Goal: Task Accomplishment & Management: Manage account settings

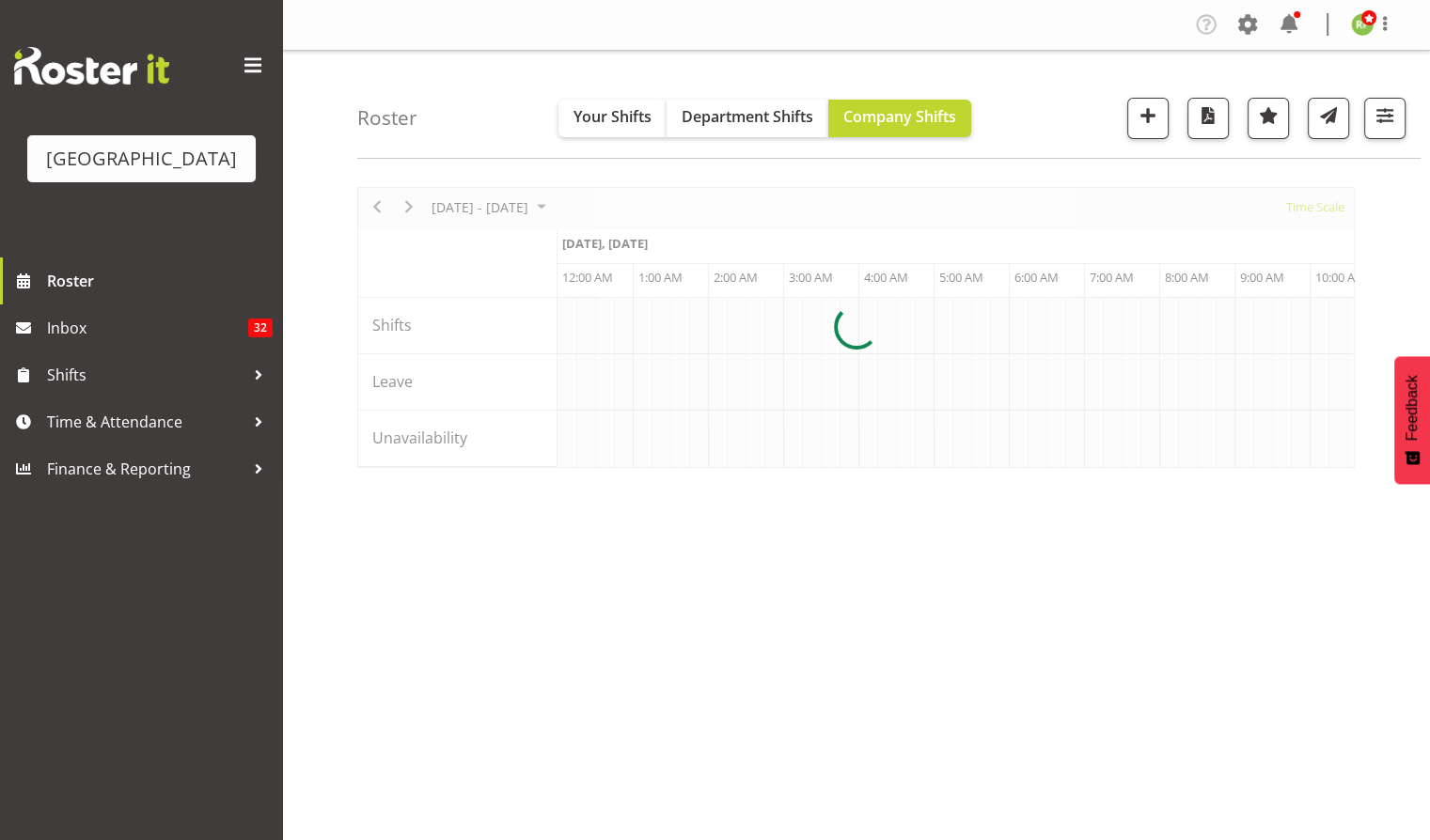
scroll to position [0, 1805]
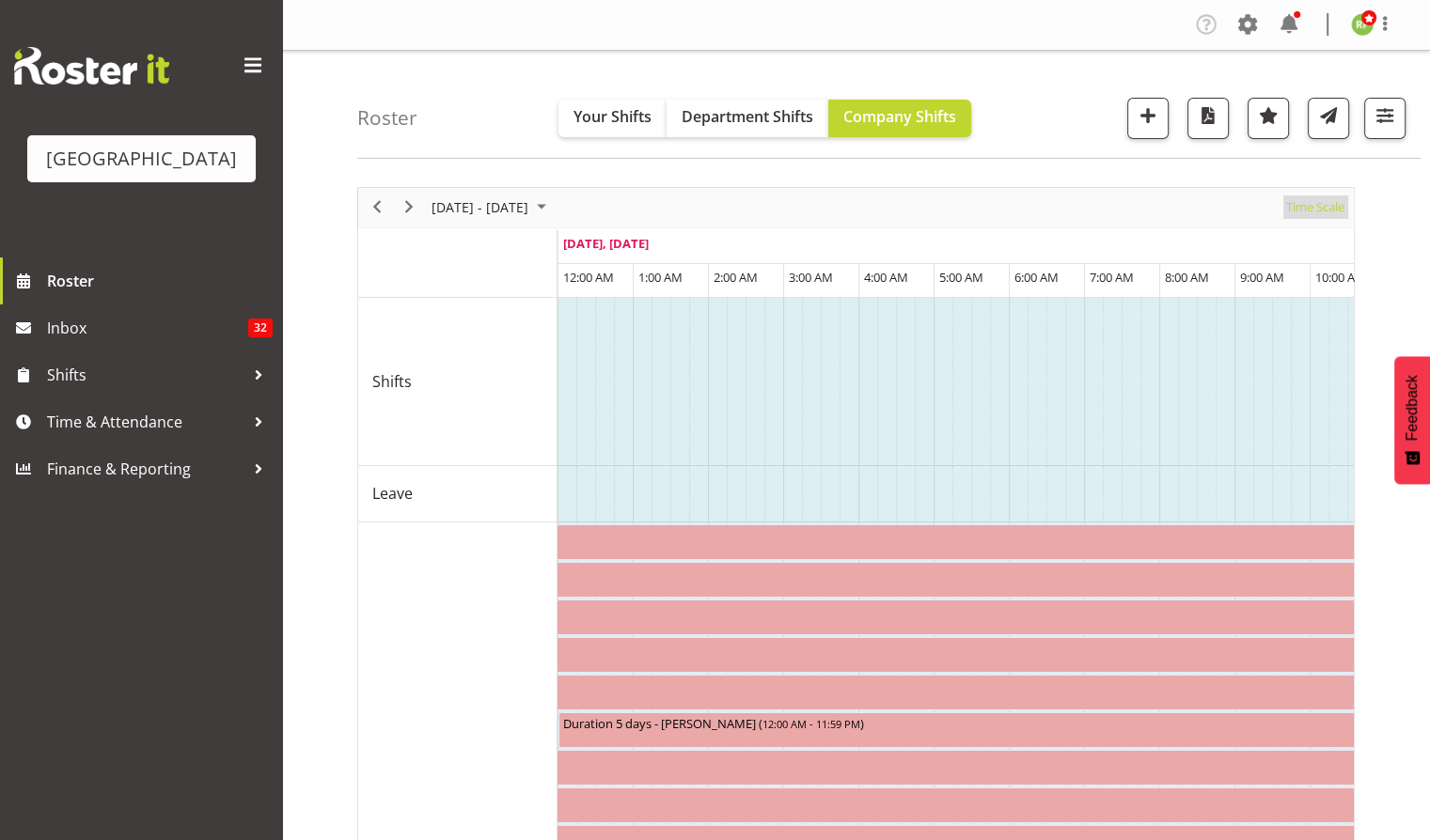
click at [1319, 208] on span "Time Scale" at bounding box center [1315, 207] width 62 height 23
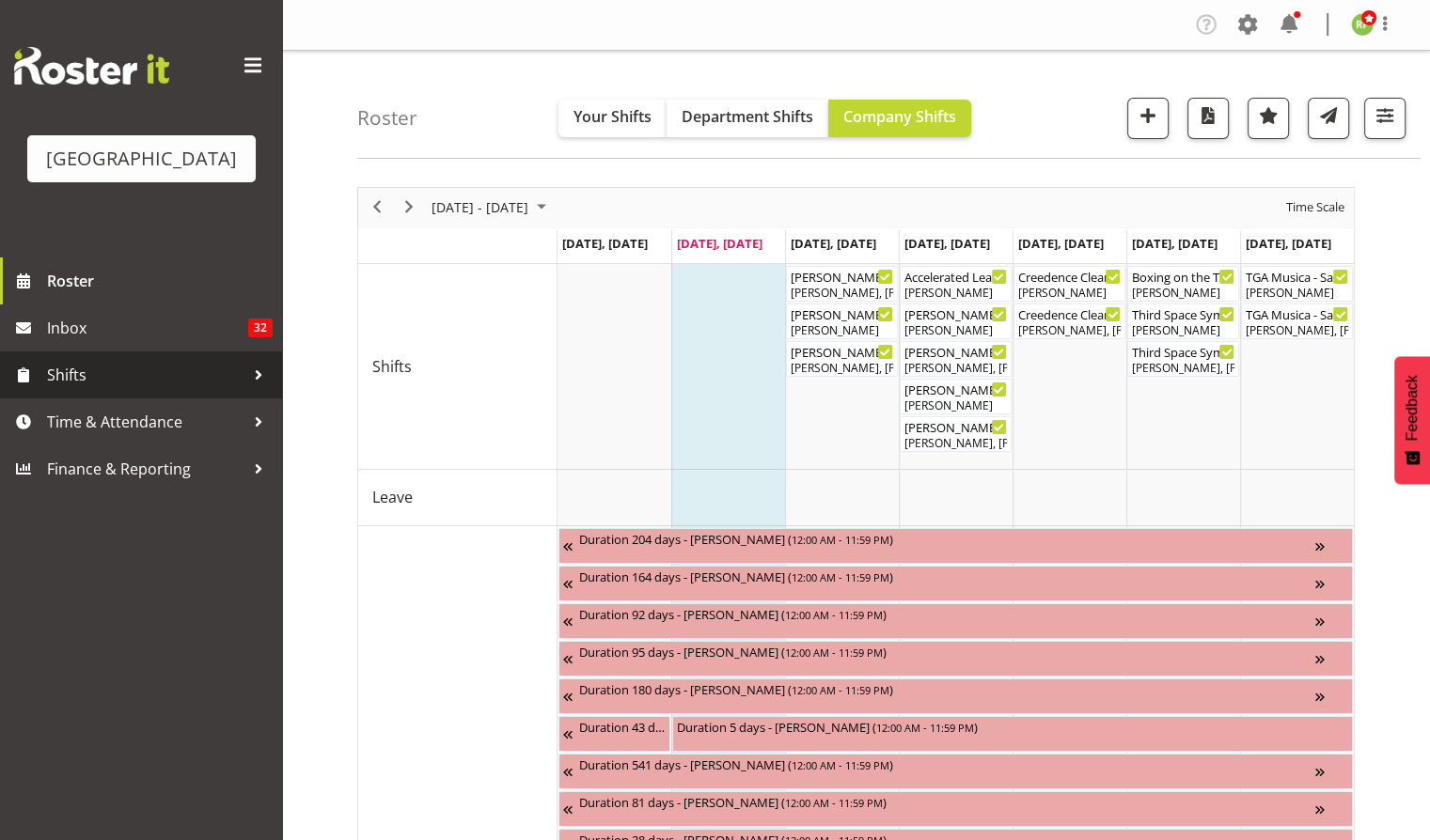
click at [78, 389] on span "Shifts" at bounding box center [145, 374] width 197 height 28
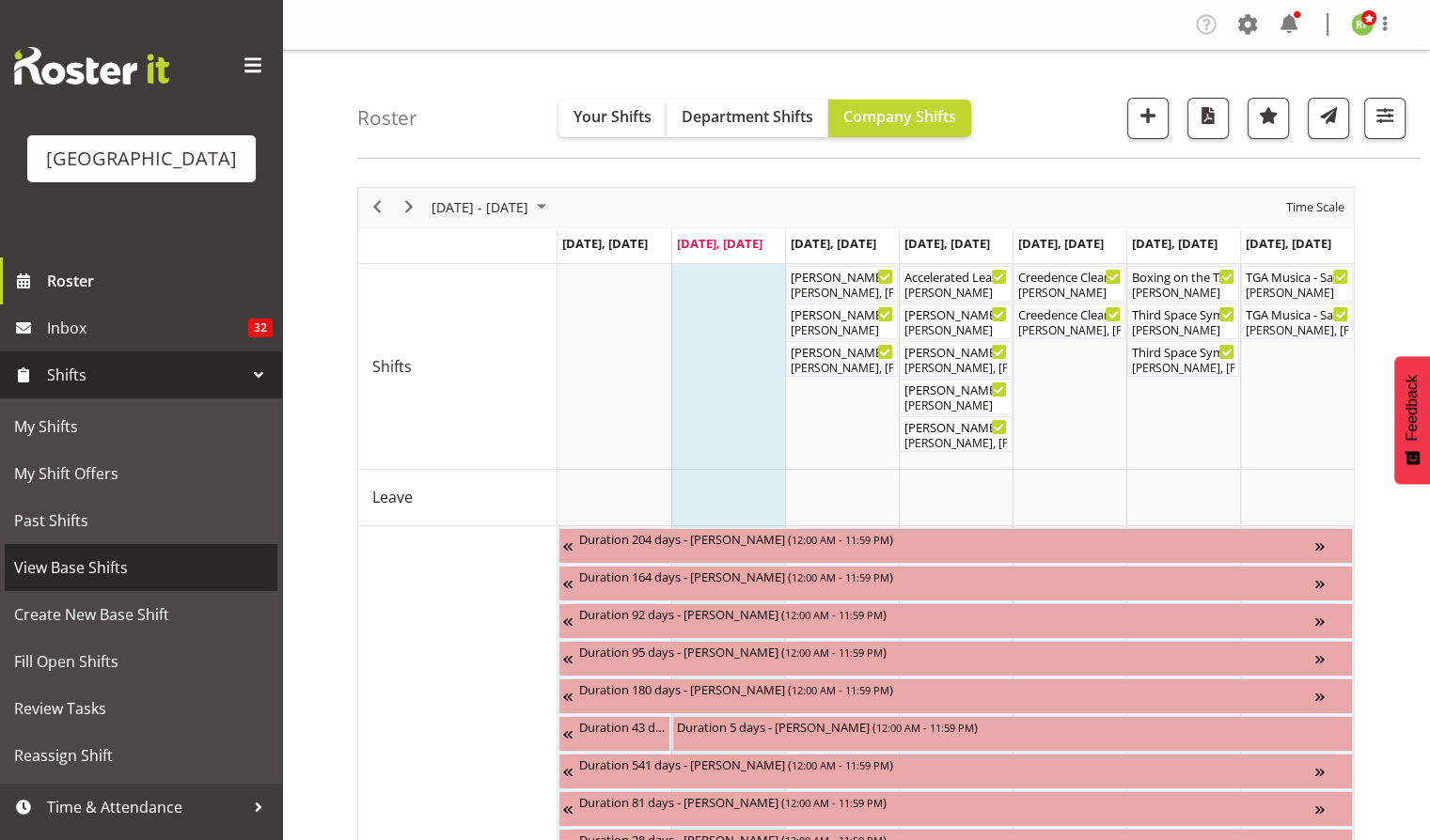
click at [42, 581] on span "View Base Shifts" at bounding box center [140, 567] width 254 height 28
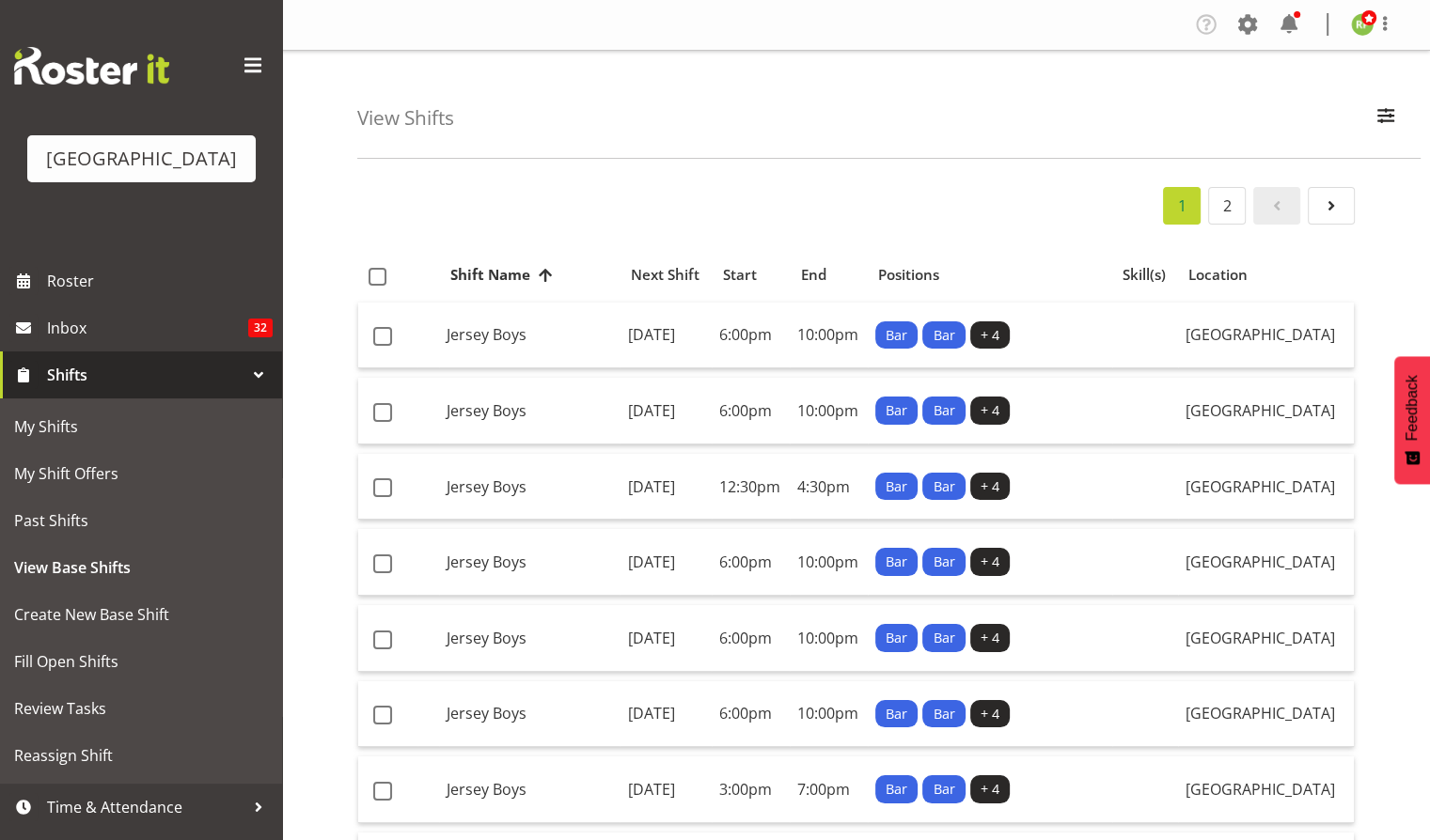
select select "791"
click at [1378, 114] on span "button" at bounding box center [1385, 115] width 24 height 24
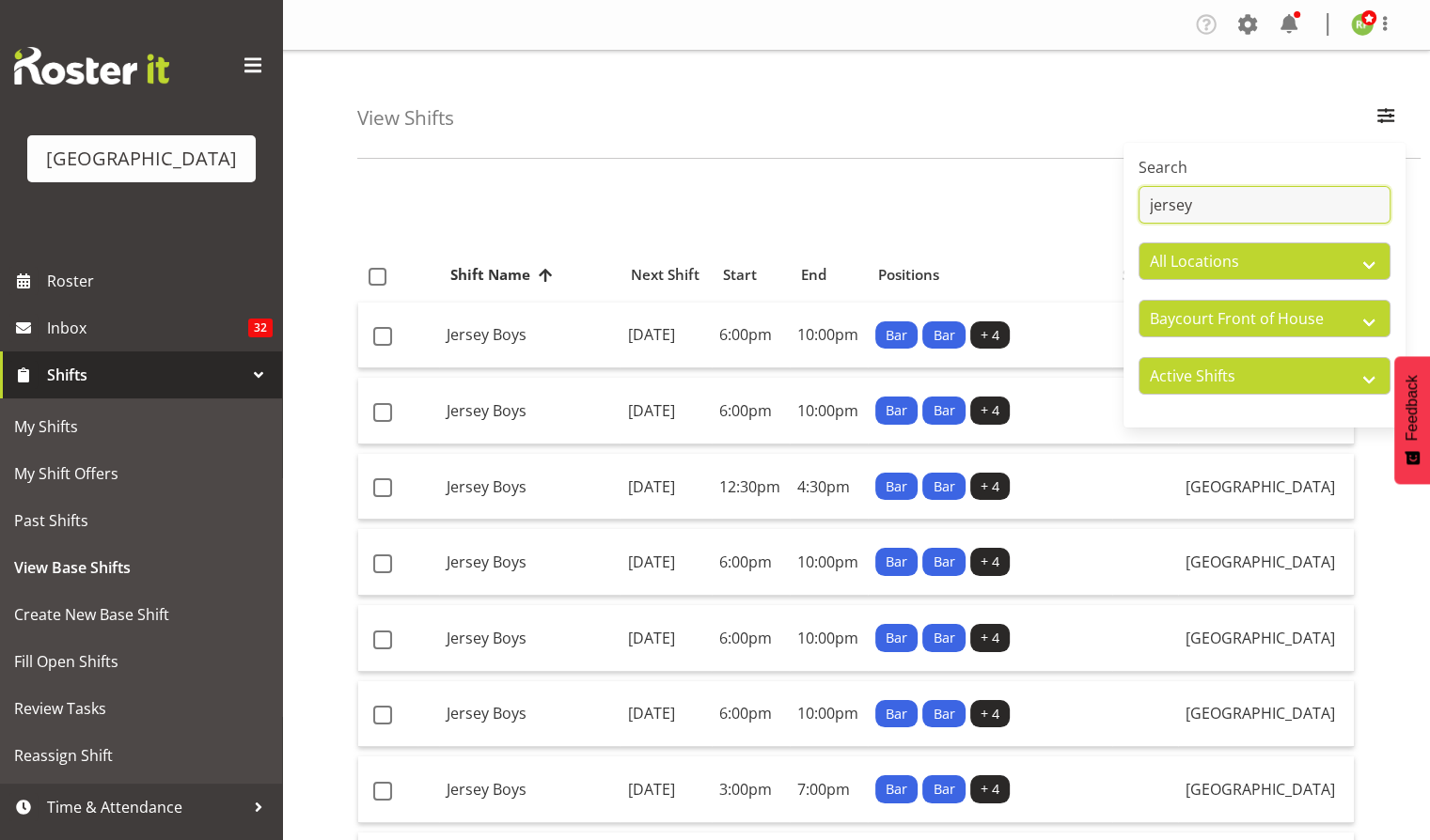
drag, startPoint x: 1222, startPoint y: 194, endPoint x: 1056, endPoint y: 203, distance: 166.2
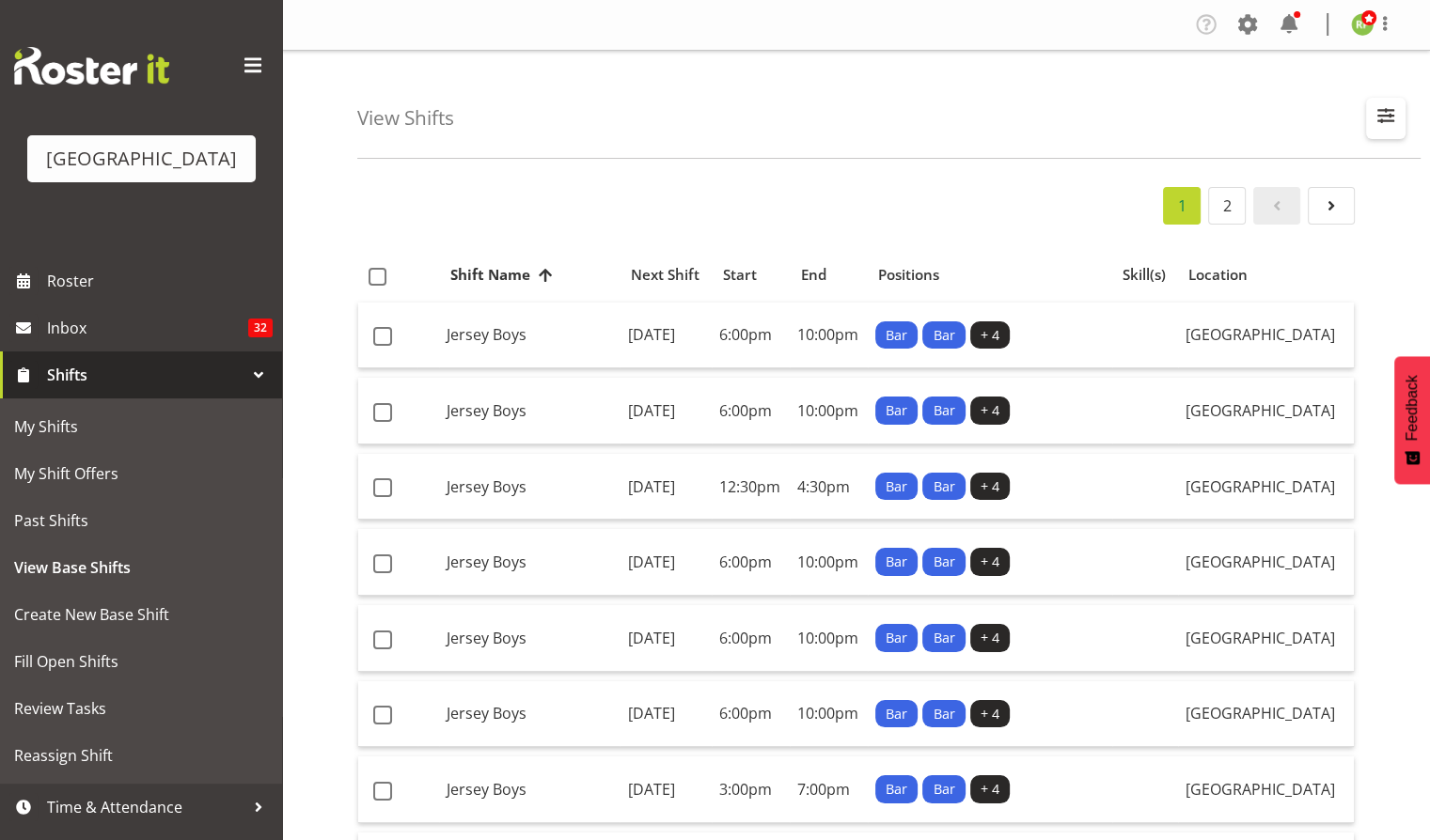
click at [1392, 115] on span "button" at bounding box center [1385, 115] width 24 height 24
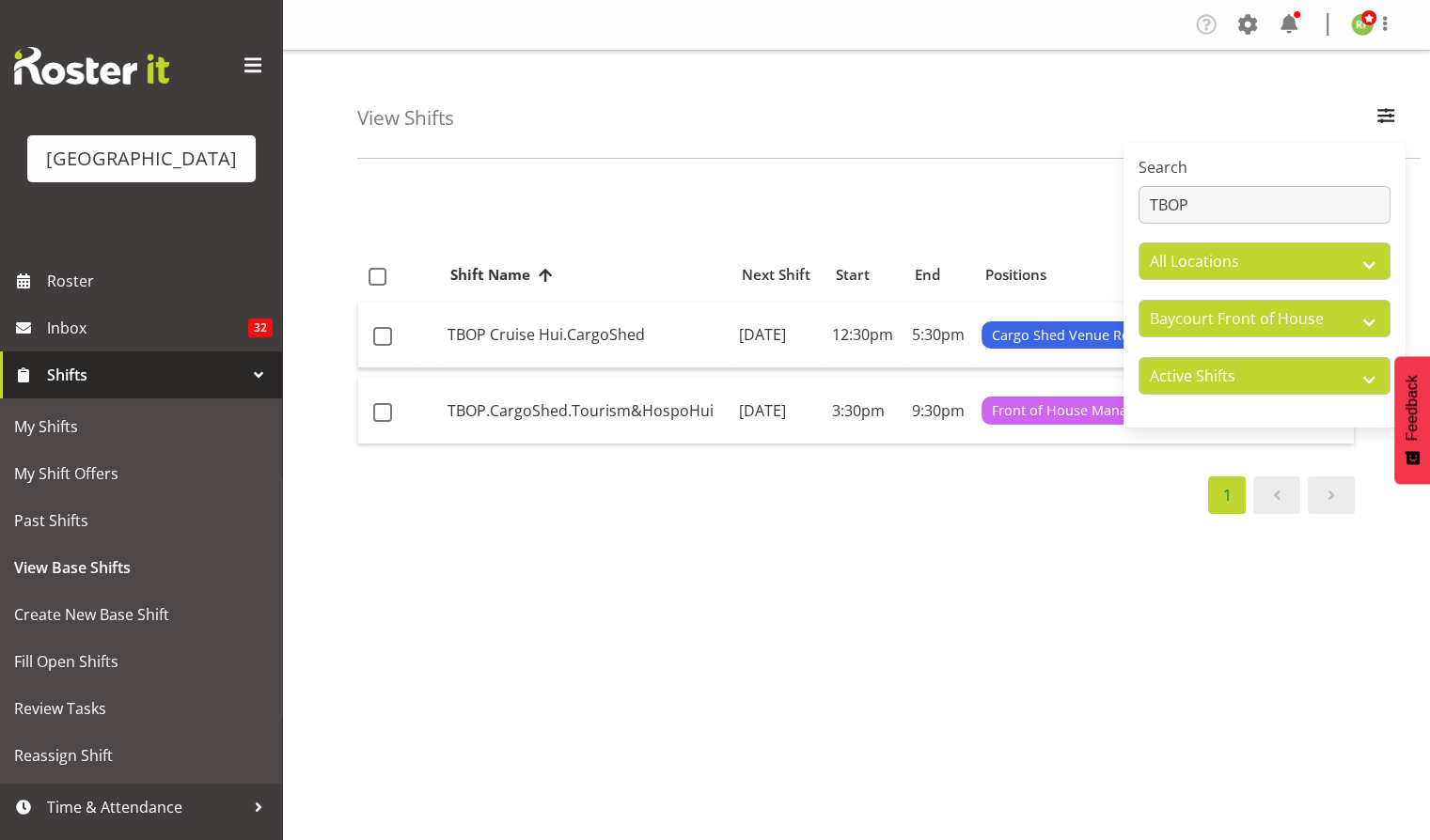
click at [816, 513] on div "1" at bounding box center [855, 495] width 997 height 38
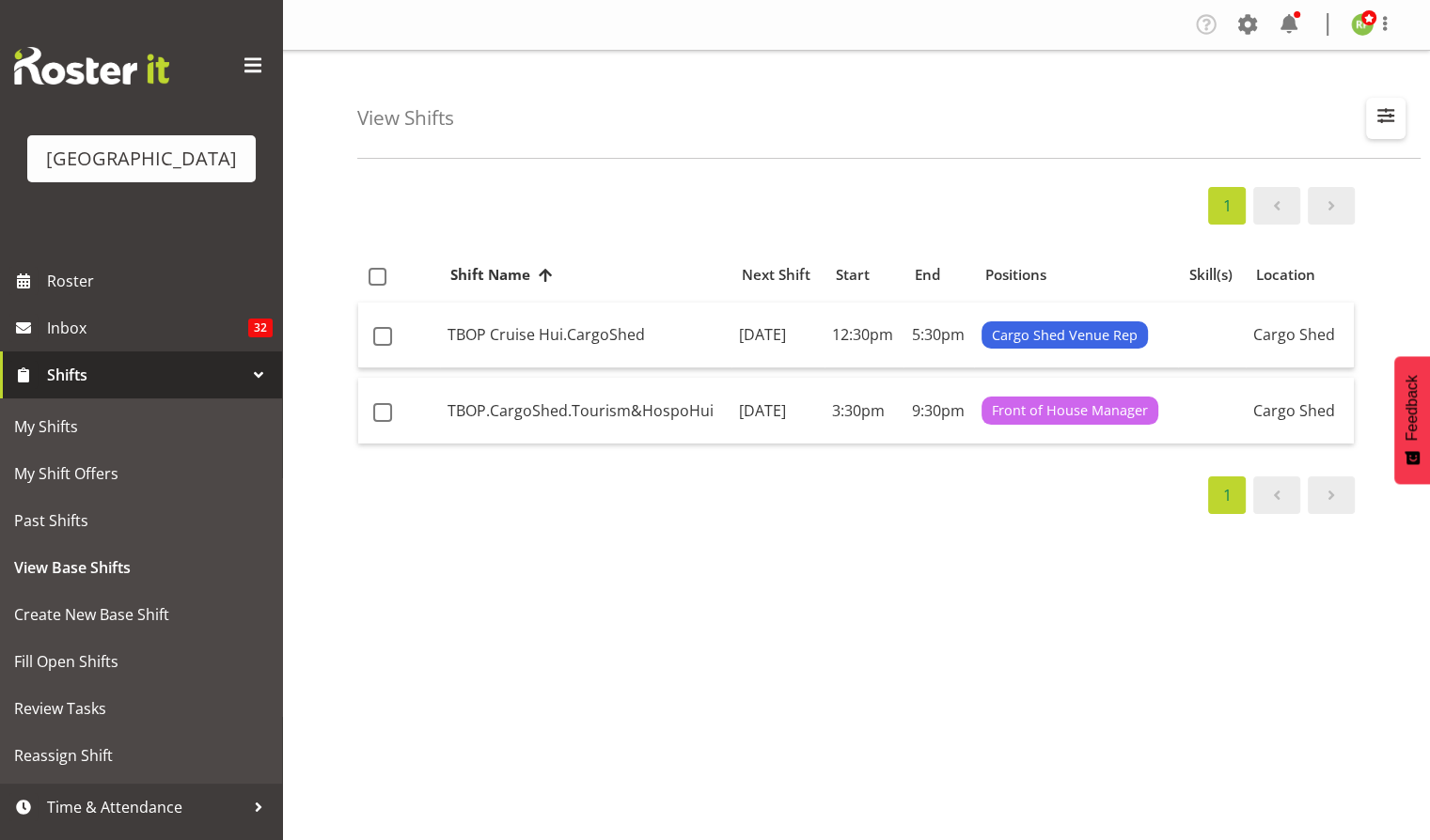
click at [1374, 123] on span "button" at bounding box center [1385, 115] width 24 height 24
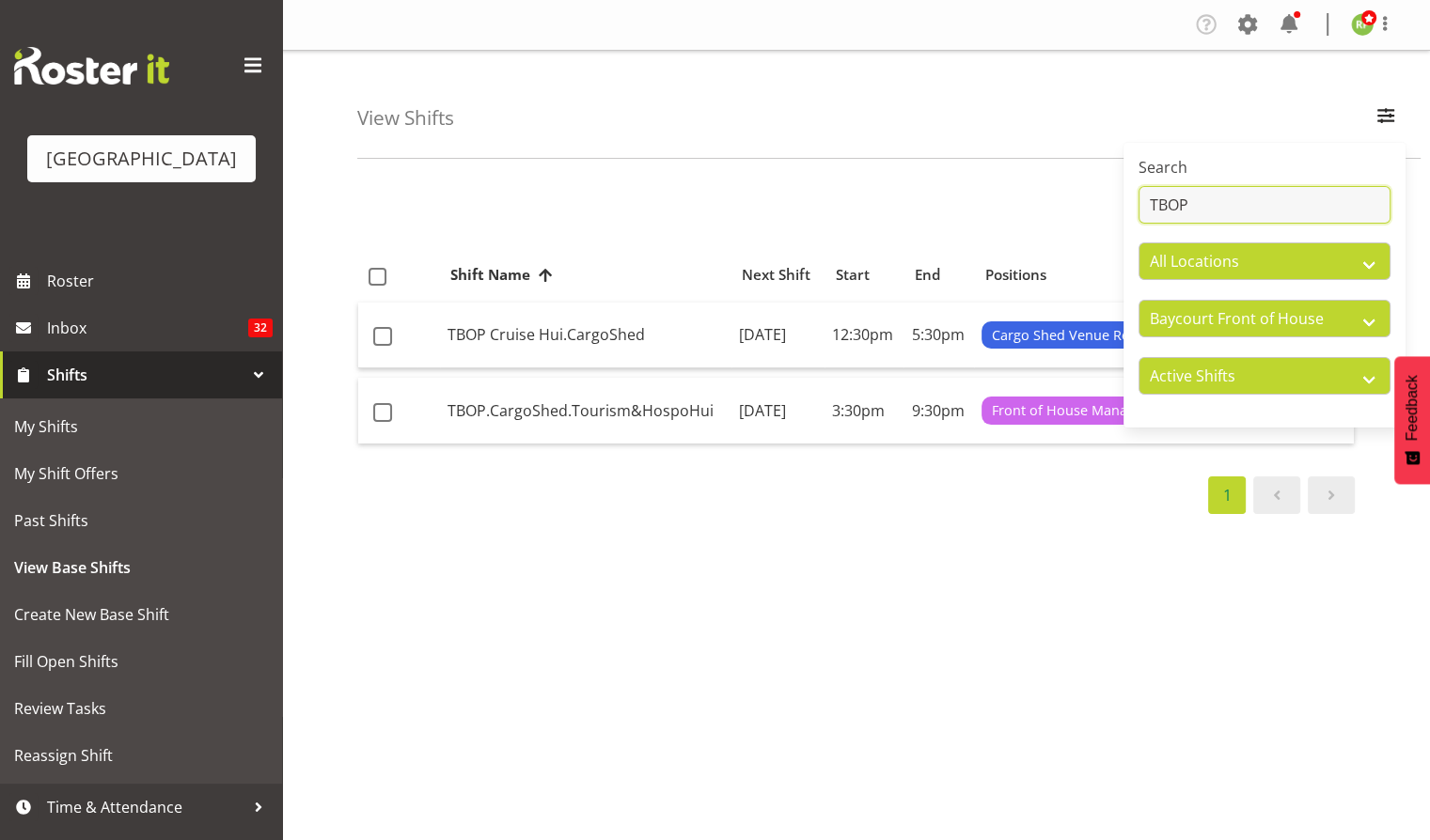
drag, startPoint x: 1192, startPoint y: 208, endPoint x: 1157, endPoint y: 210, distance: 35.1
click at [1157, 210] on input "TBOP" at bounding box center [1264, 204] width 252 height 38
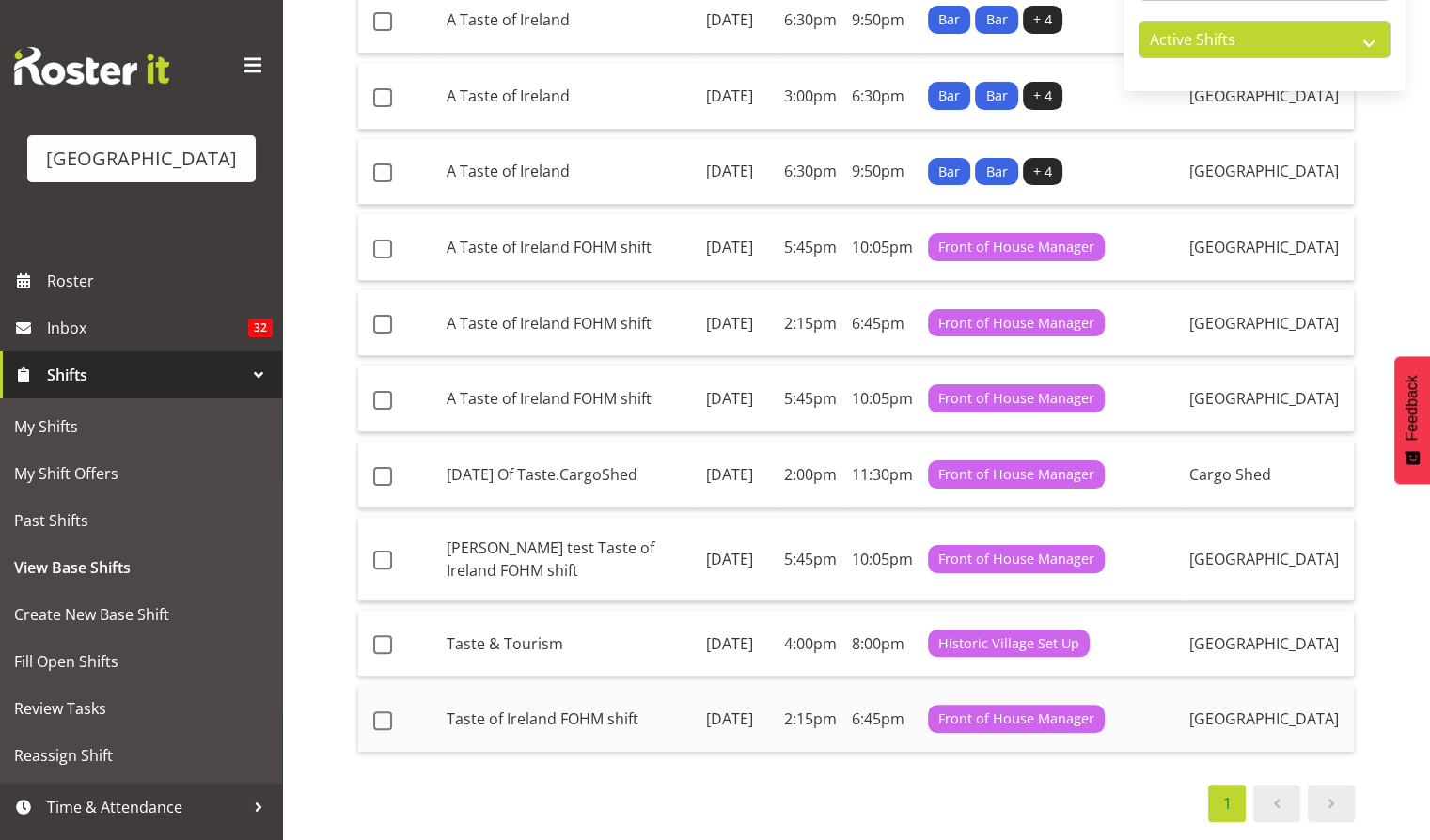
scroll to position [477, 0]
type input "Taste"
click at [739, 611] on td "[DATE]" at bounding box center [737, 644] width 78 height 67
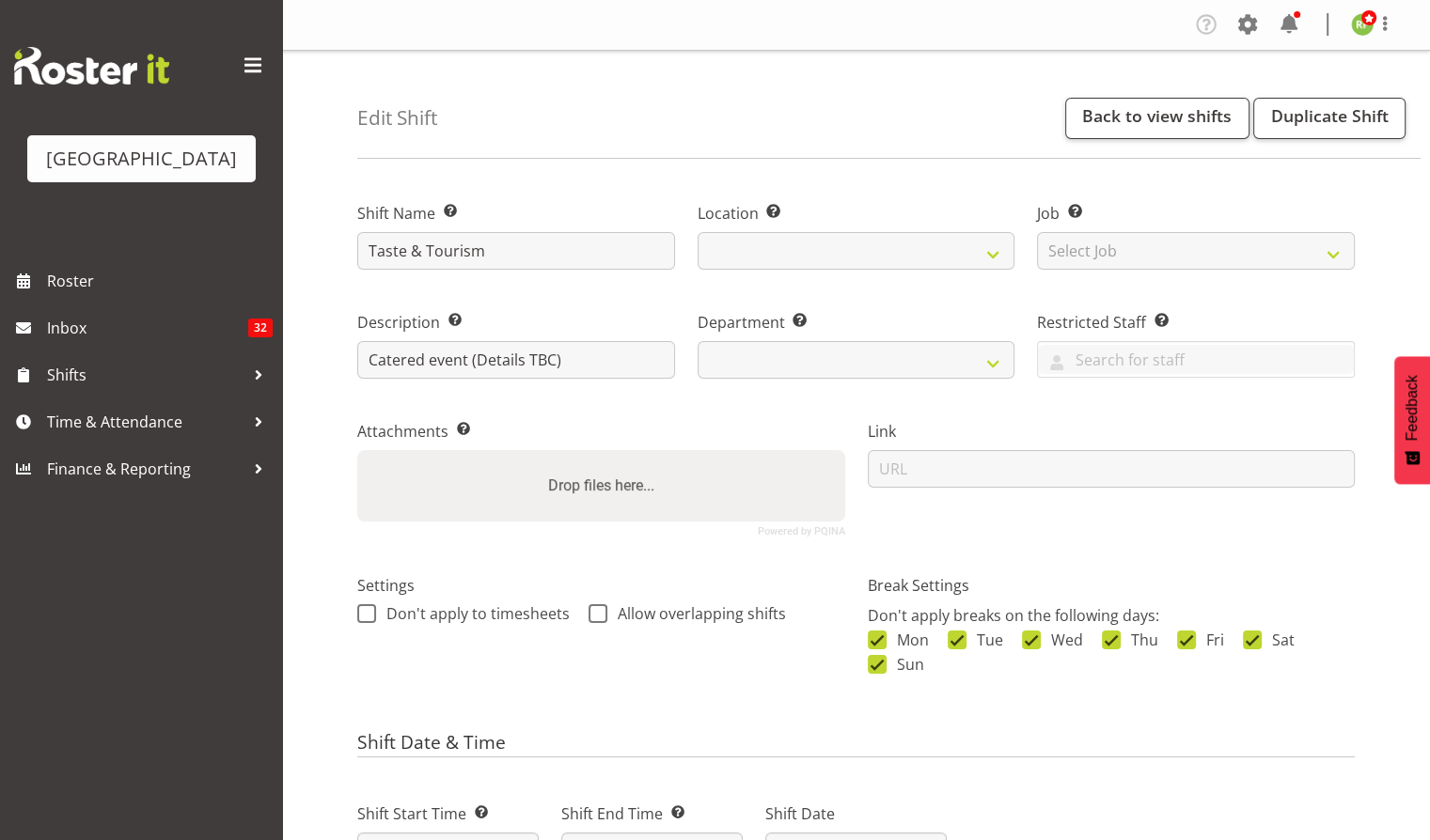
select select
select select "791"
select select "1118"
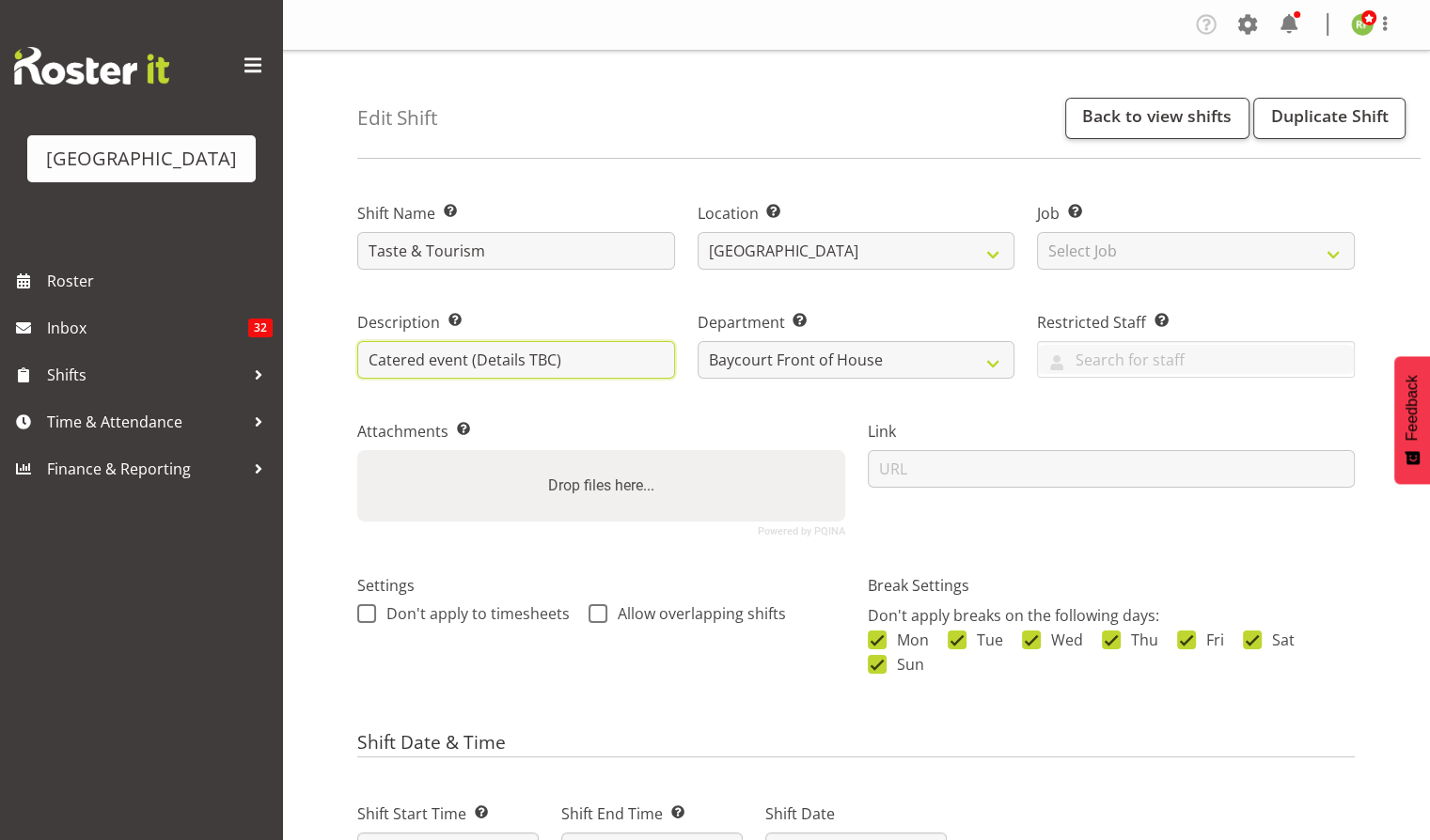
drag, startPoint x: 568, startPoint y: 363, endPoint x: 472, endPoint y: 375, distance: 96.7
click at [470, 370] on input "Catered event (Details TBC)" at bounding box center [516, 360] width 318 height 38
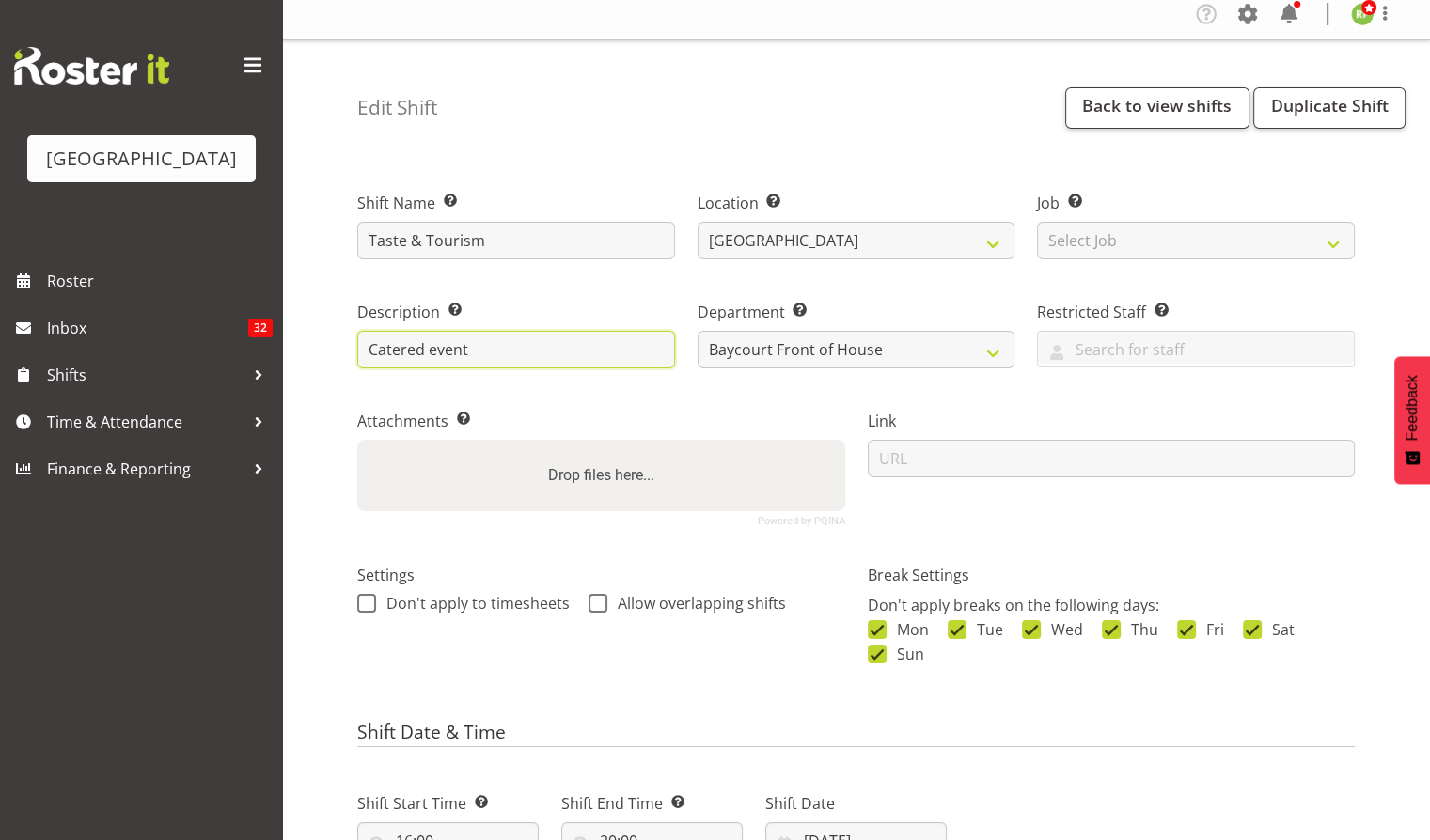
scroll to position [618, 0]
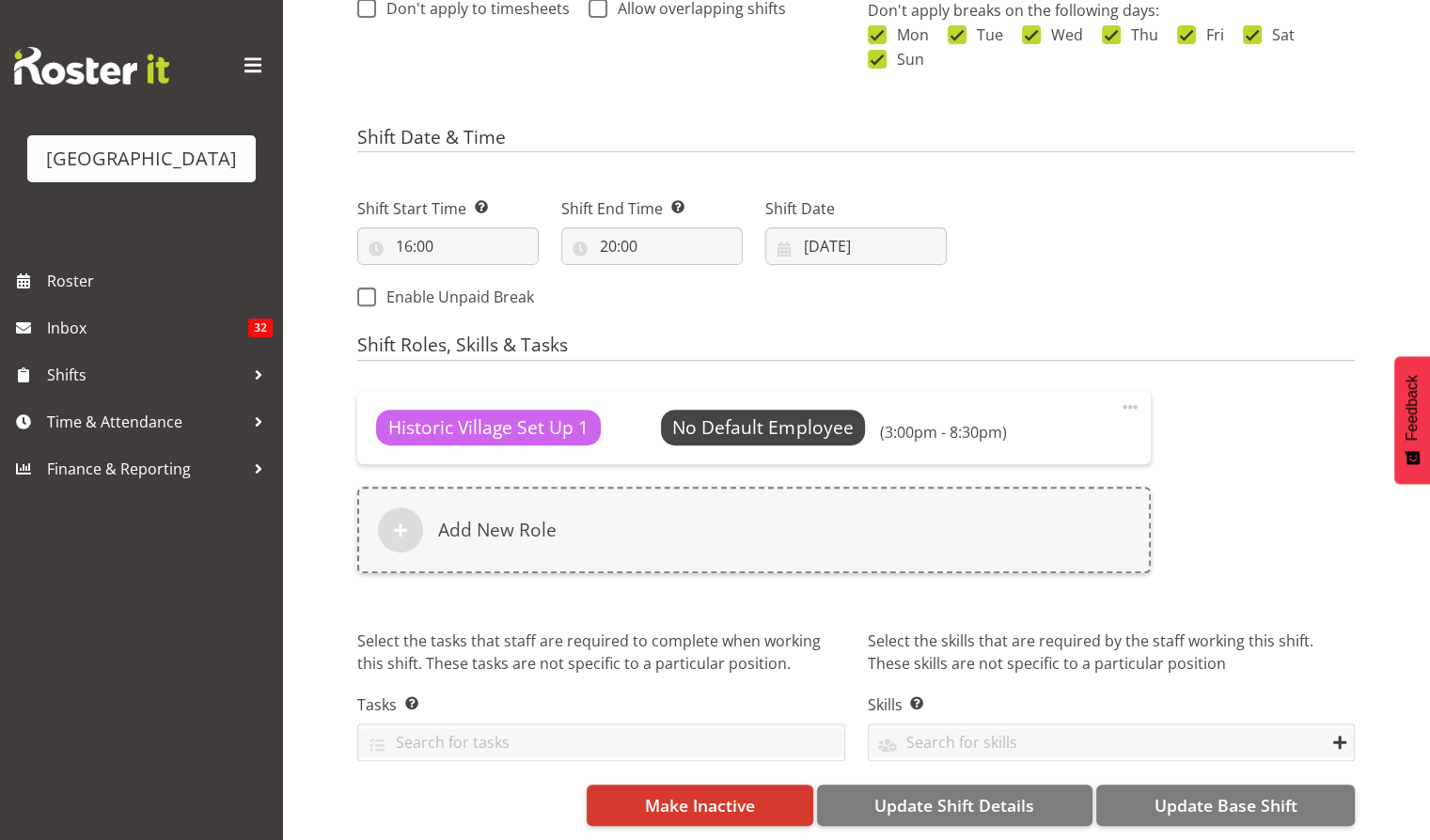
type input "Catered event"
click at [1112, 244] on div "Next Shifts" at bounding box center [1162, 247] width 408 height 153
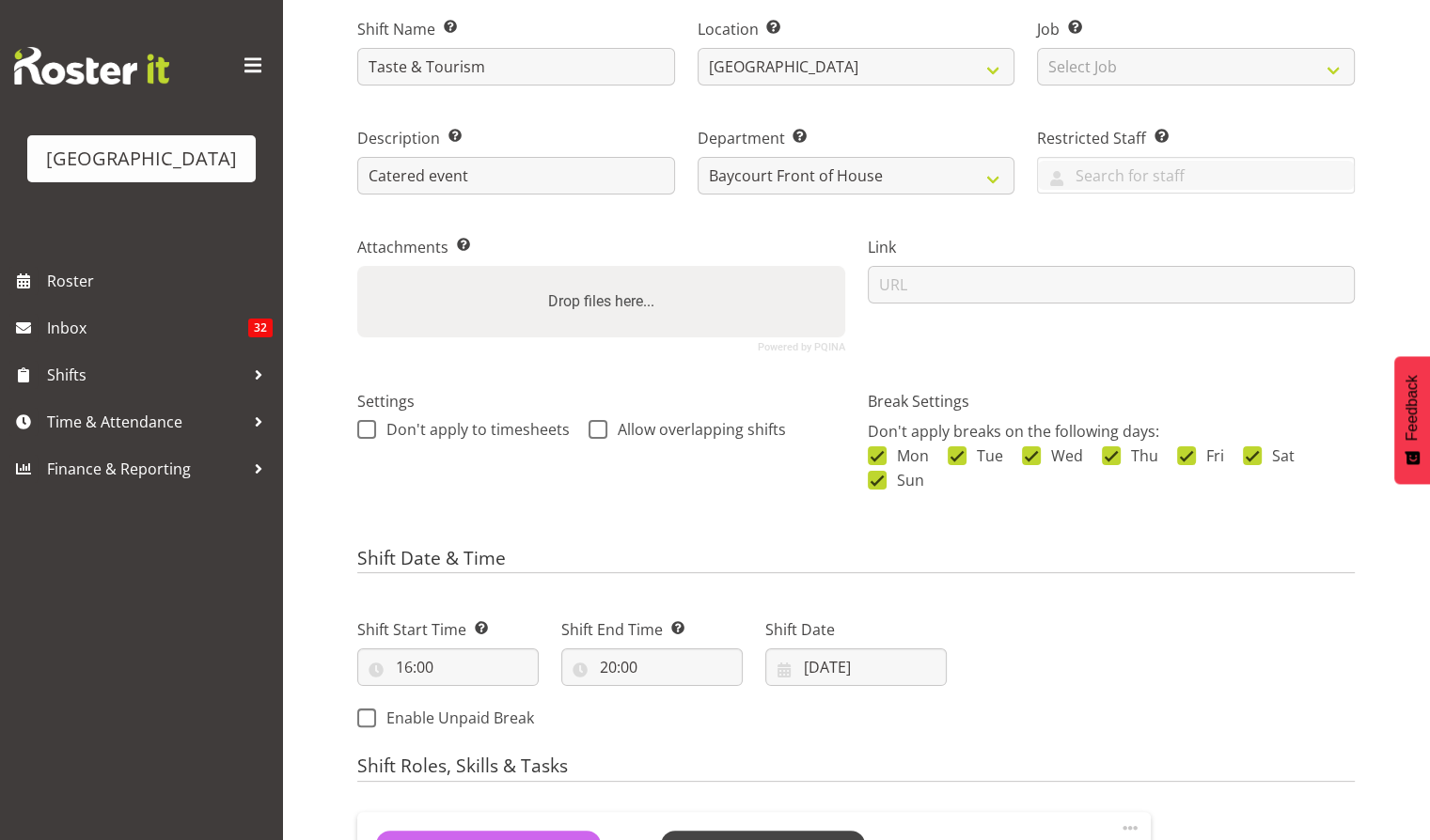
scroll to position [0, 0]
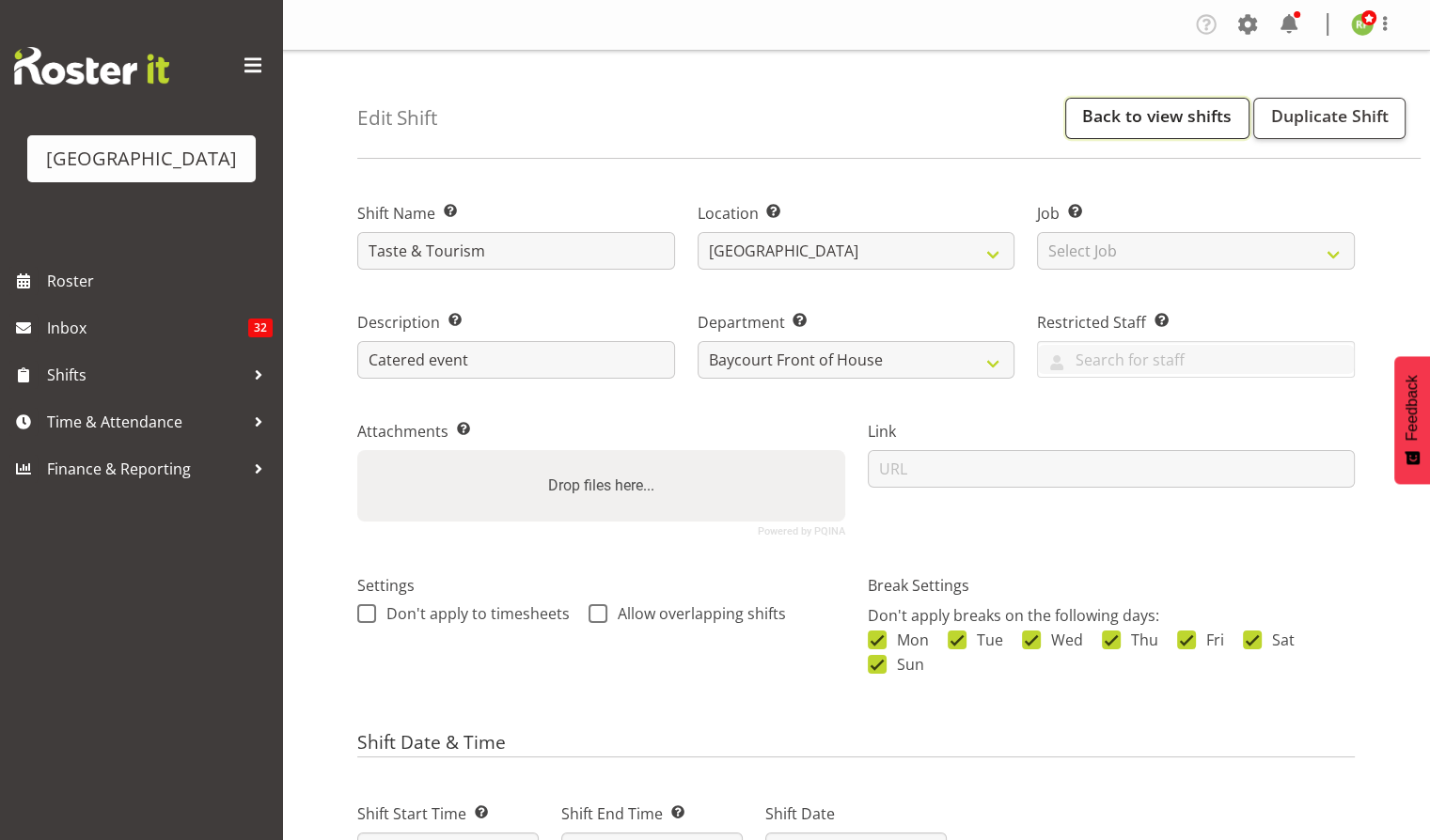
click at [1166, 118] on link "Back to view shifts" at bounding box center [1157, 118] width 184 height 42
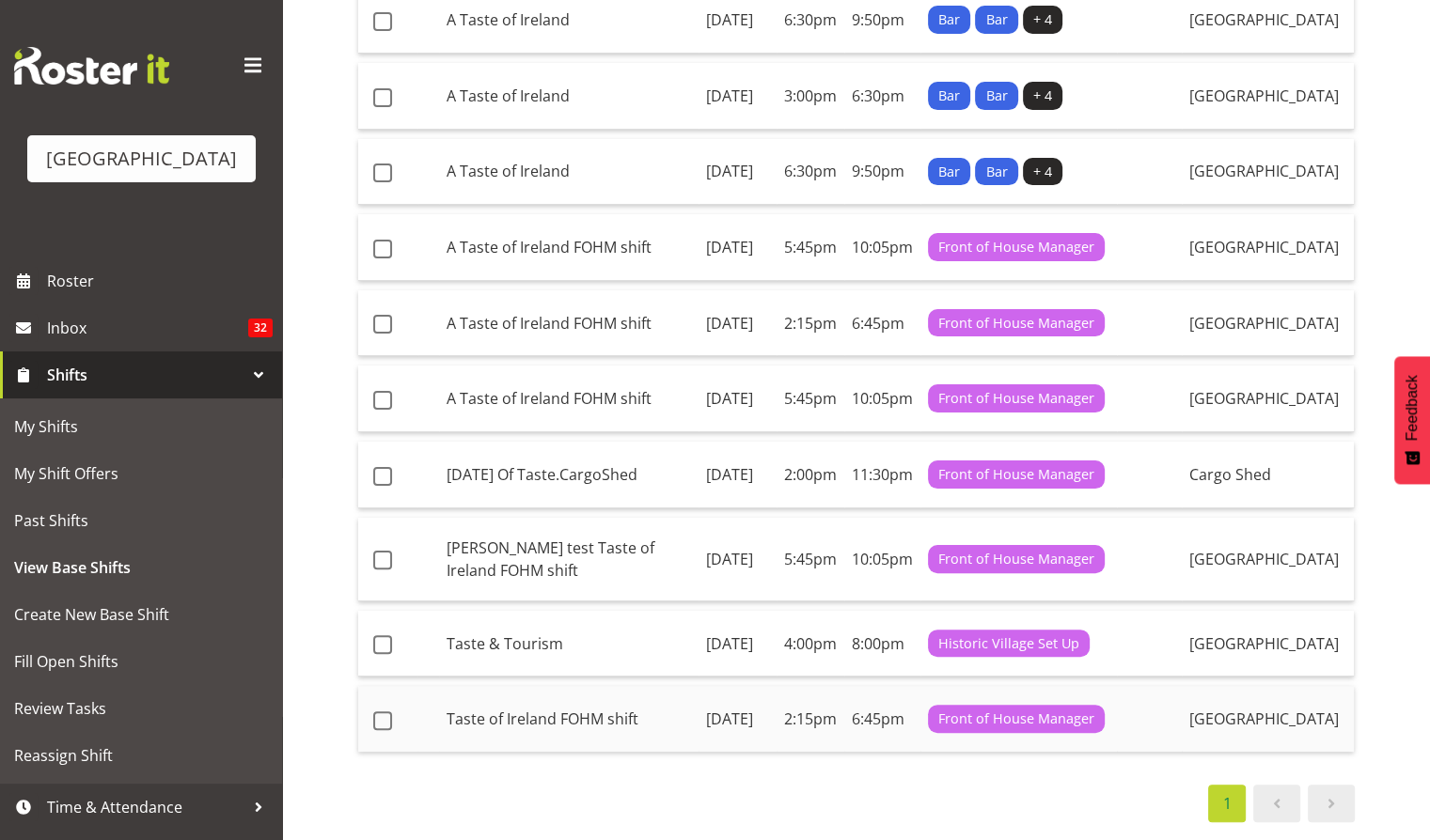
scroll to position [477, 0]
click at [538, 611] on td "Taste & Tourism" at bounding box center [568, 644] width 260 height 67
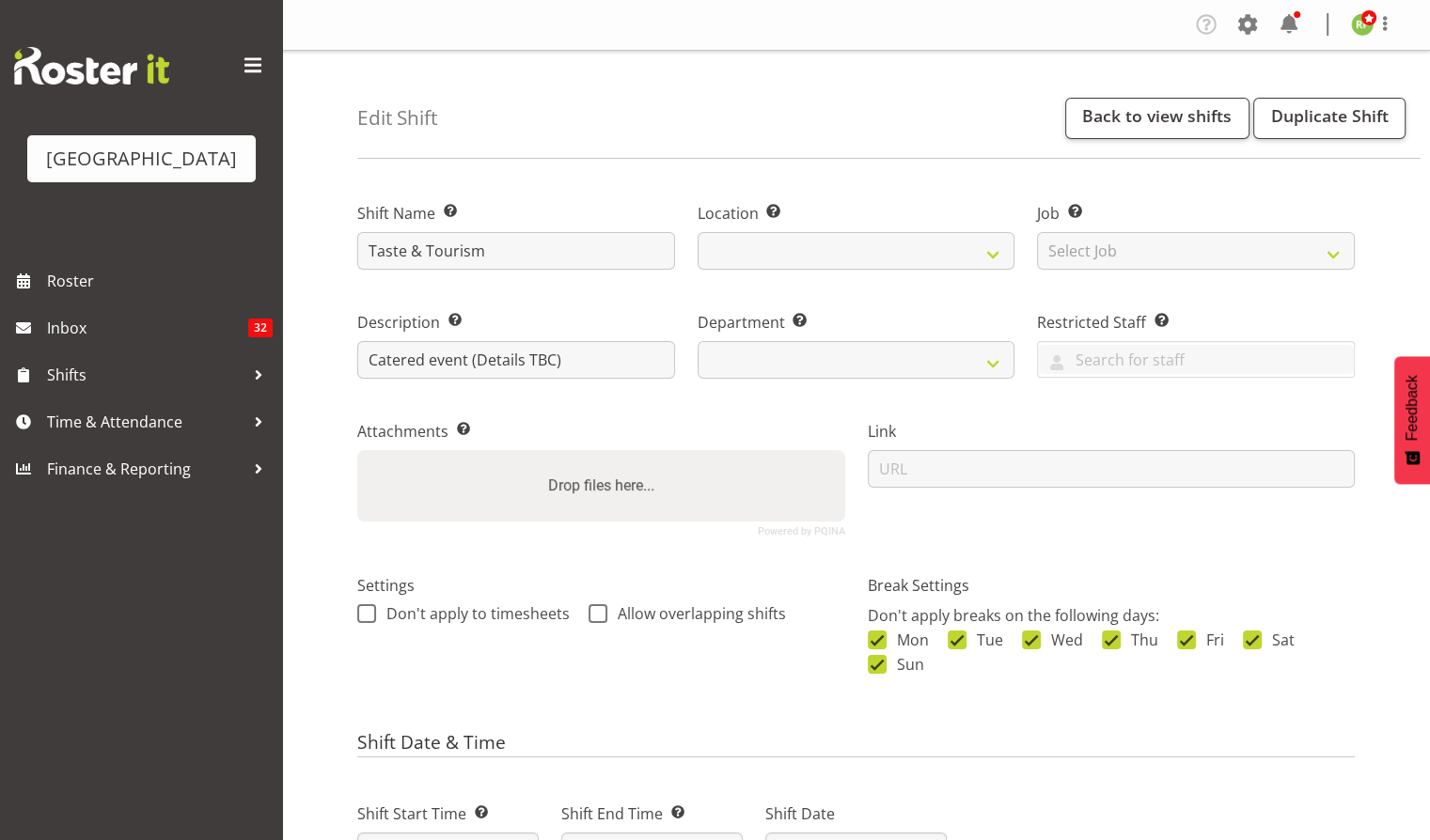
select select
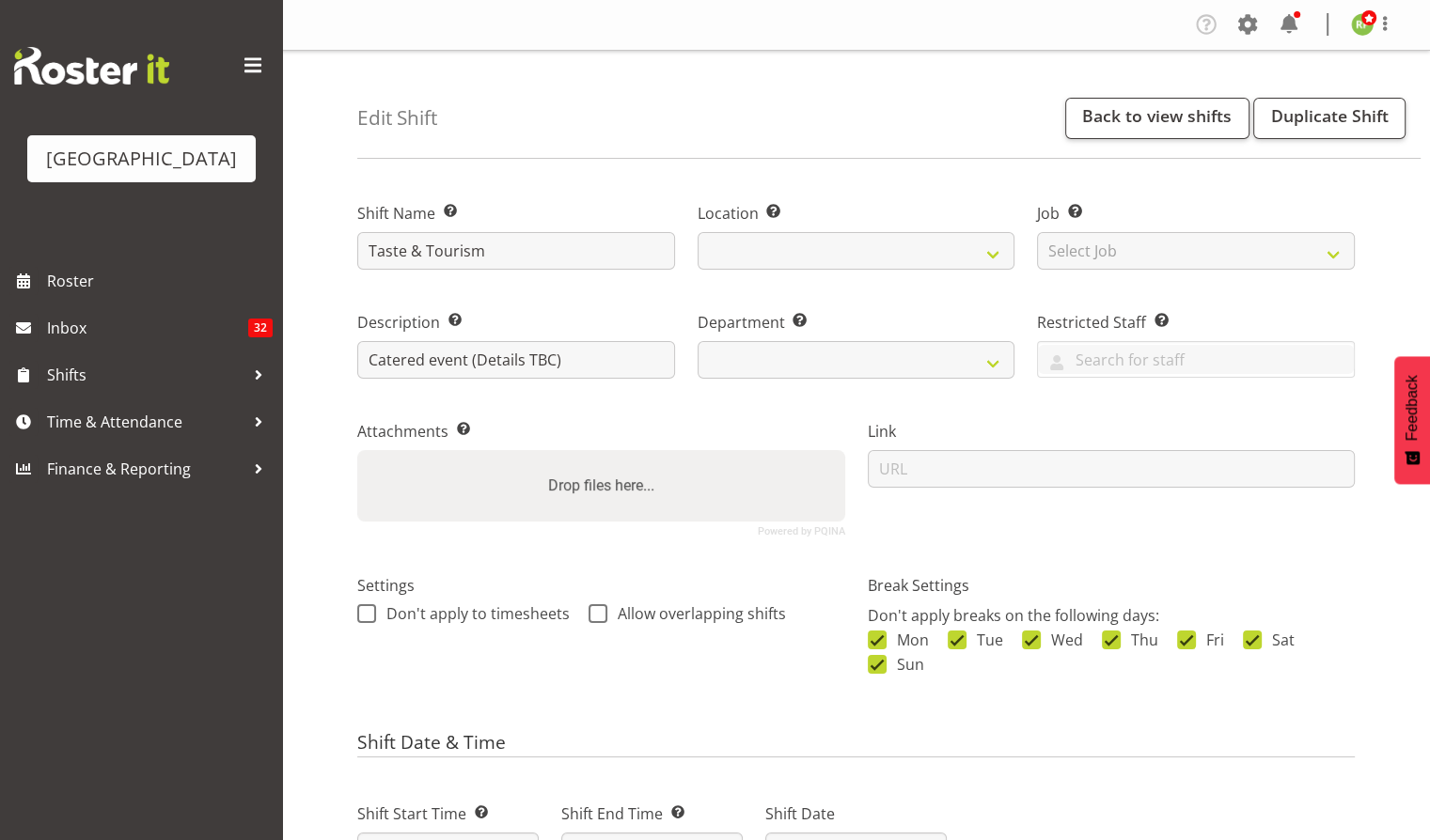
select select "791"
select select "1118"
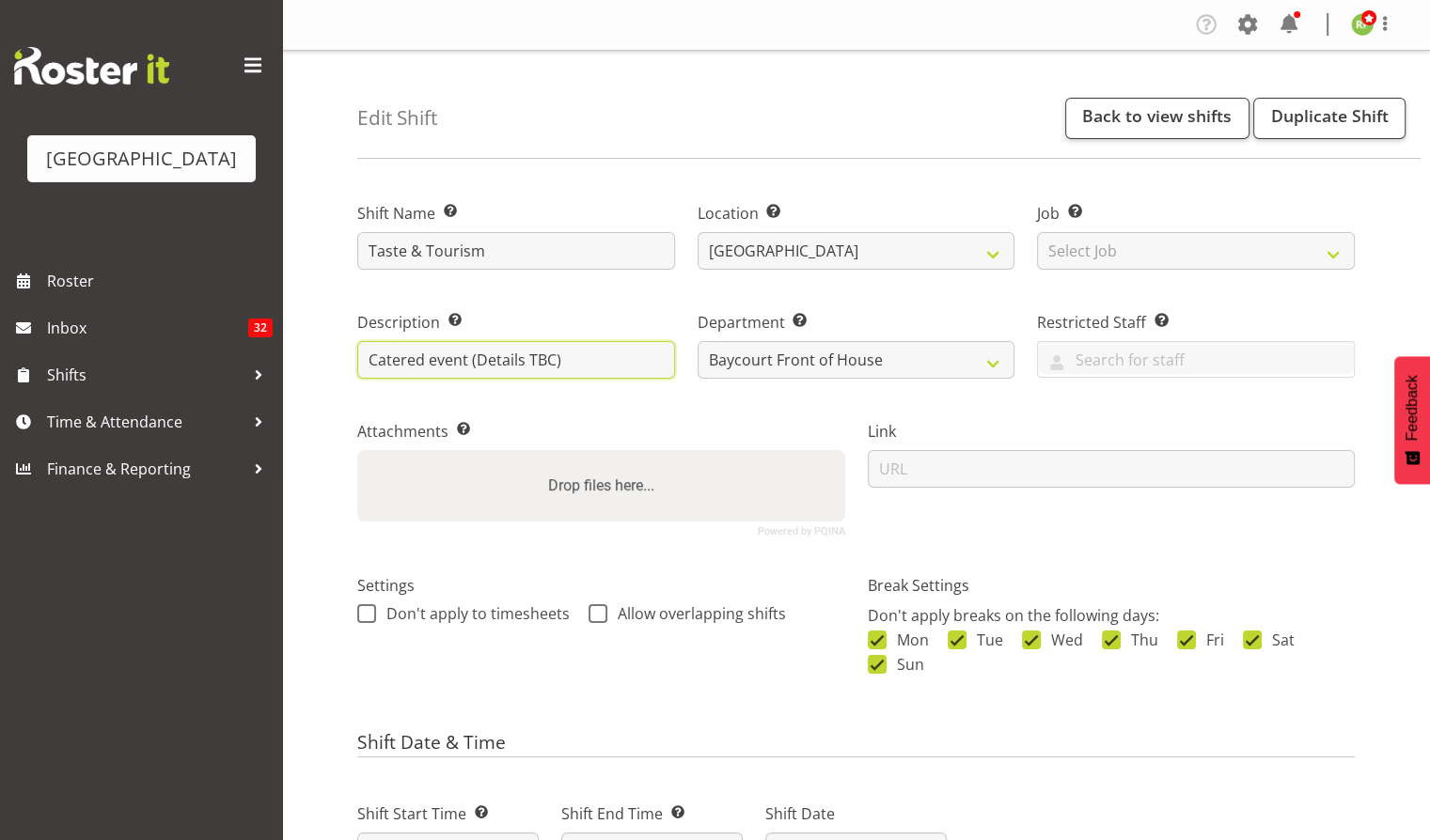
drag, startPoint x: 568, startPoint y: 359, endPoint x: 465, endPoint y: 367, distance: 103.3
click at [465, 367] on input "Catered event (Details TBC)" at bounding box center [516, 360] width 318 height 38
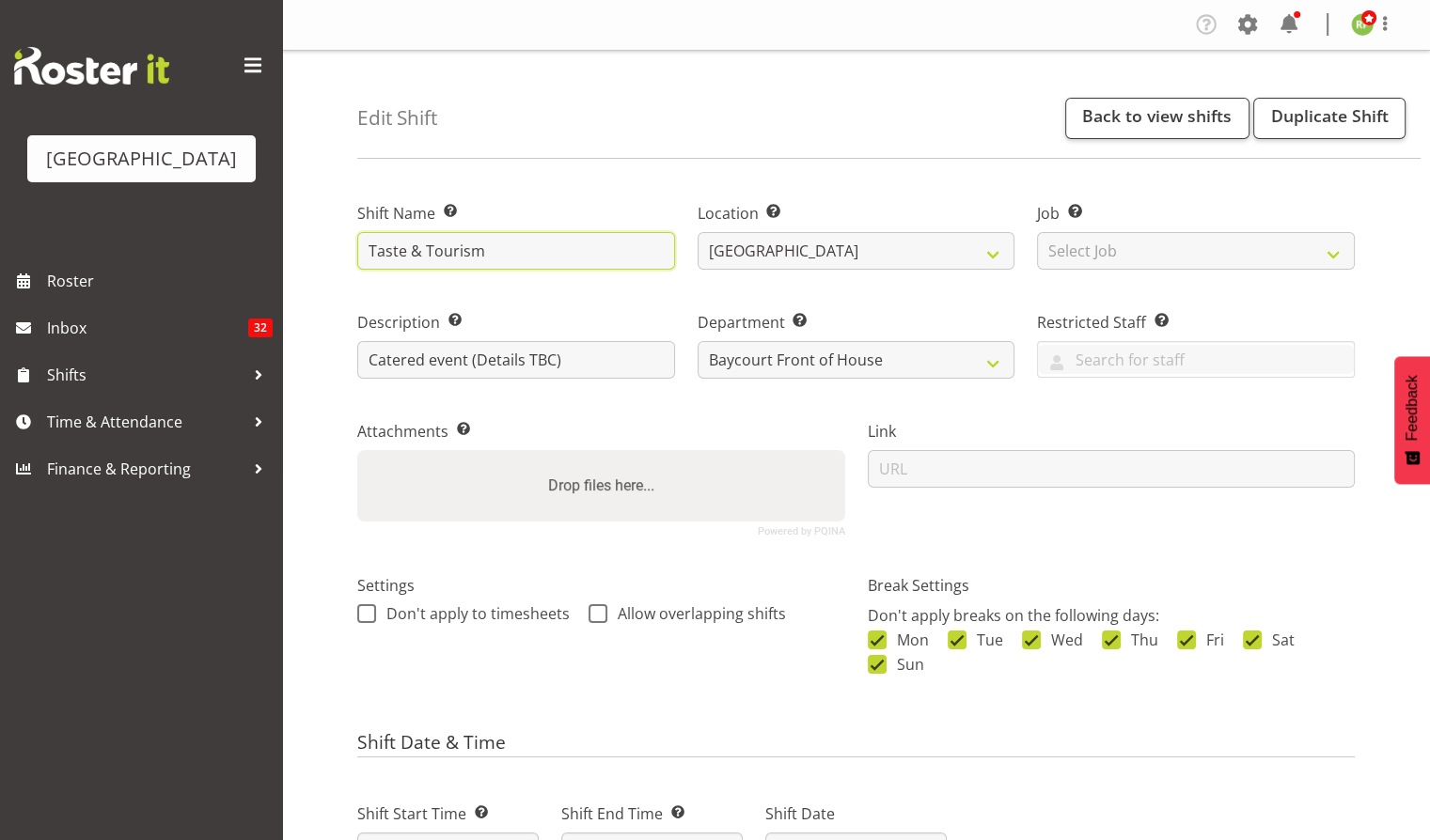
click at [497, 246] on input "Taste & Tourism" at bounding box center [516, 251] width 318 height 38
paste input "(Details TBC)"
type input "Taste & Tourism (Details TBC)"
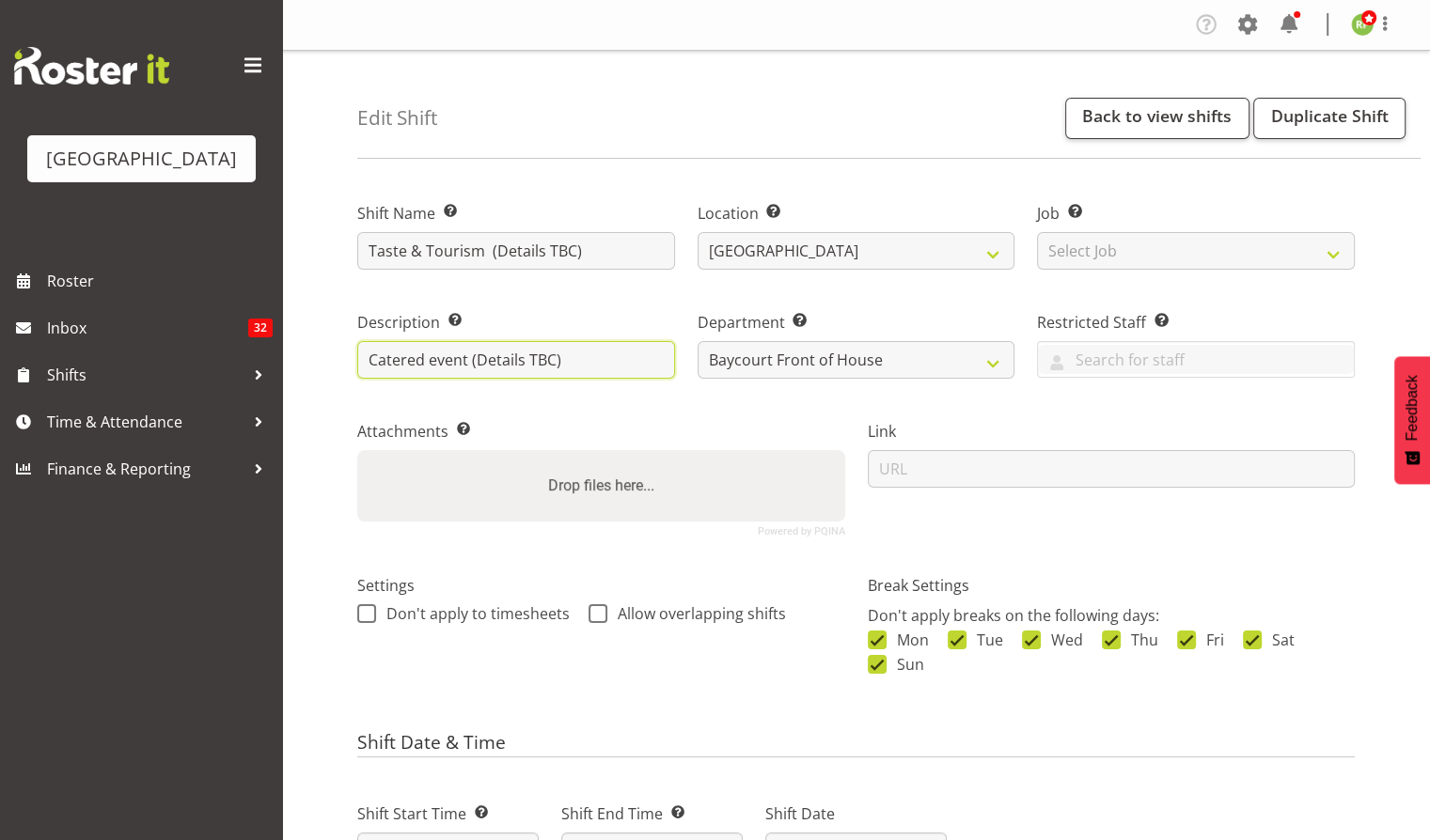
click at [566, 364] on input "Catered event (Details TBC)" at bounding box center [516, 360] width 318 height 38
click at [496, 362] on input "Catered Event" at bounding box center [516, 360] width 318 height 38
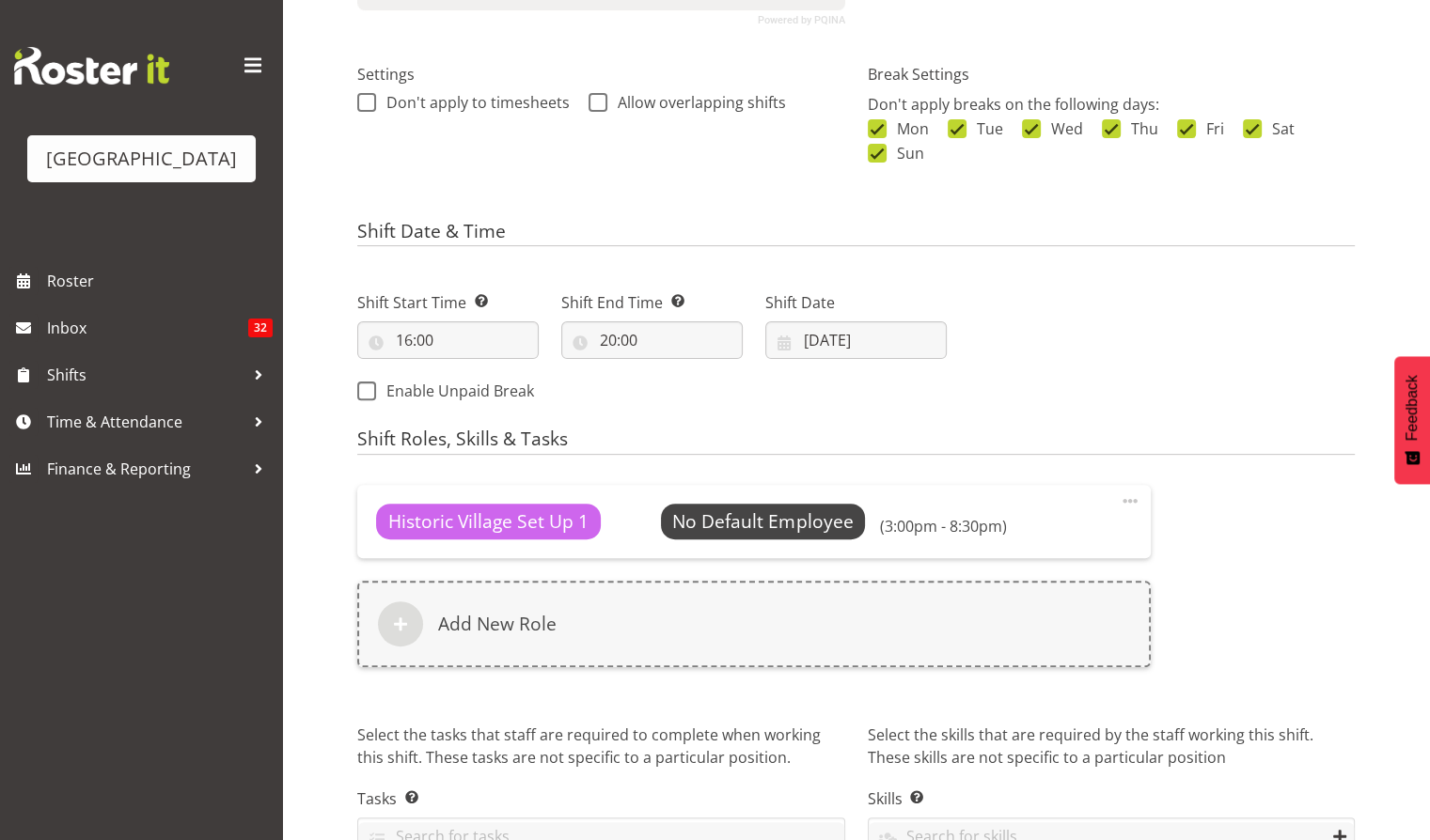
scroll to position [618, 0]
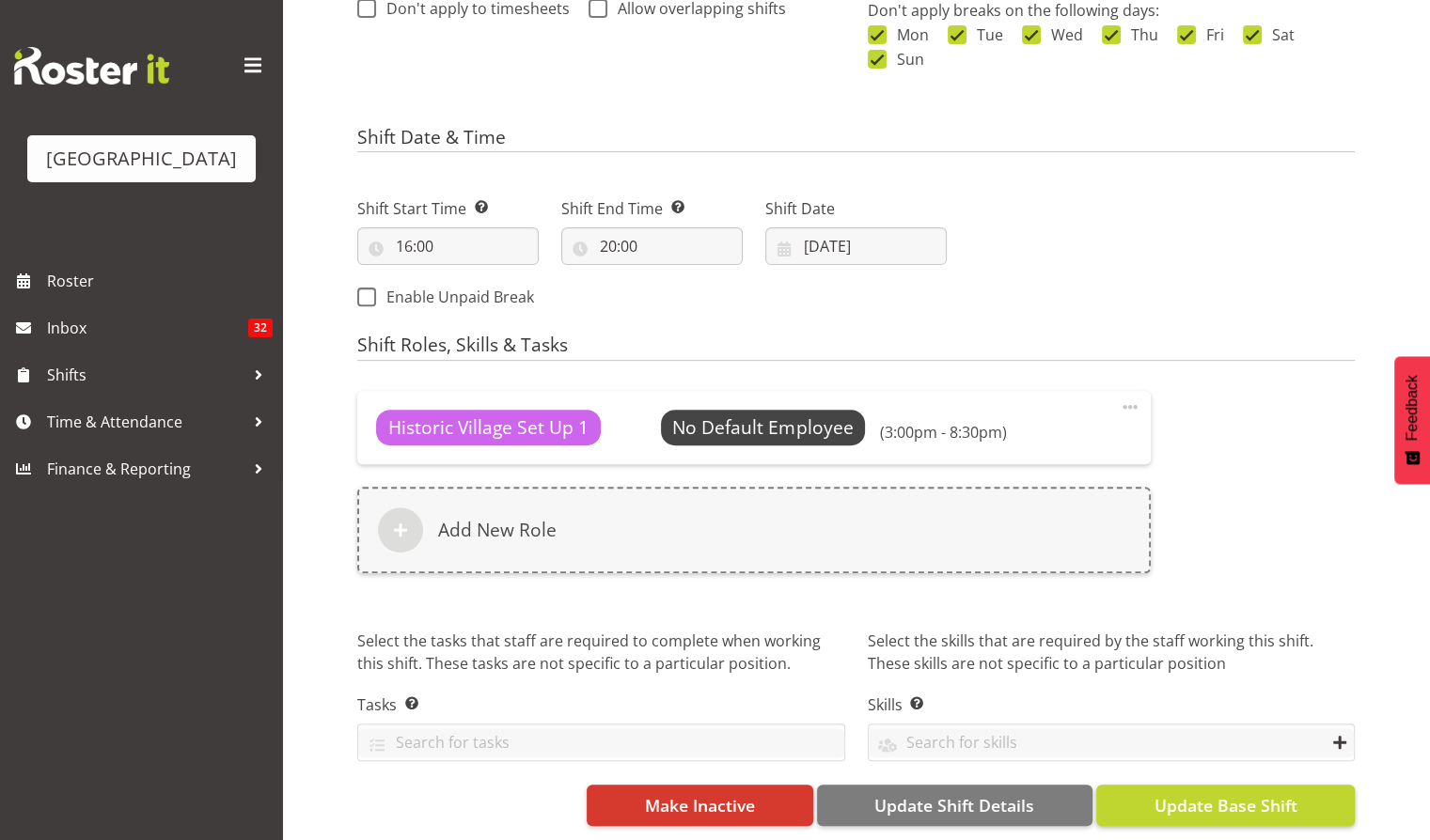
type input "Catered Event. Balcony Room"
click at [1210, 793] on span "Update Base Shift" at bounding box center [1224, 804] width 143 height 24
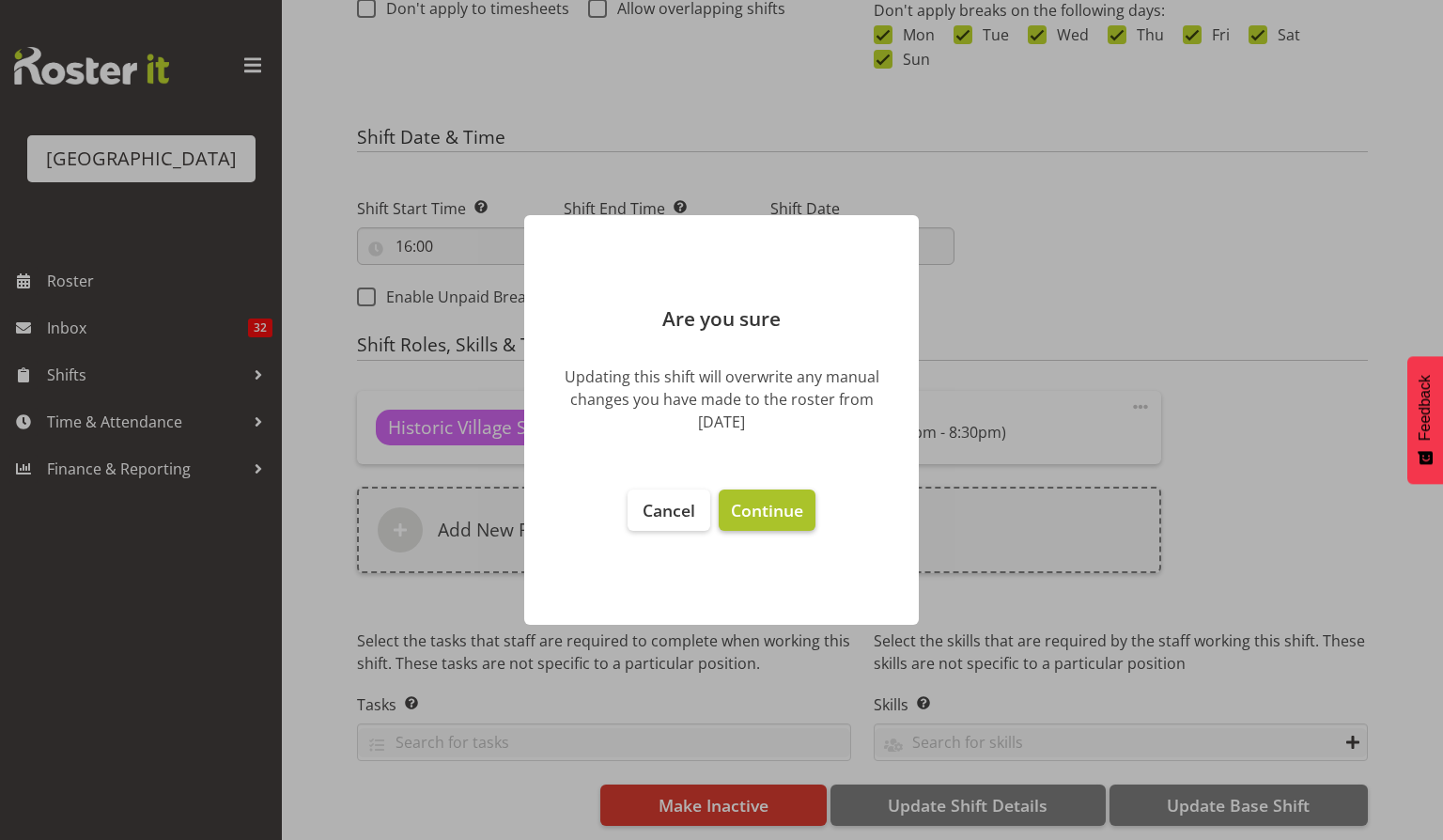
click at [769, 522] on button "Continue" at bounding box center [767, 509] width 97 height 42
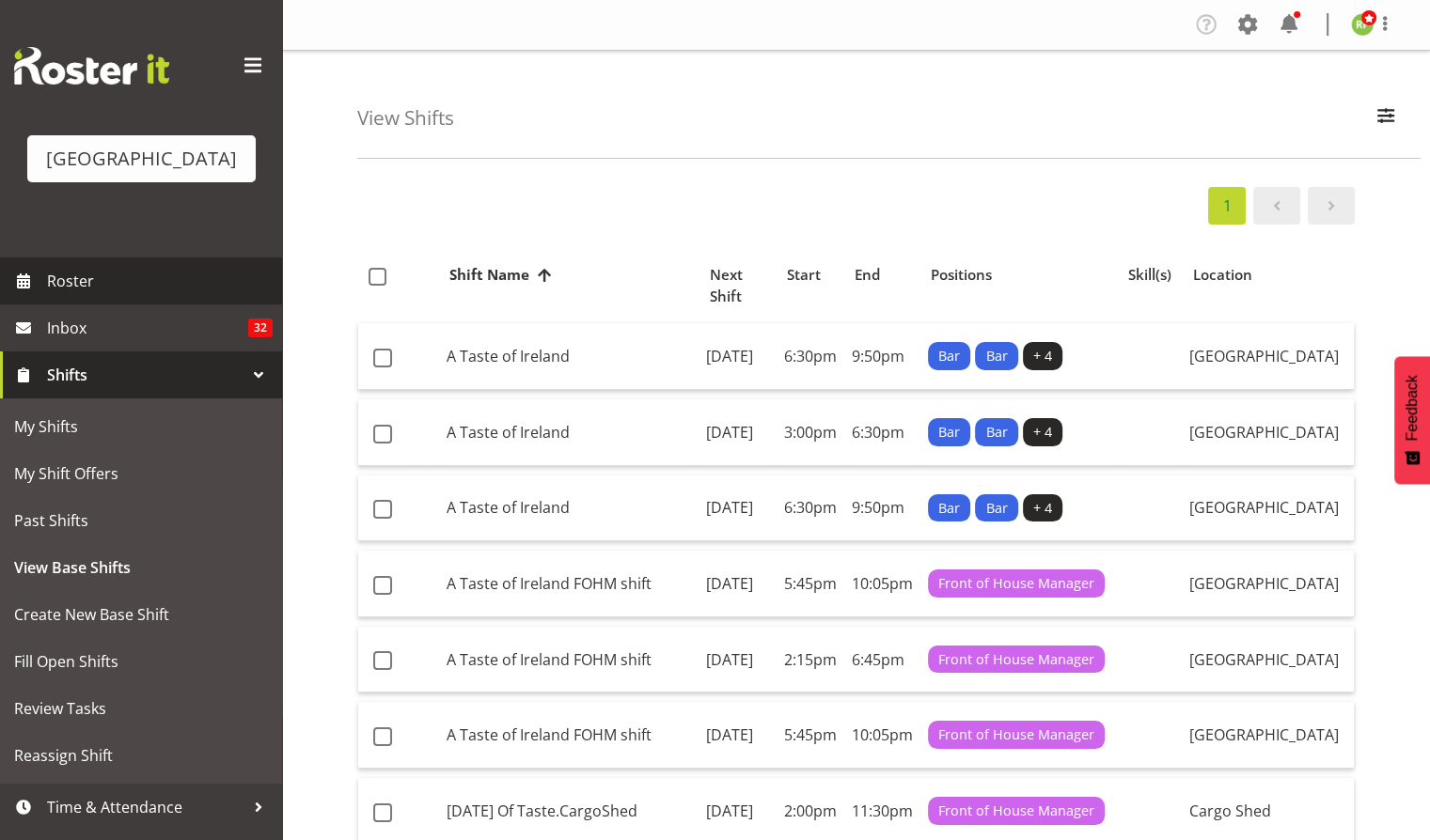
click at [60, 295] on span "Roster" at bounding box center [160, 280] width 226 height 28
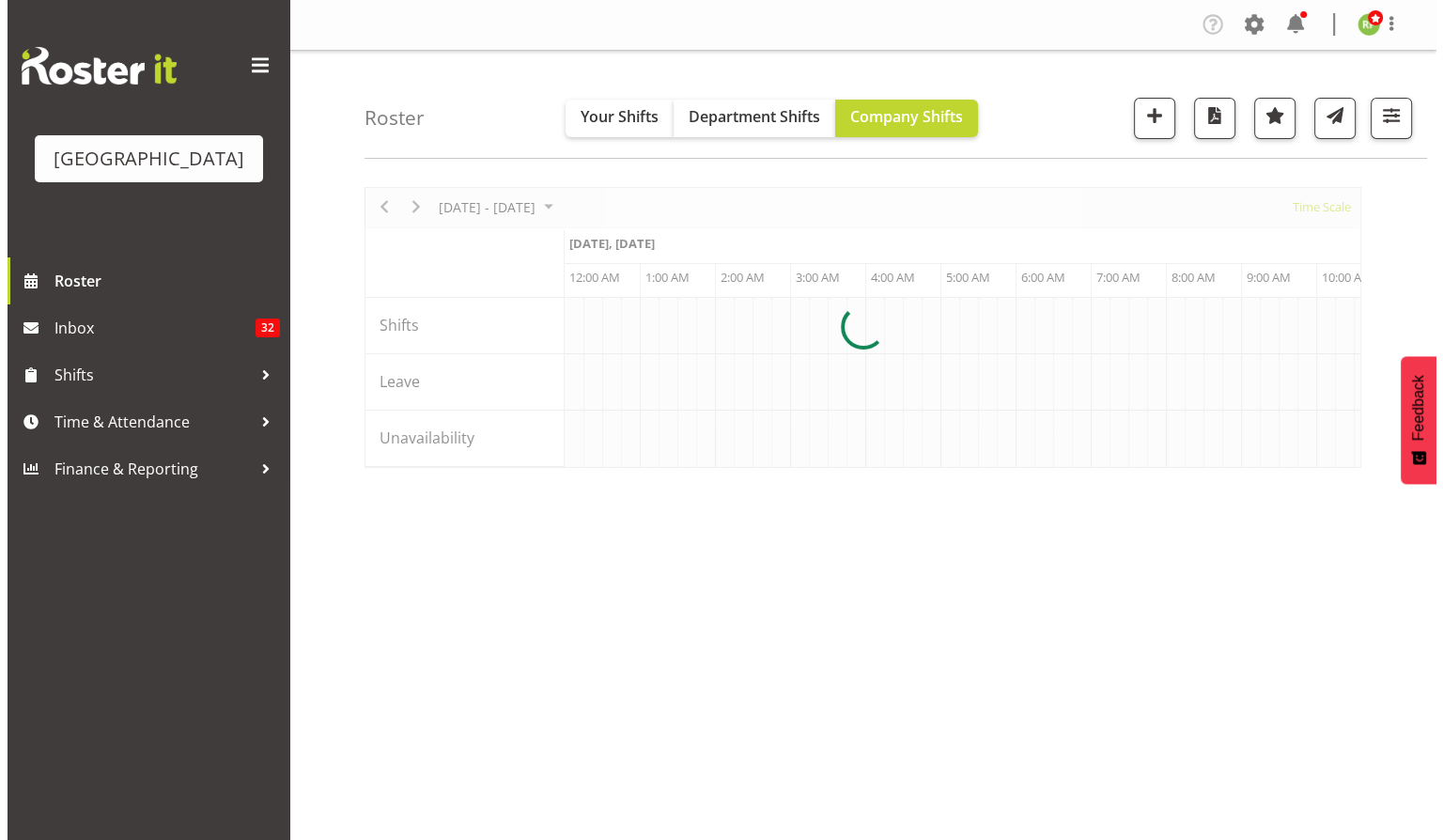
scroll to position [0, 1804]
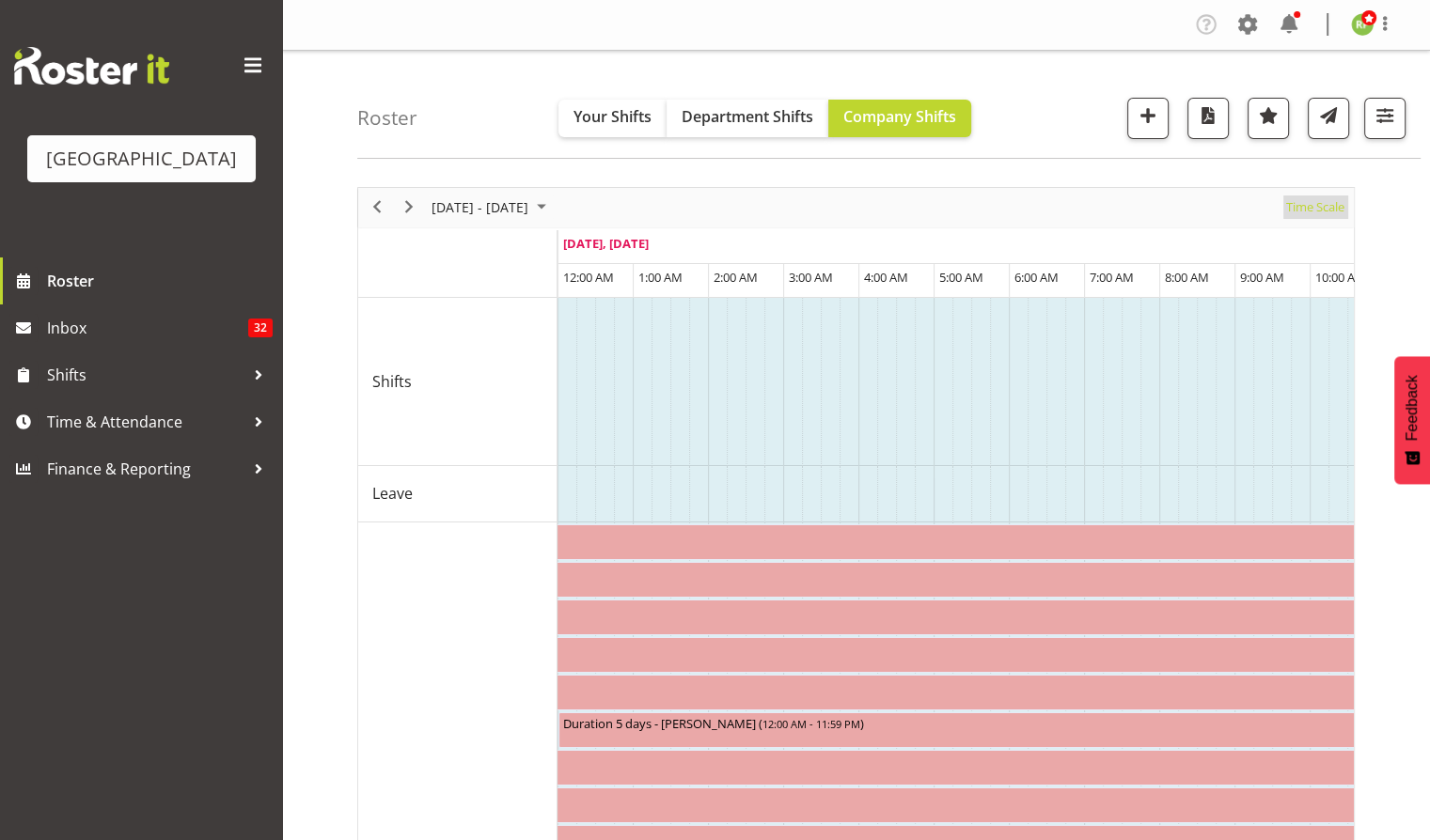
click at [1317, 208] on span "Time Scale" at bounding box center [1315, 207] width 62 height 23
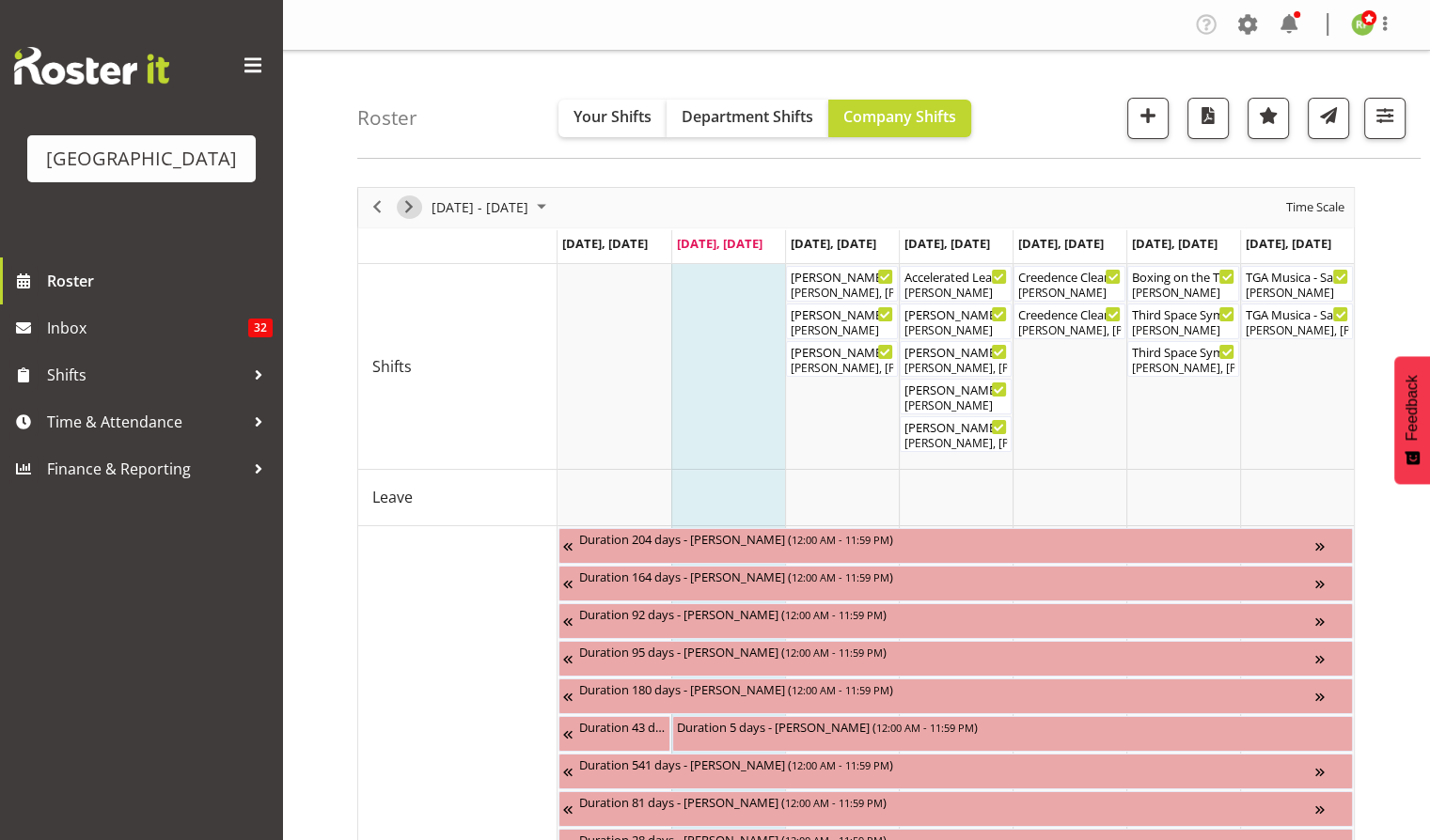
click at [419, 194] on div "next period" at bounding box center [409, 207] width 32 height 40
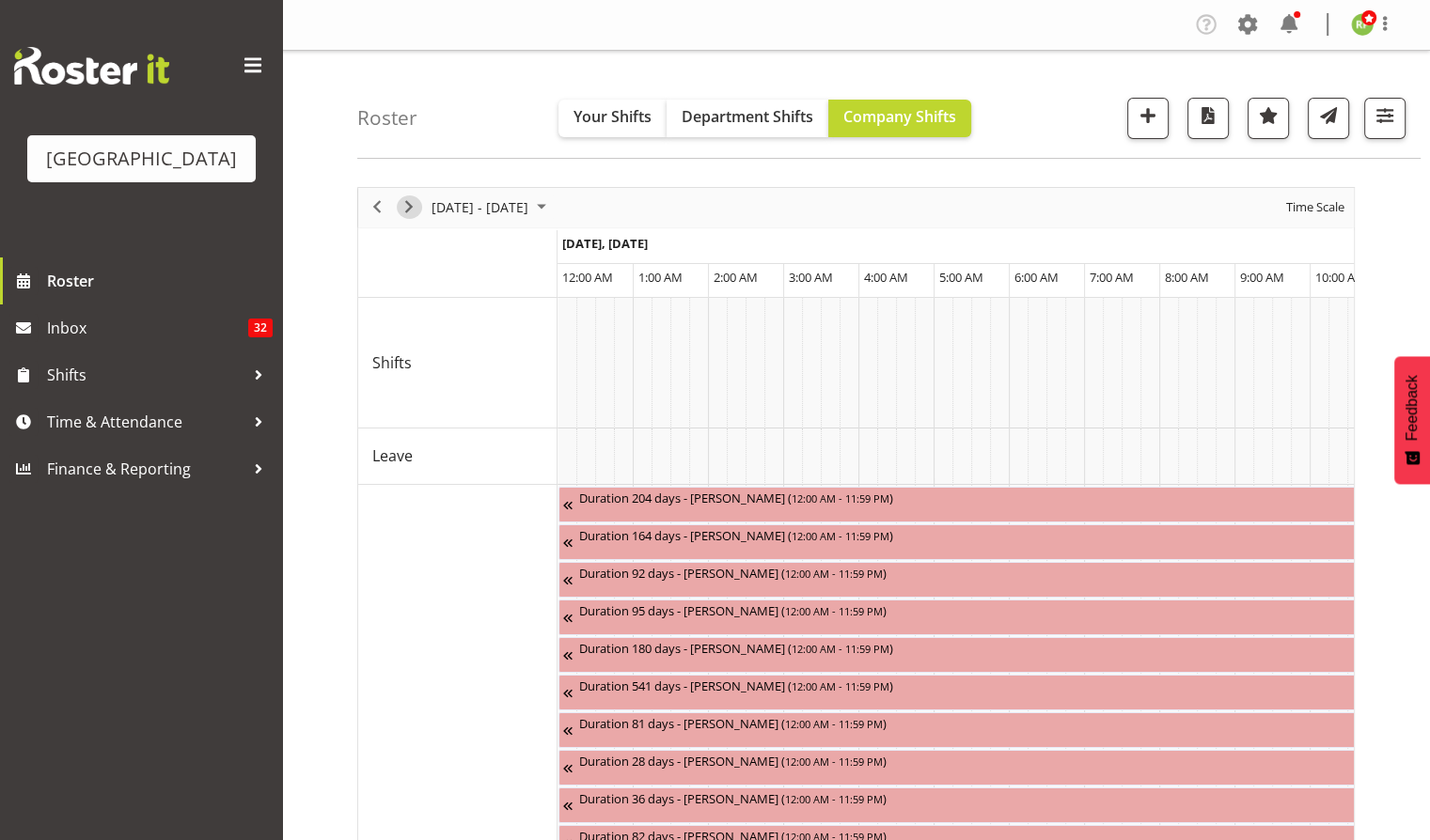
click at [411, 203] on span "Next" at bounding box center [409, 207] width 22 height 23
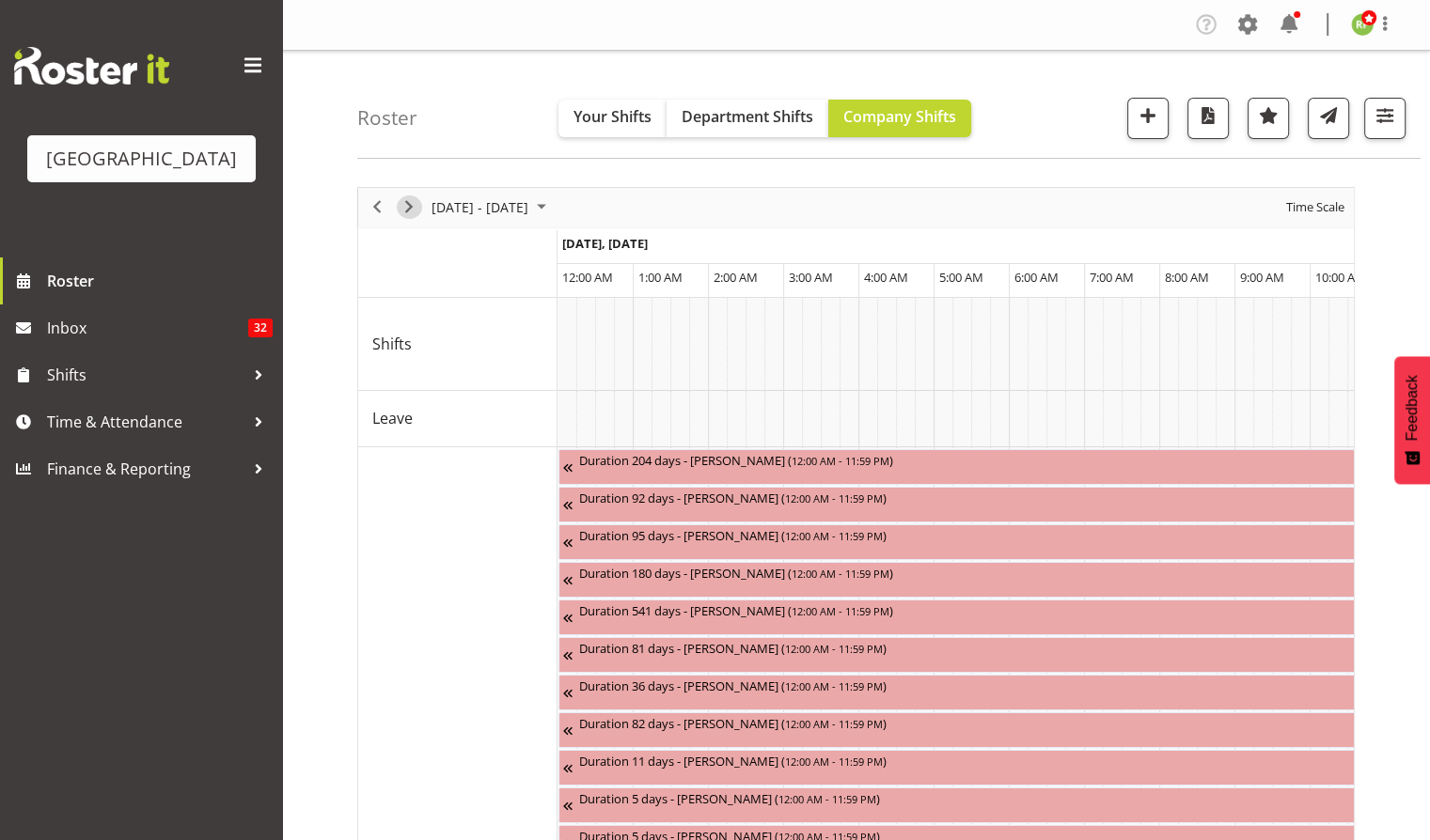
click at [411, 205] on span "Next" at bounding box center [409, 207] width 22 height 23
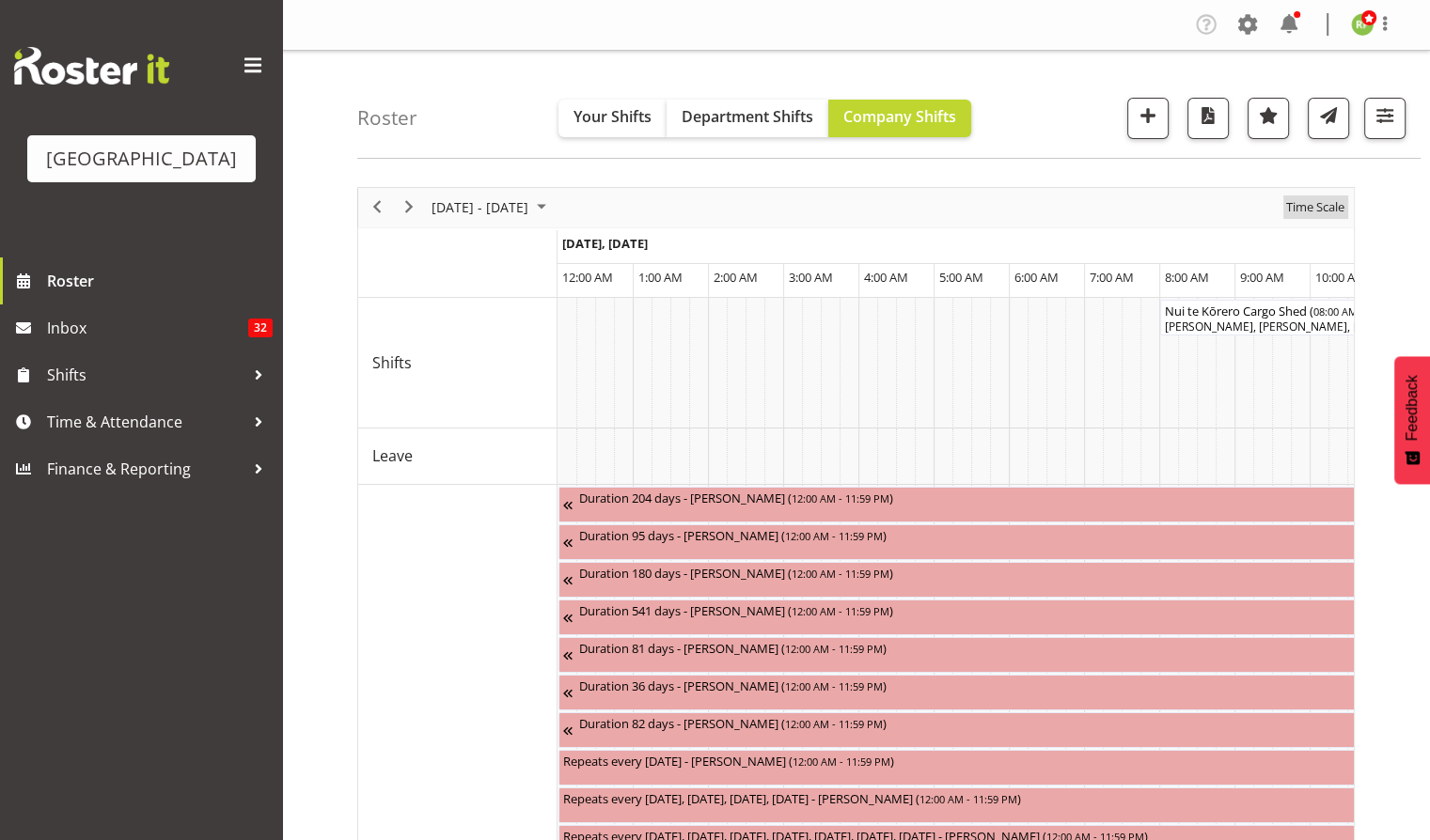
click at [1323, 208] on span "Time Scale" at bounding box center [1315, 207] width 62 height 23
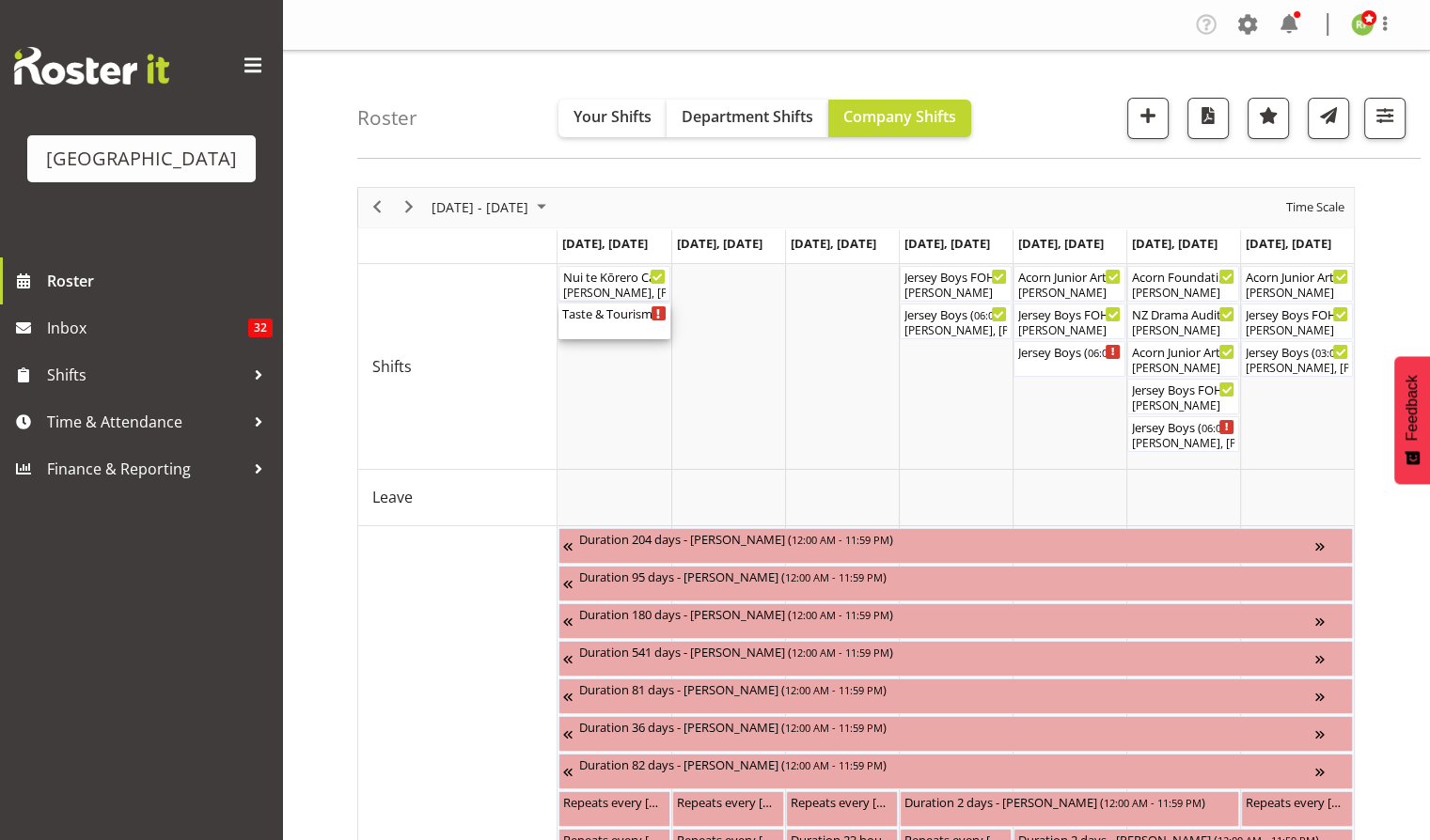
click at [599, 320] on div "Taste & Tourism (Details TBC) ( 04:00 PM - 08:00 PM )" at bounding box center [614, 312] width 104 height 18
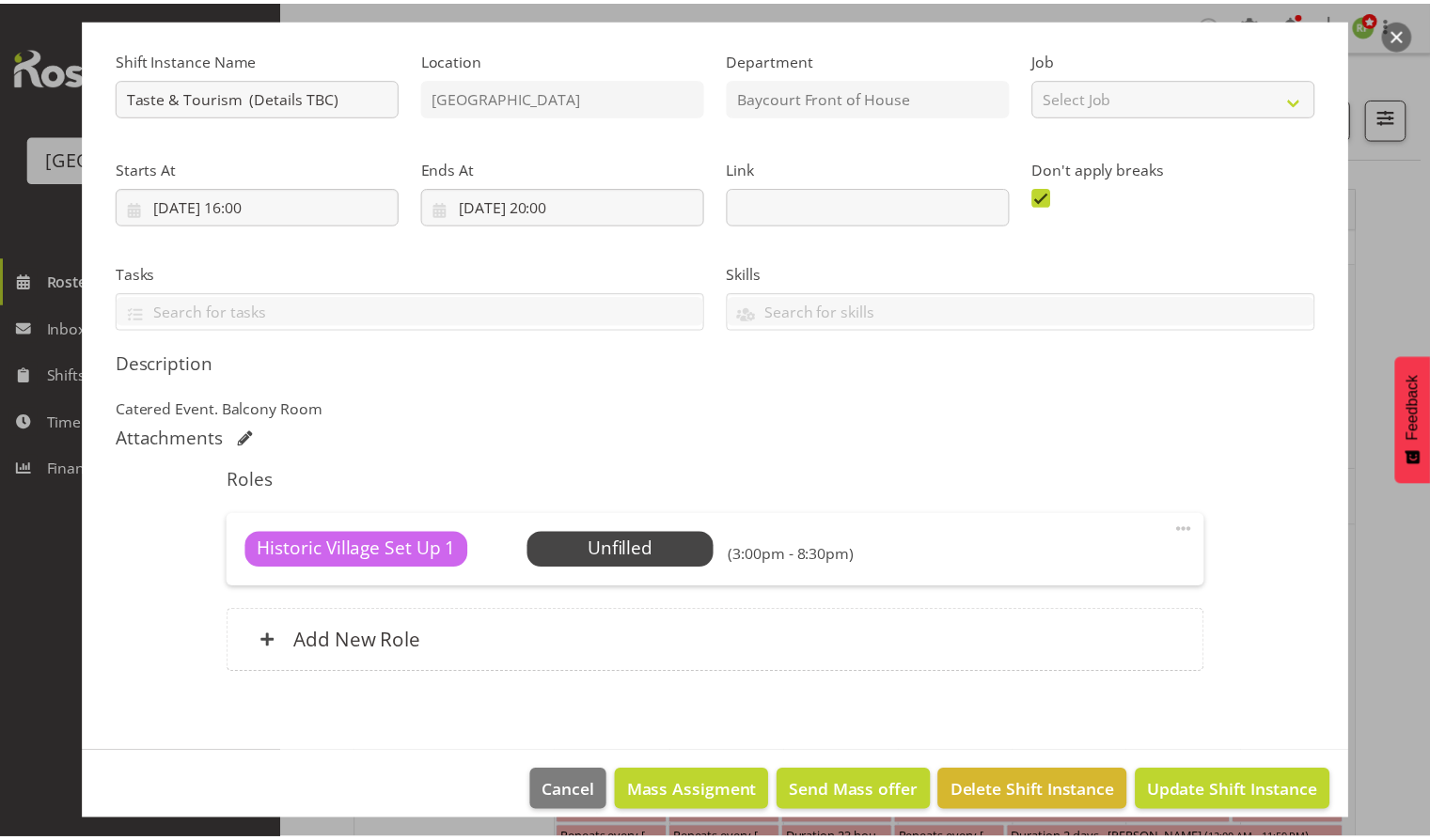
scroll to position [190, 0]
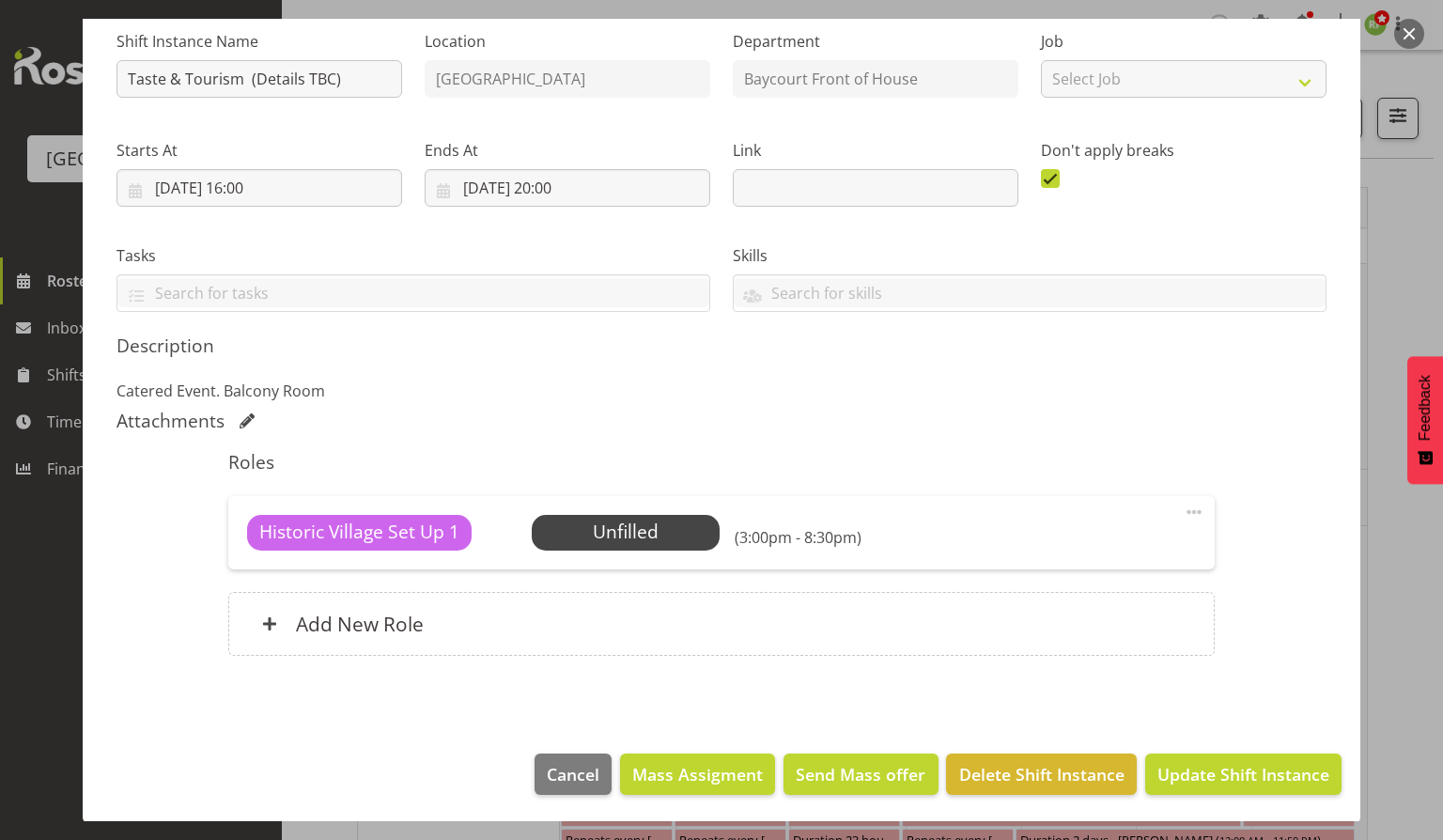
click at [1410, 34] on button "button" at bounding box center [1409, 33] width 30 height 30
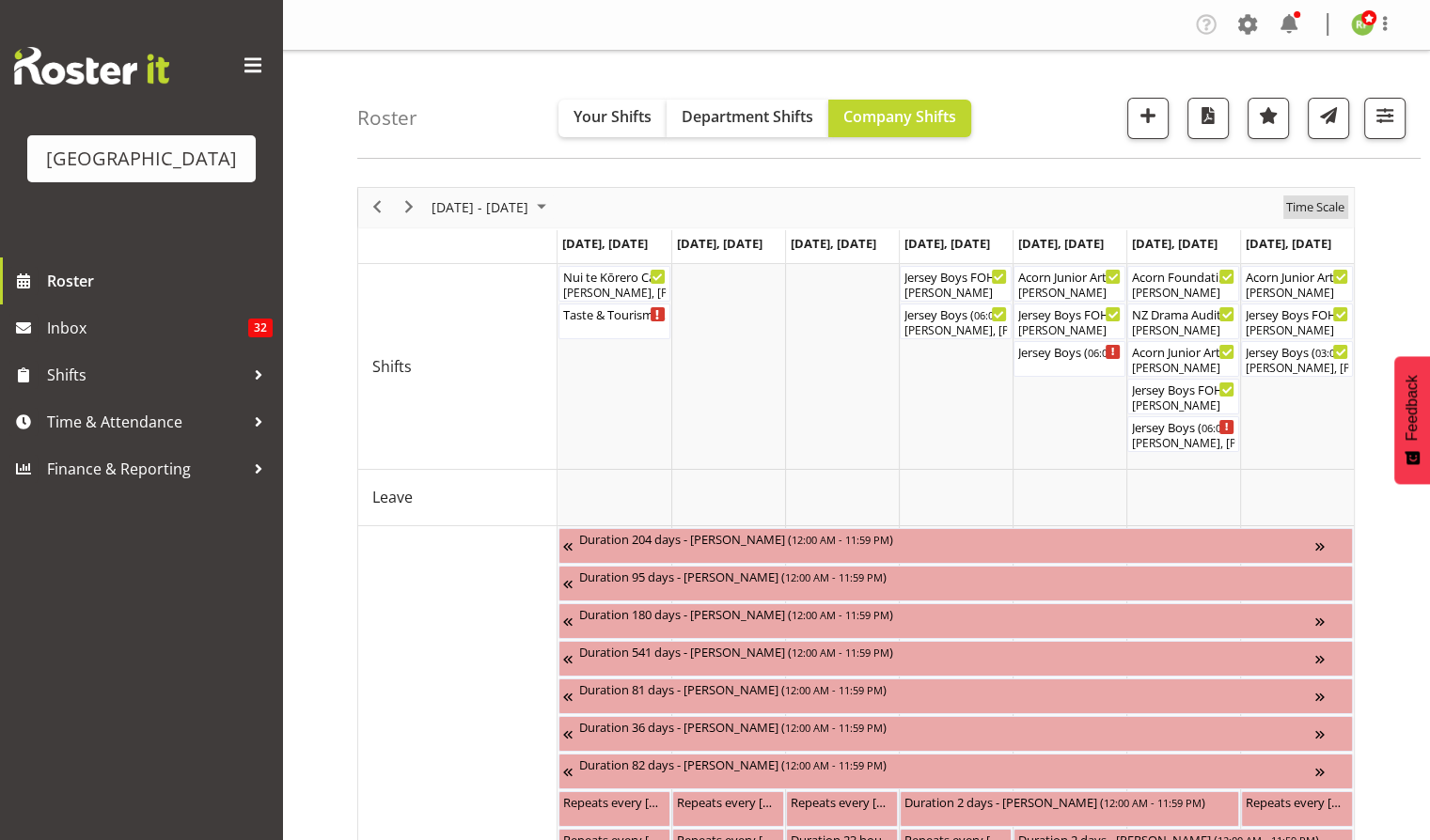
click at [1336, 205] on span "Time Scale" at bounding box center [1315, 207] width 62 height 23
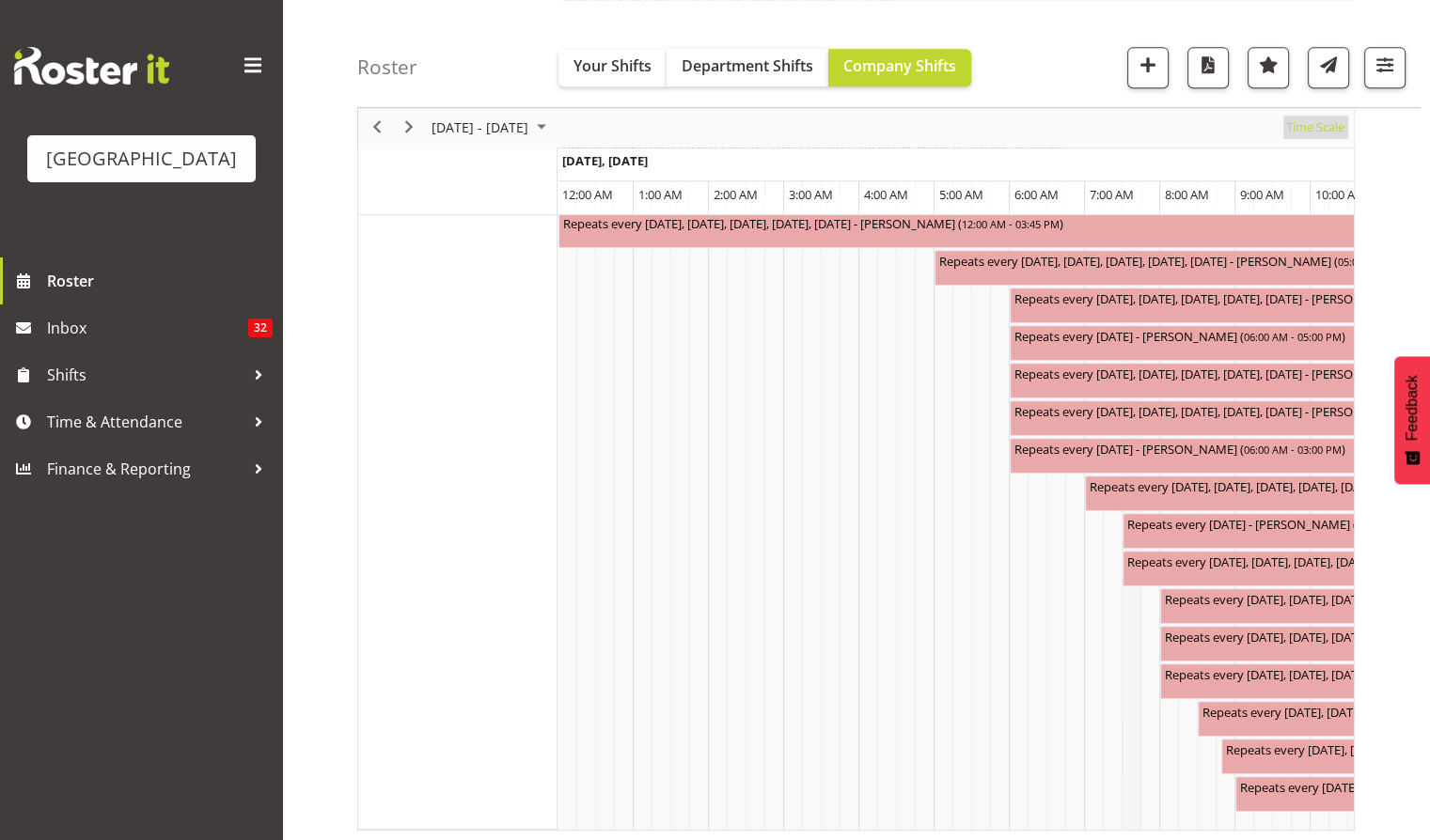
scroll to position [930, 0]
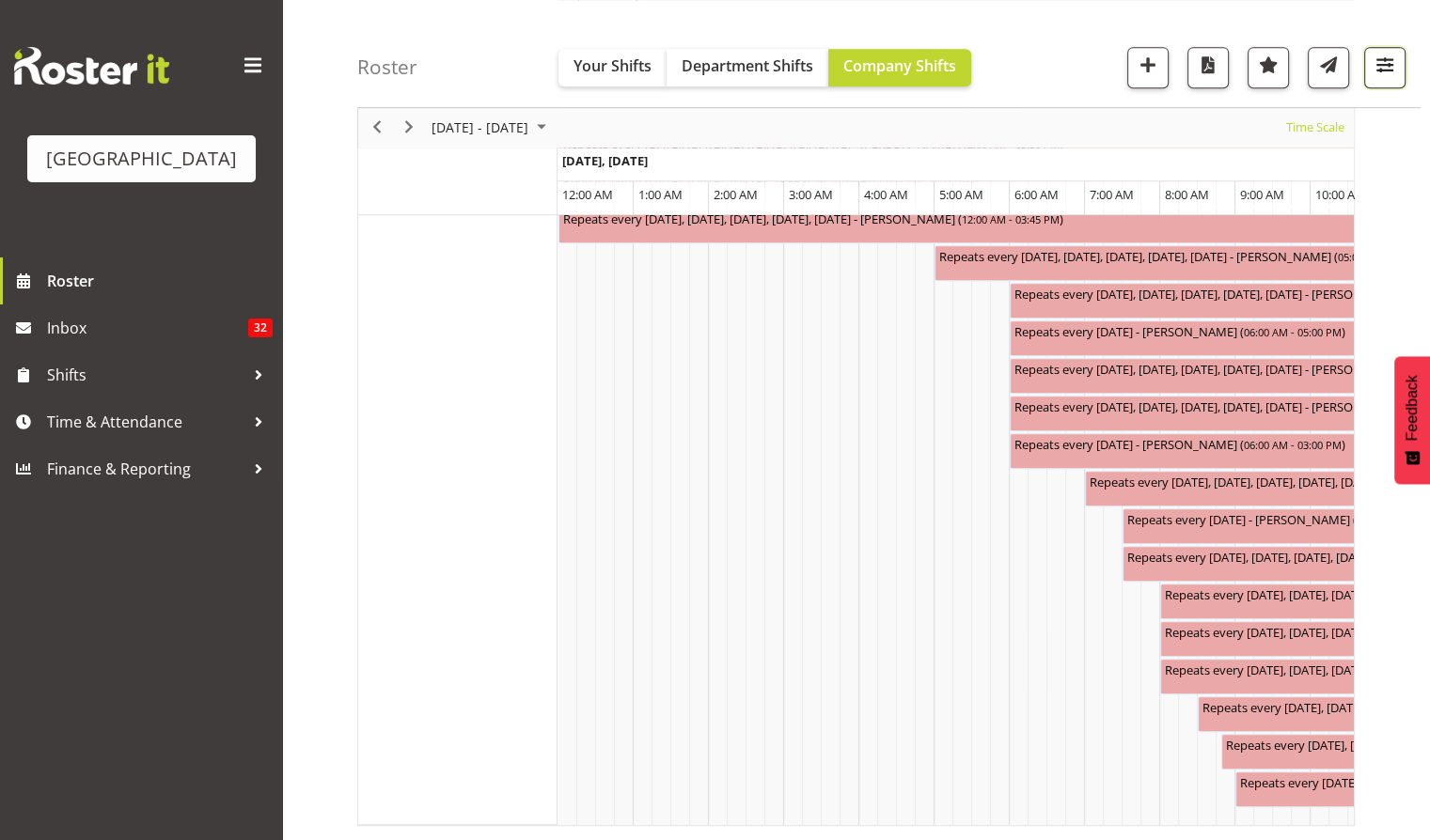
click at [1397, 69] on button "button" at bounding box center [1384, 67] width 42 height 42
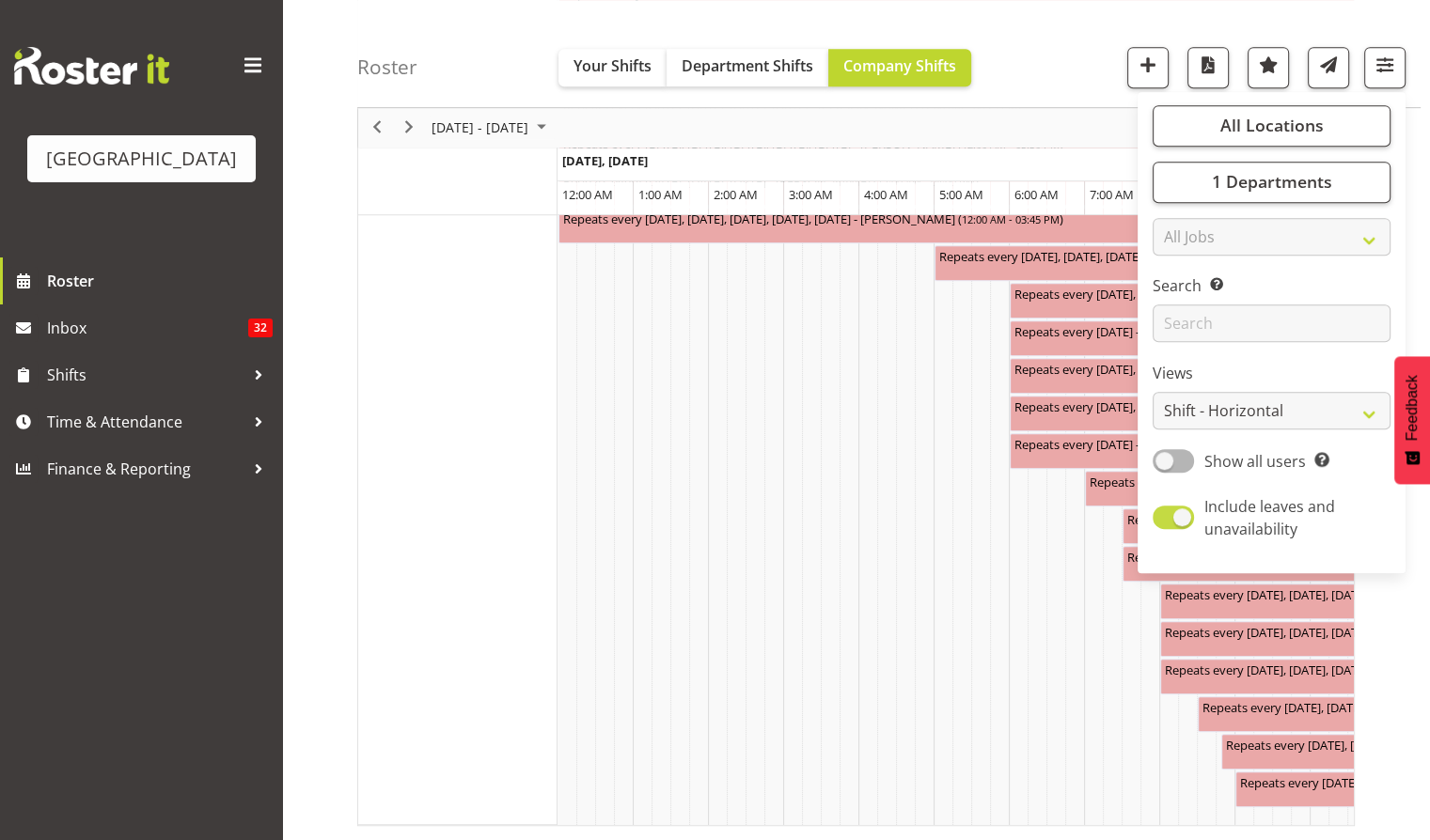
click at [1189, 517] on span at bounding box center [1173, 518] width 42 height 23
click at [1164, 517] on input "Include leaves and unavailability" at bounding box center [1159, 518] width 13 height 13
checkbox input "false"
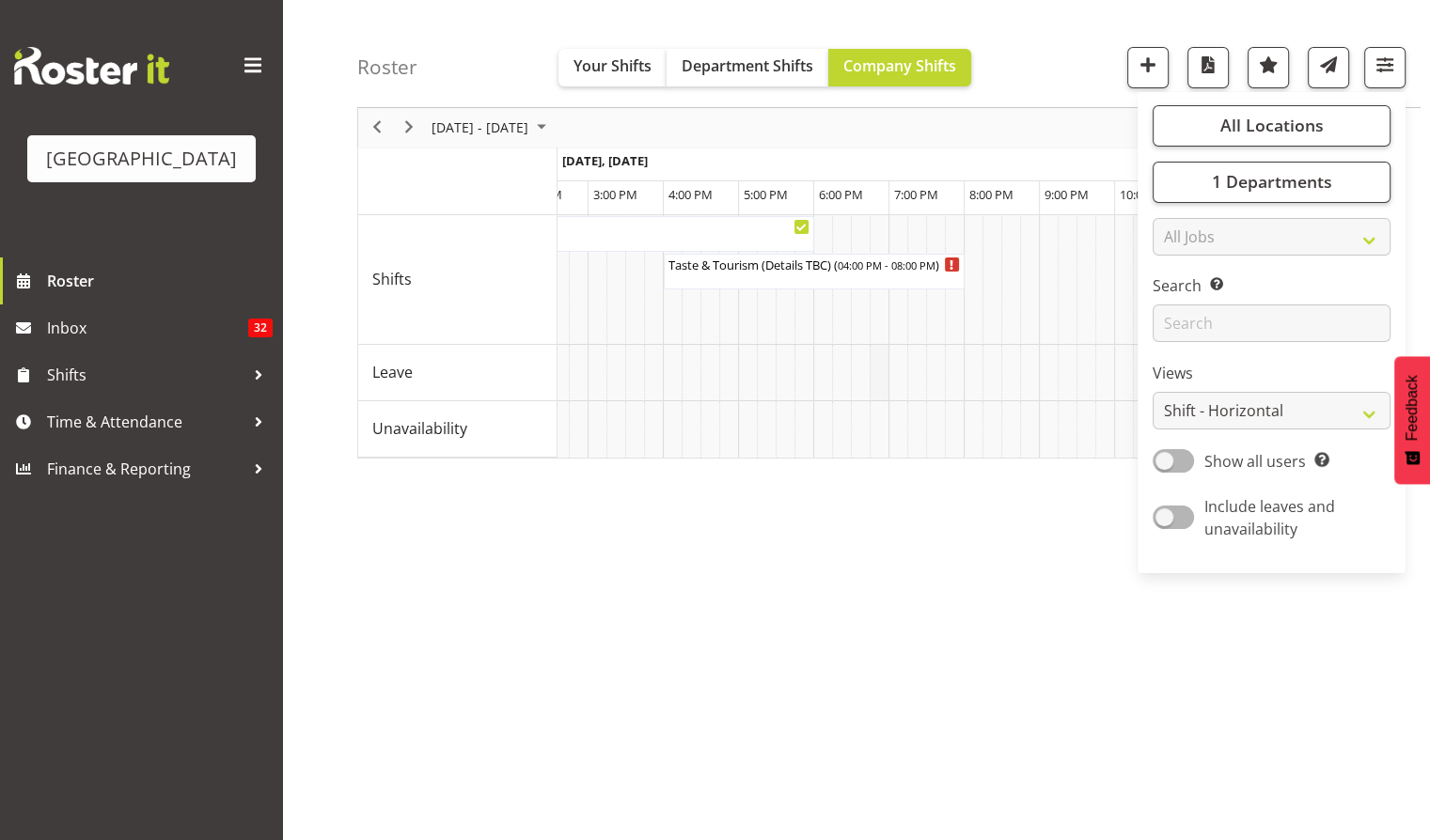
scroll to position [0, 1060]
click at [1117, 35] on div "Roster Your Shifts Department Shifts Company Shifts All Locations [GEOGRAPHIC_D…" at bounding box center [888, 53] width 1063 height 108
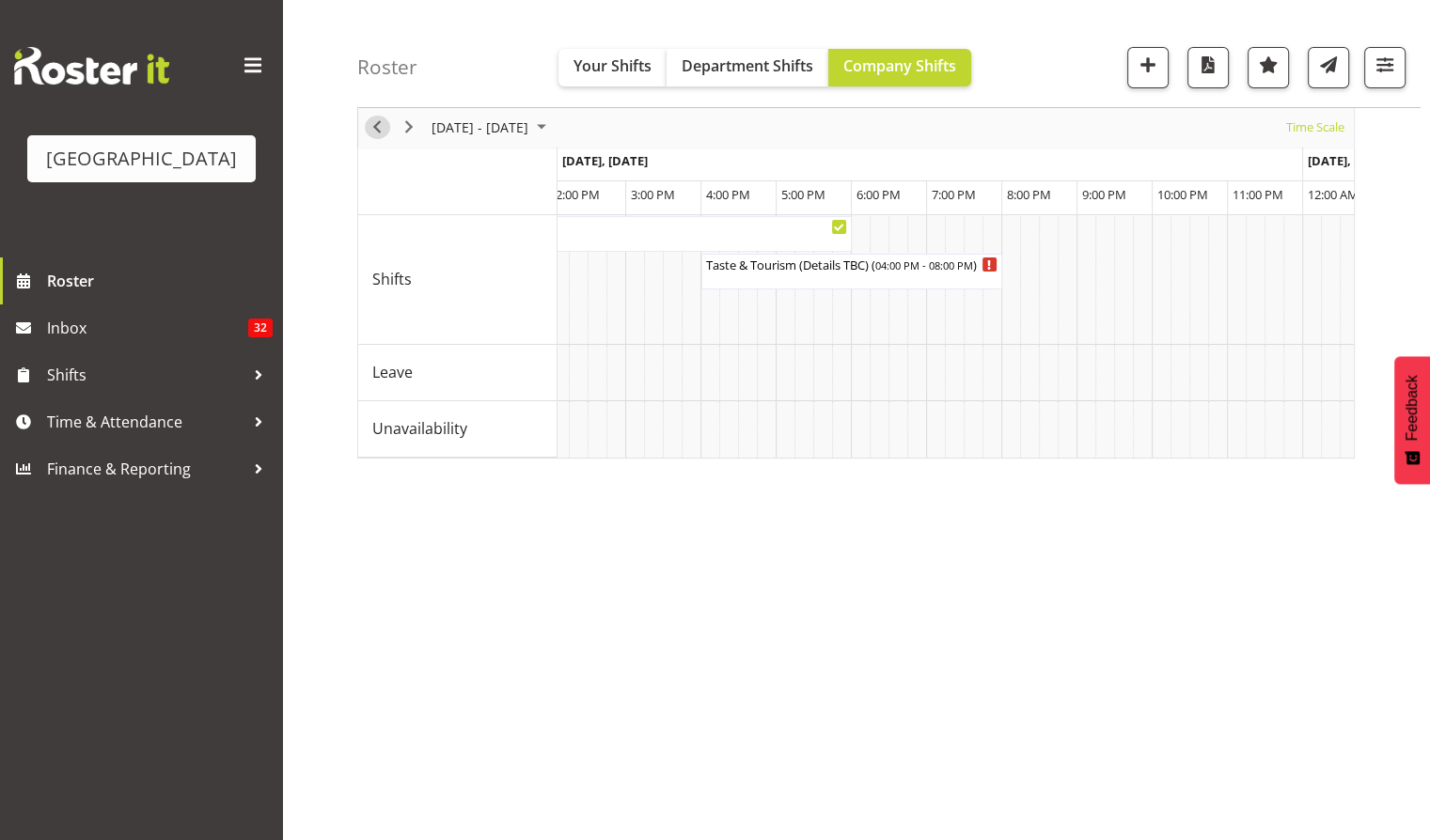
click at [383, 129] on span "Previous" at bounding box center [376, 128] width 22 height 23
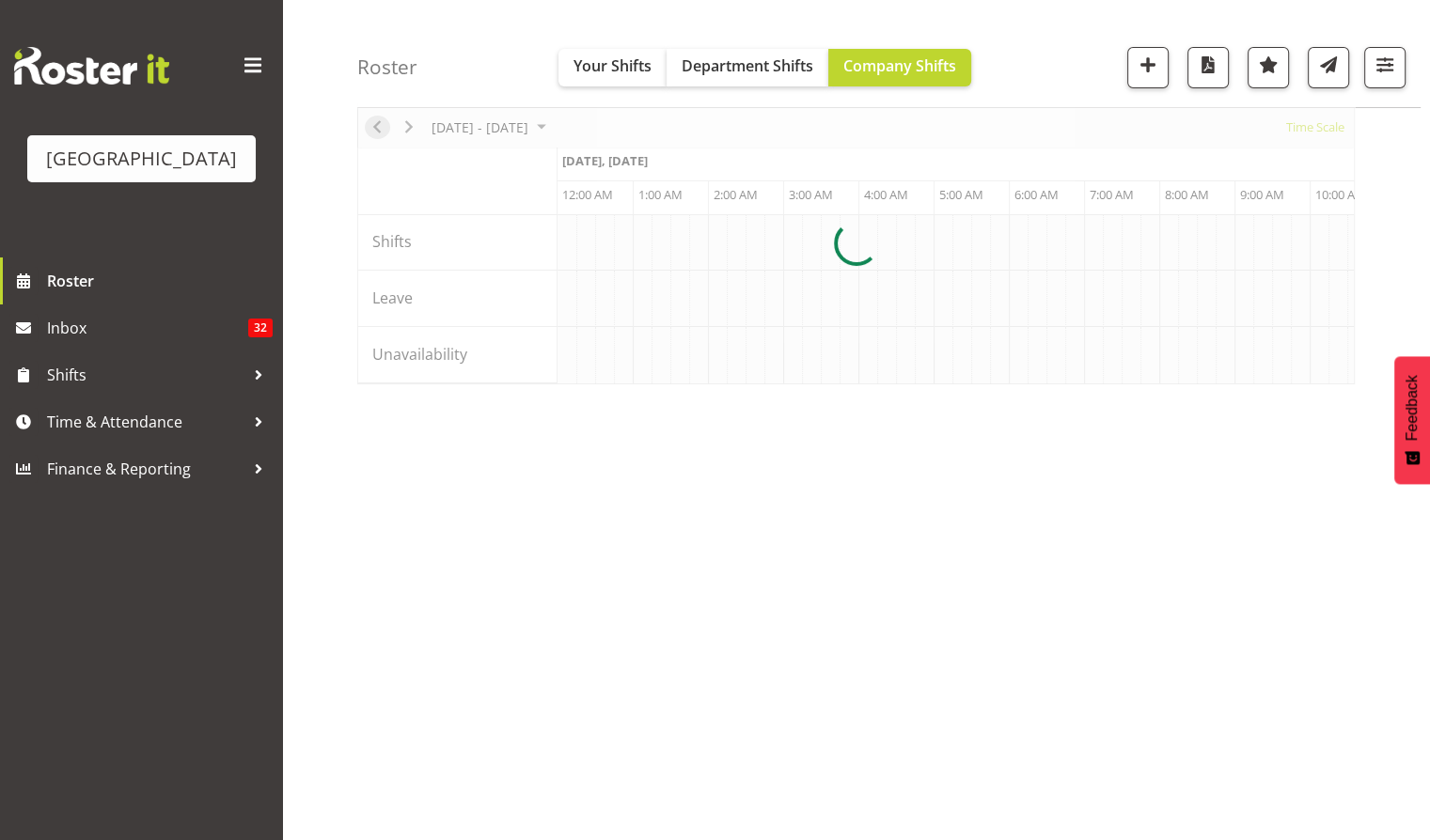
click at [383, 129] on div at bounding box center [855, 243] width 997 height 281
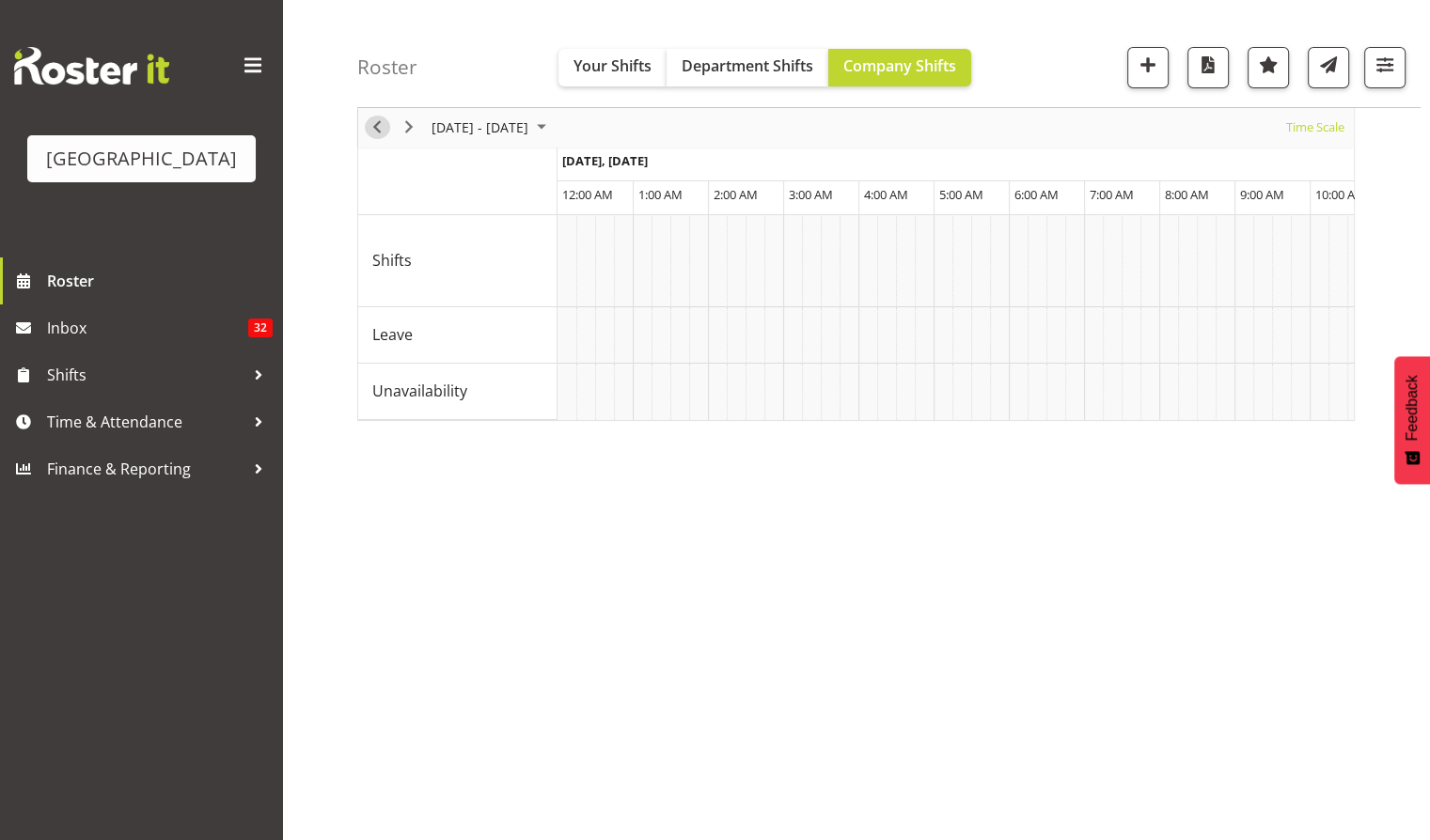
click at [383, 129] on span "Previous" at bounding box center [376, 128] width 22 height 23
click at [1316, 128] on span "Time Scale" at bounding box center [1315, 128] width 62 height 23
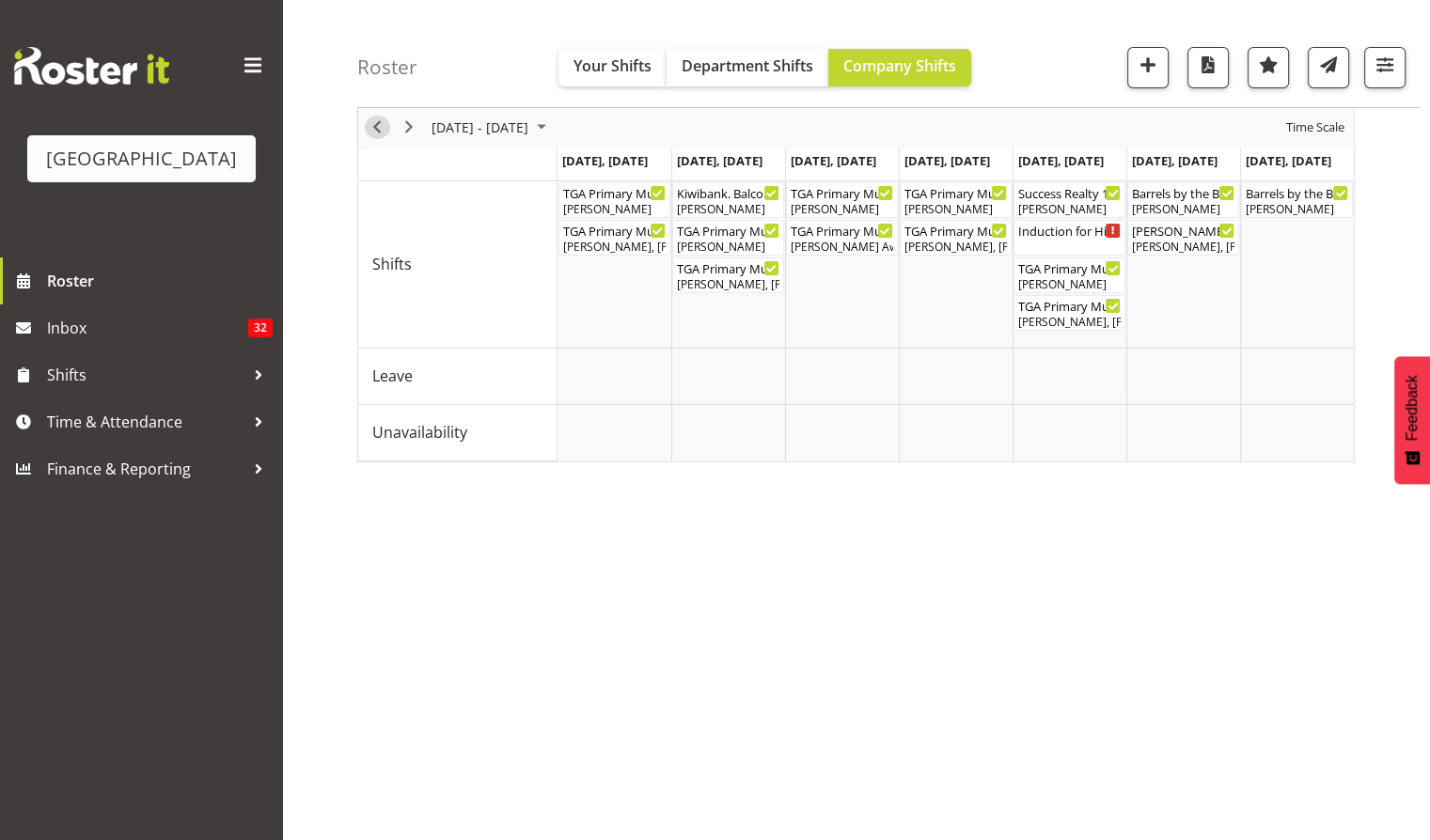
click at [375, 125] on span "Previous" at bounding box center [376, 128] width 22 height 23
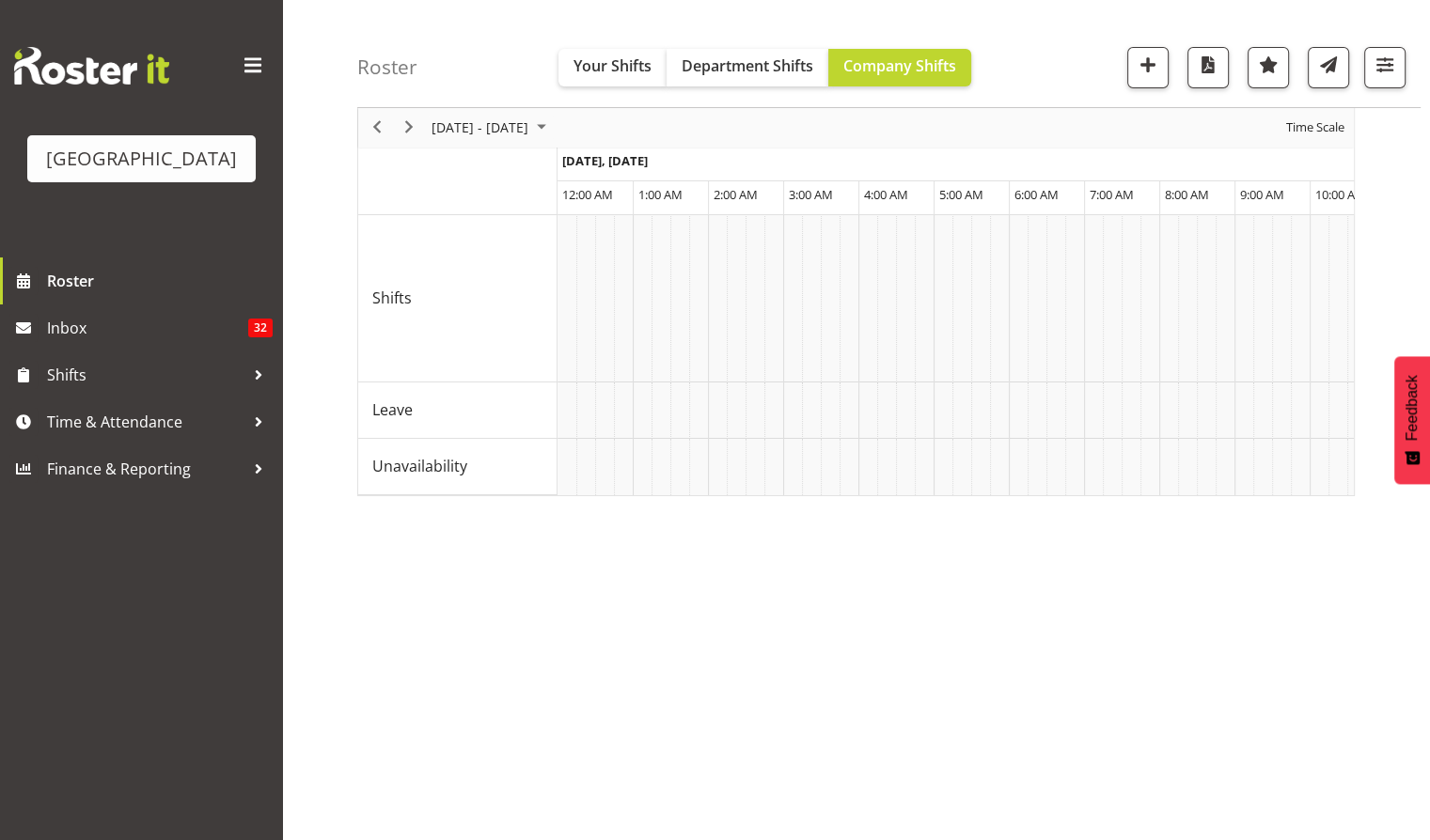
click at [1329, 111] on div "Time Scale" at bounding box center [1314, 127] width 71 height 40
click at [1321, 122] on span "Time Scale" at bounding box center [1315, 128] width 62 height 23
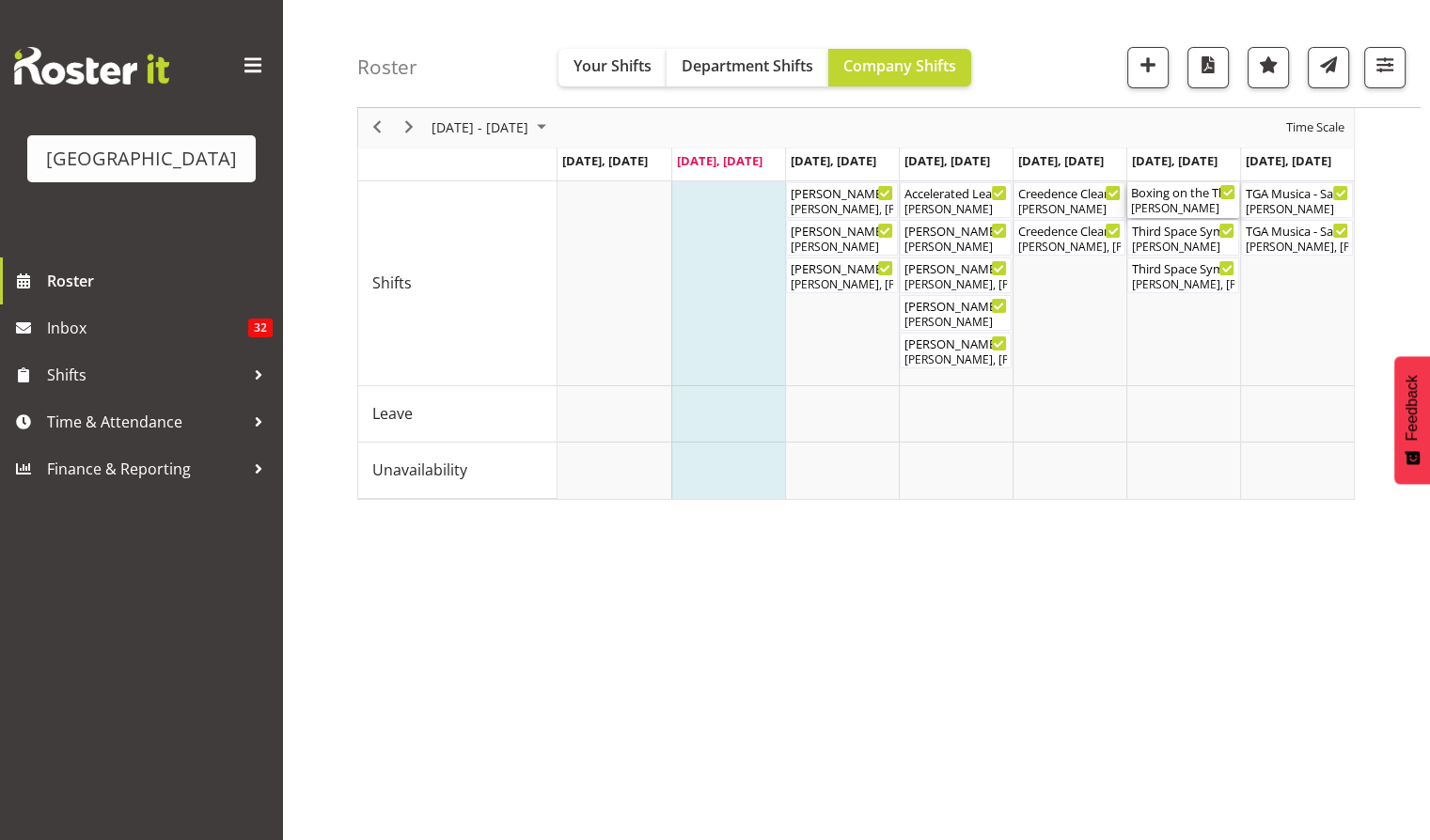
click at [1174, 201] on div "[PERSON_NAME]" at bounding box center [1182, 208] width 104 height 17
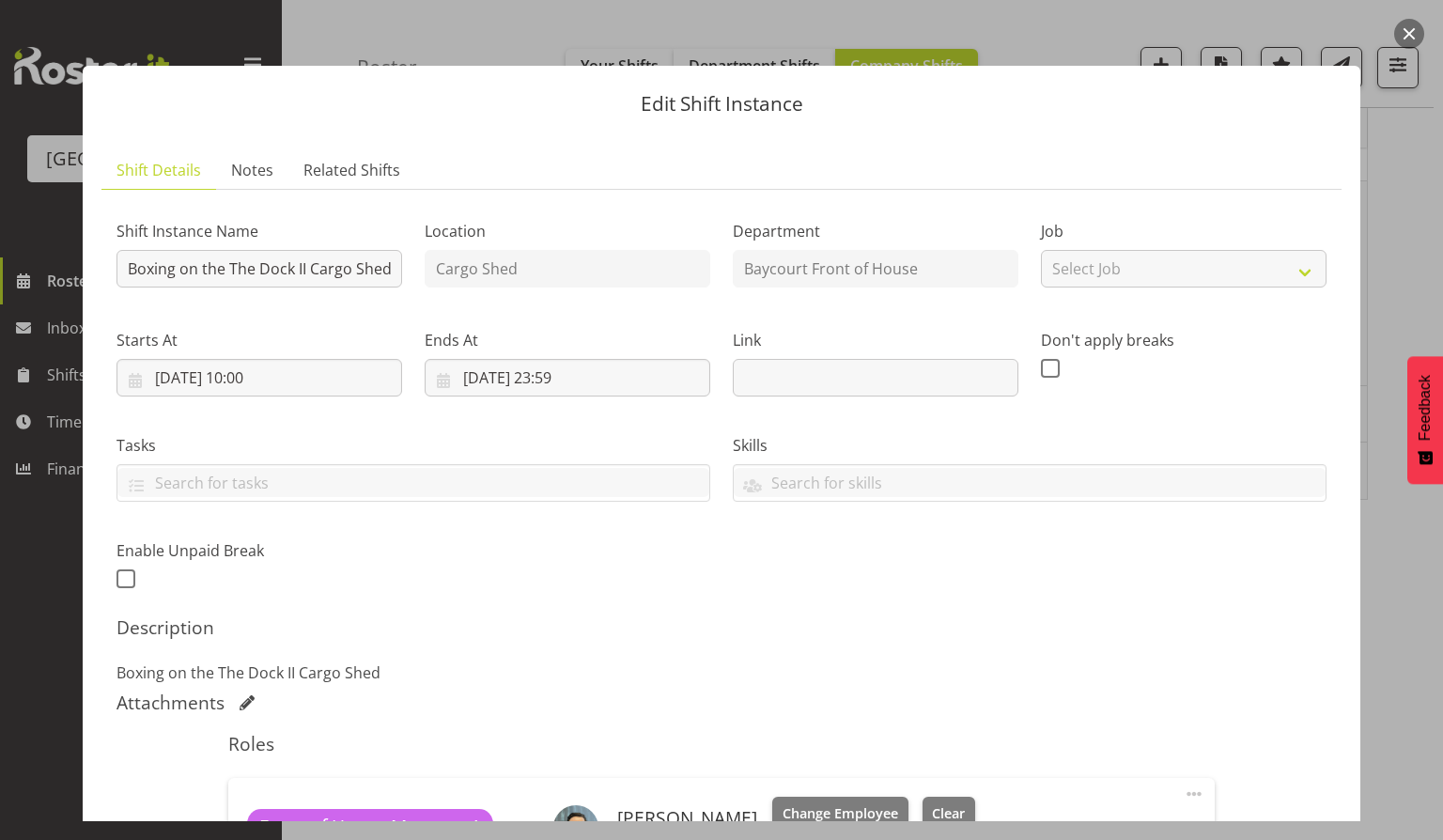
click at [1409, 35] on button "button" at bounding box center [1409, 33] width 30 height 30
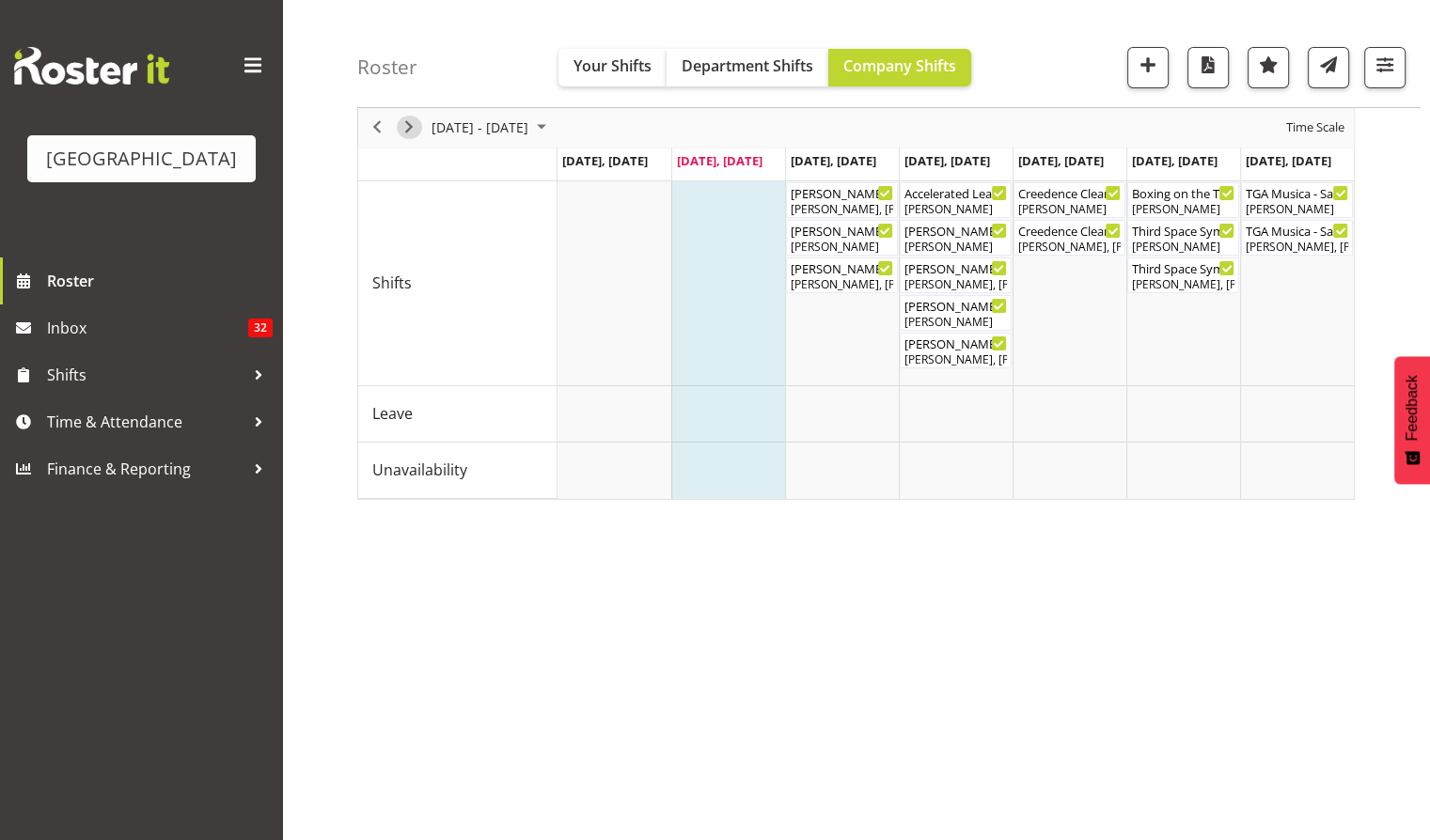
click at [413, 123] on span "Next" at bounding box center [409, 128] width 22 height 23
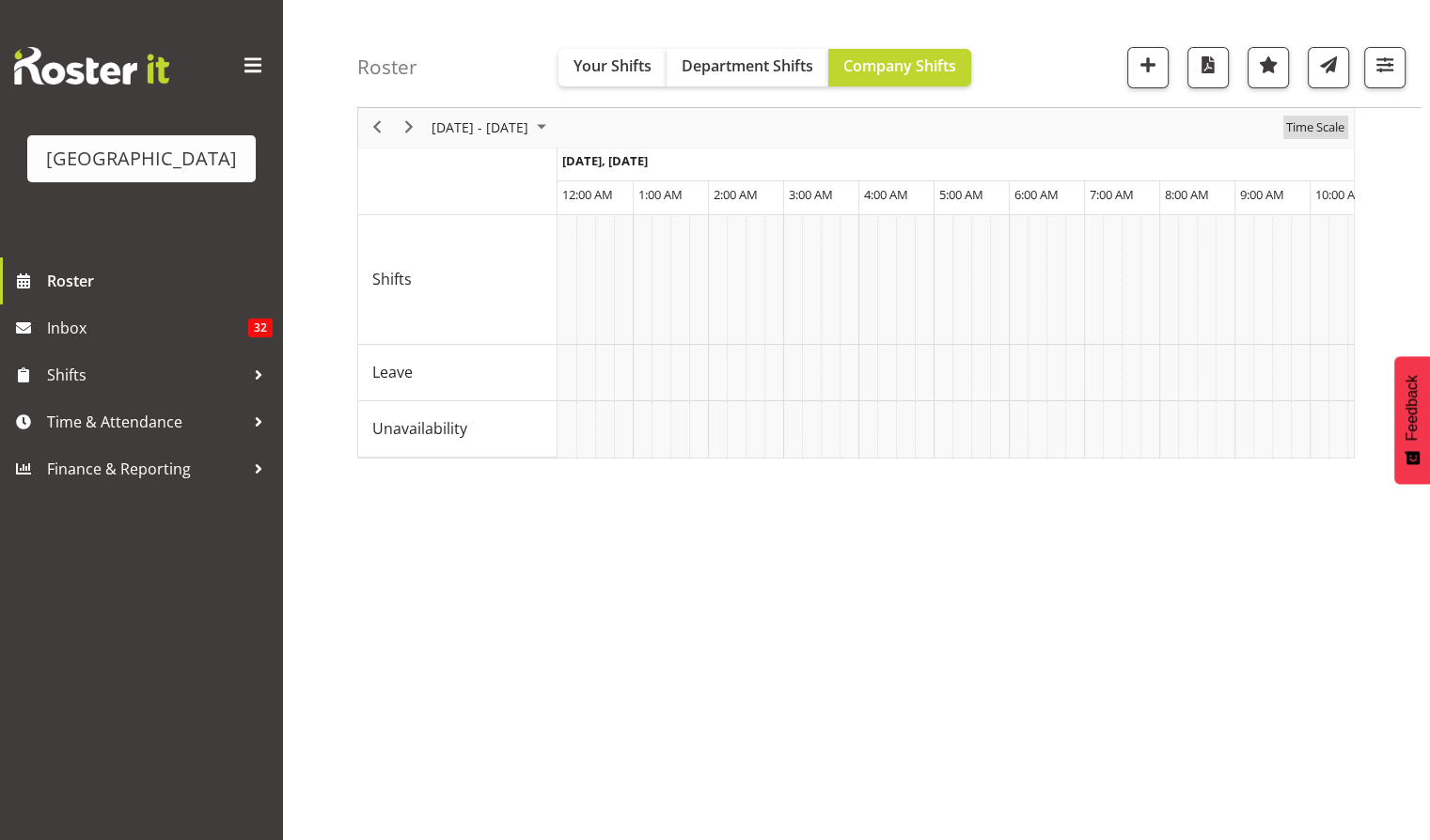
click at [1306, 128] on span "Time Scale" at bounding box center [1315, 128] width 62 height 23
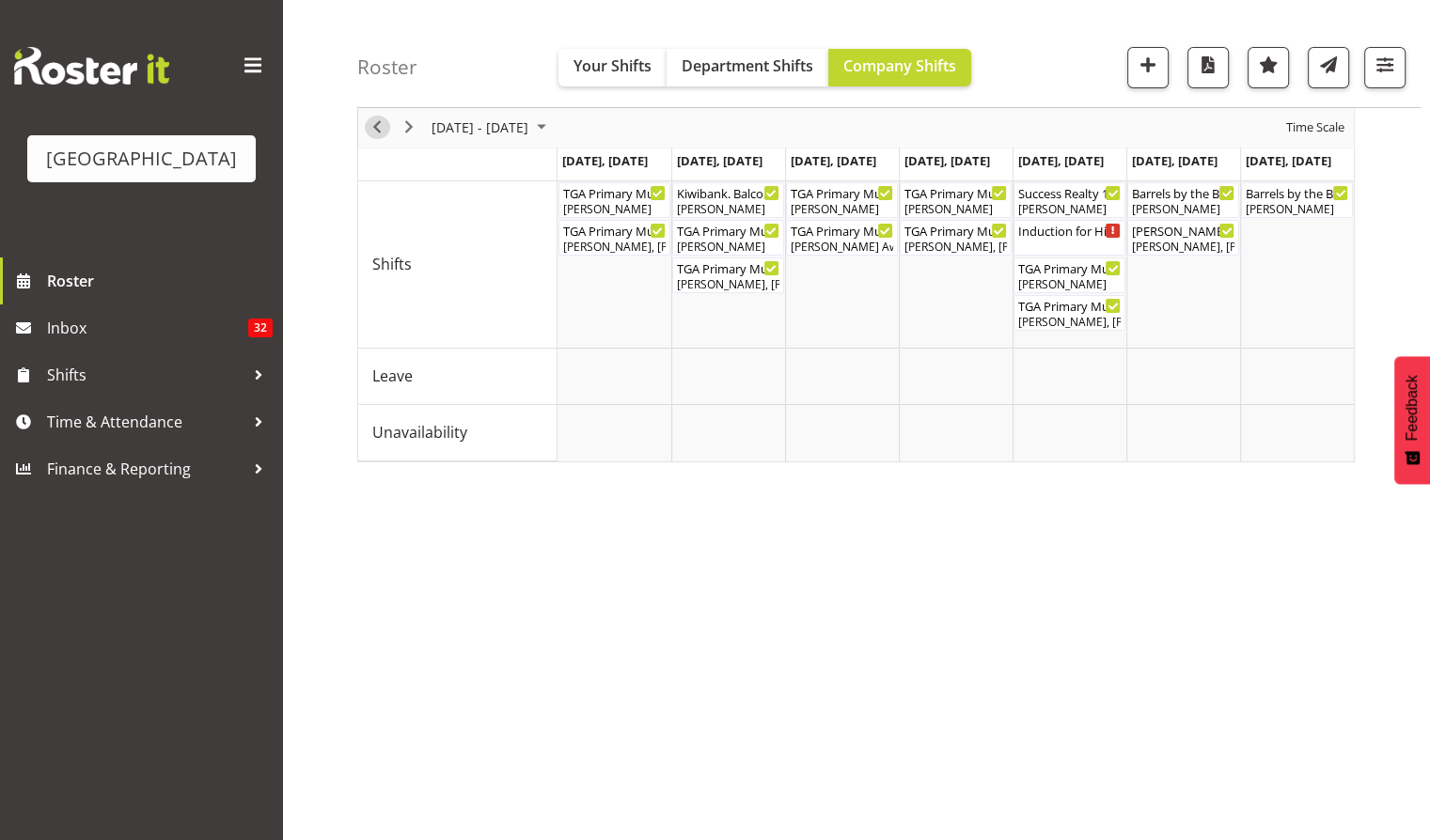
click at [375, 127] on span "Previous" at bounding box center [376, 128] width 22 height 23
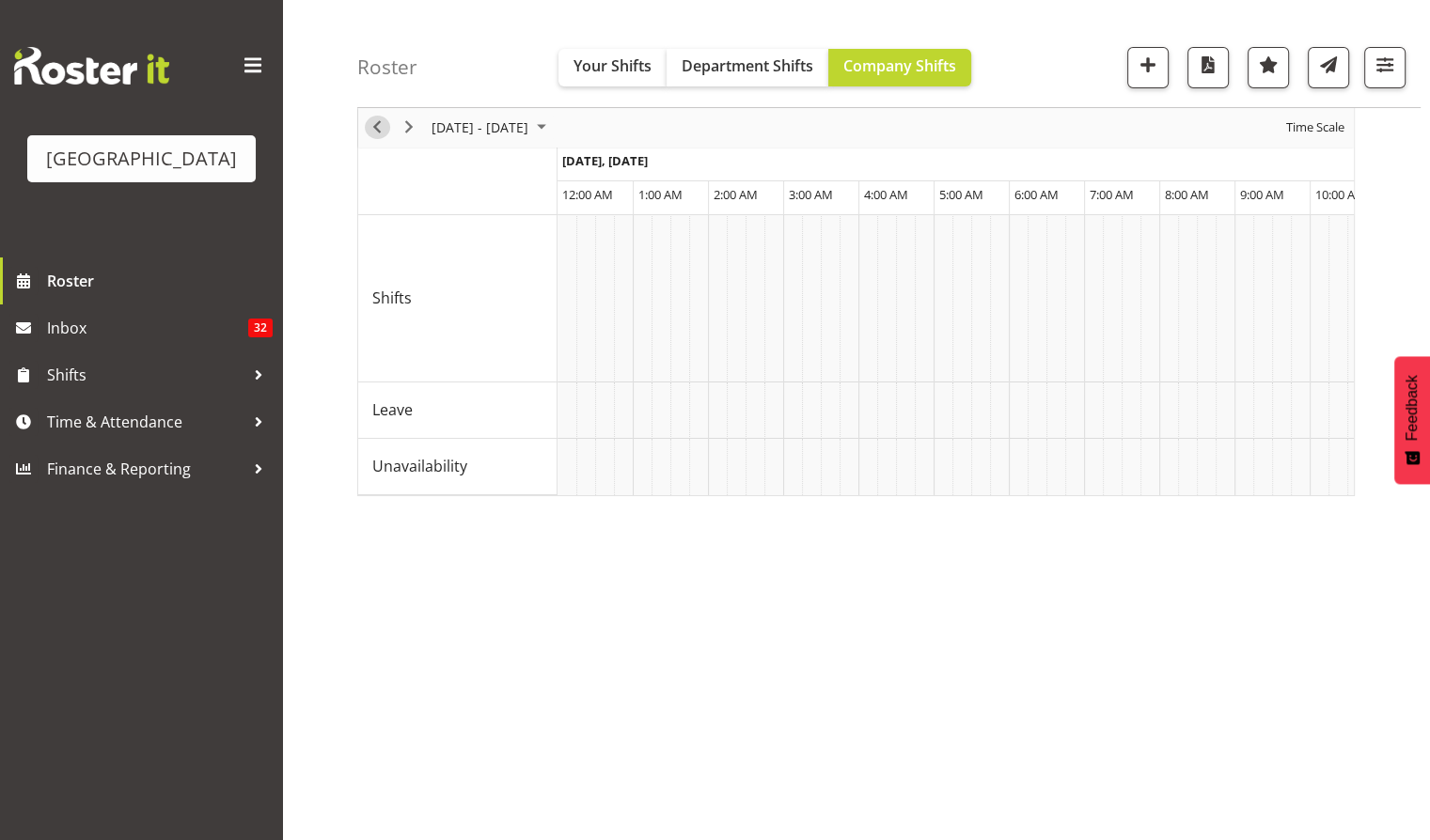
click at [375, 127] on span "Previous" at bounding box center [376, 128] width 22 height 23
click at [1330, 137] on span "Time Scale" at bounding box center [1315, 128] width 62 height 23
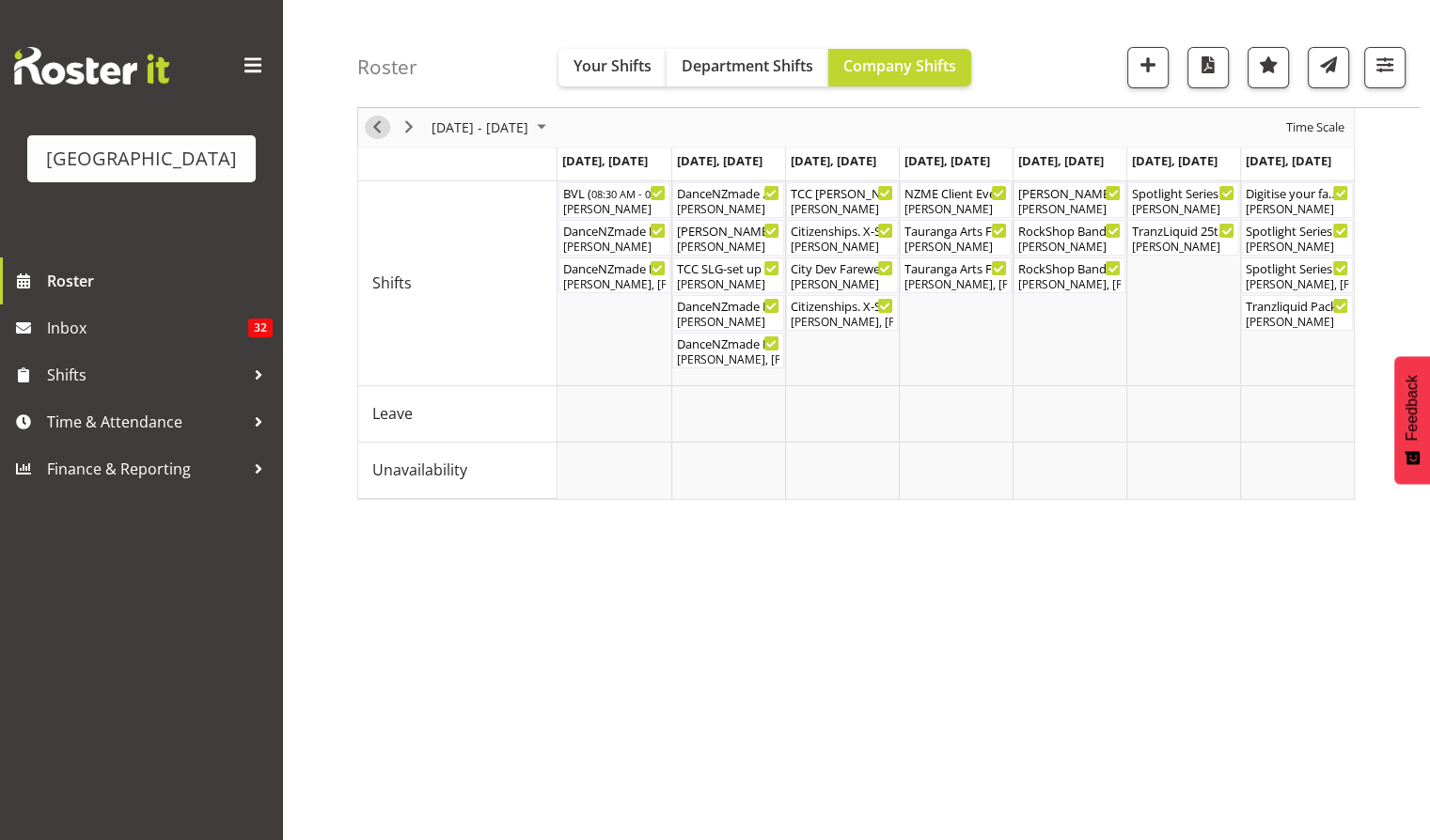
click at [375, 130] on span "Previous" at bounding box center [376, 128] width 22 height 23
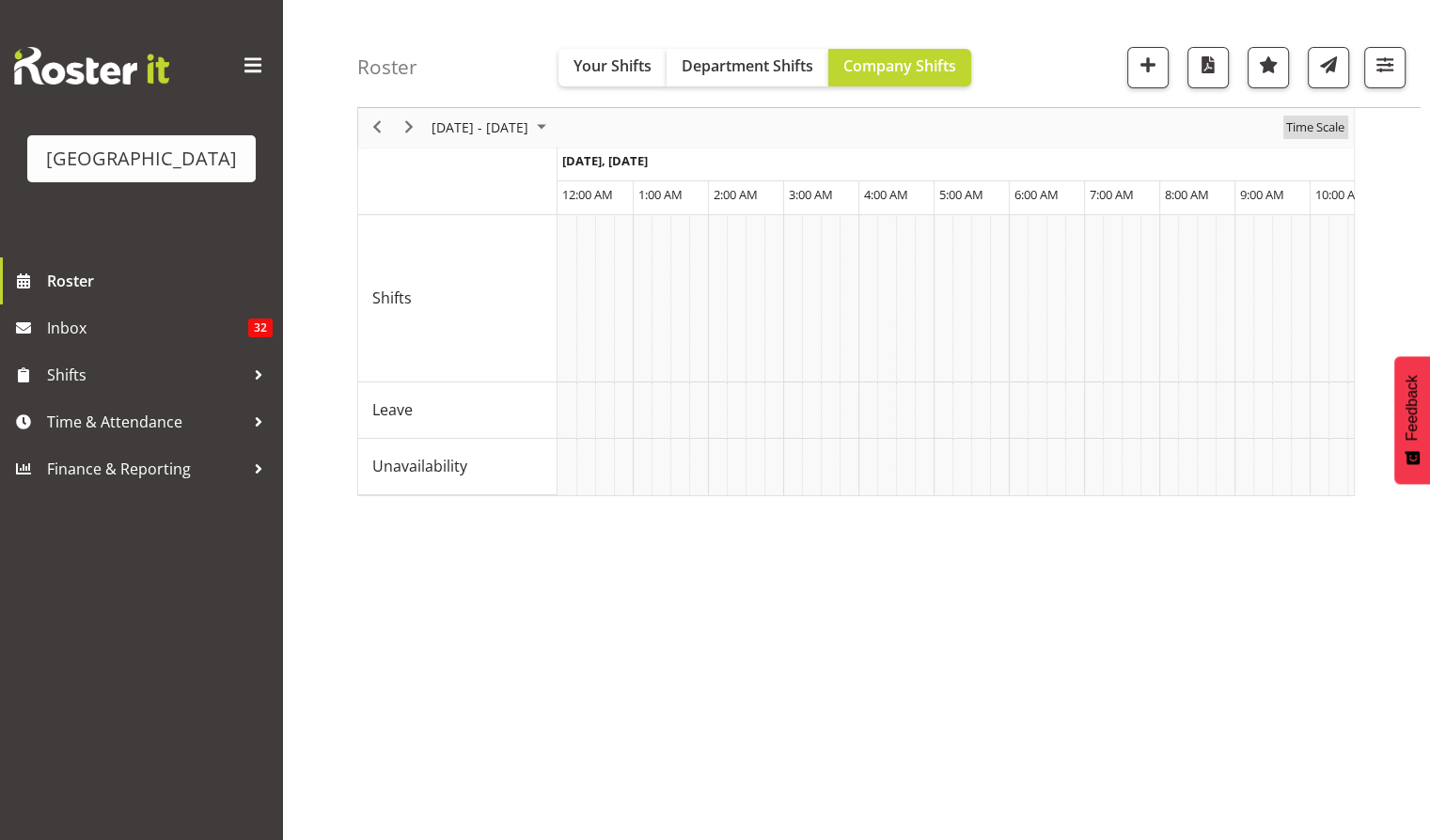
click at [1330, 119] on span "Time Scale" at bounding box center [1315, 128] width 62 height 23
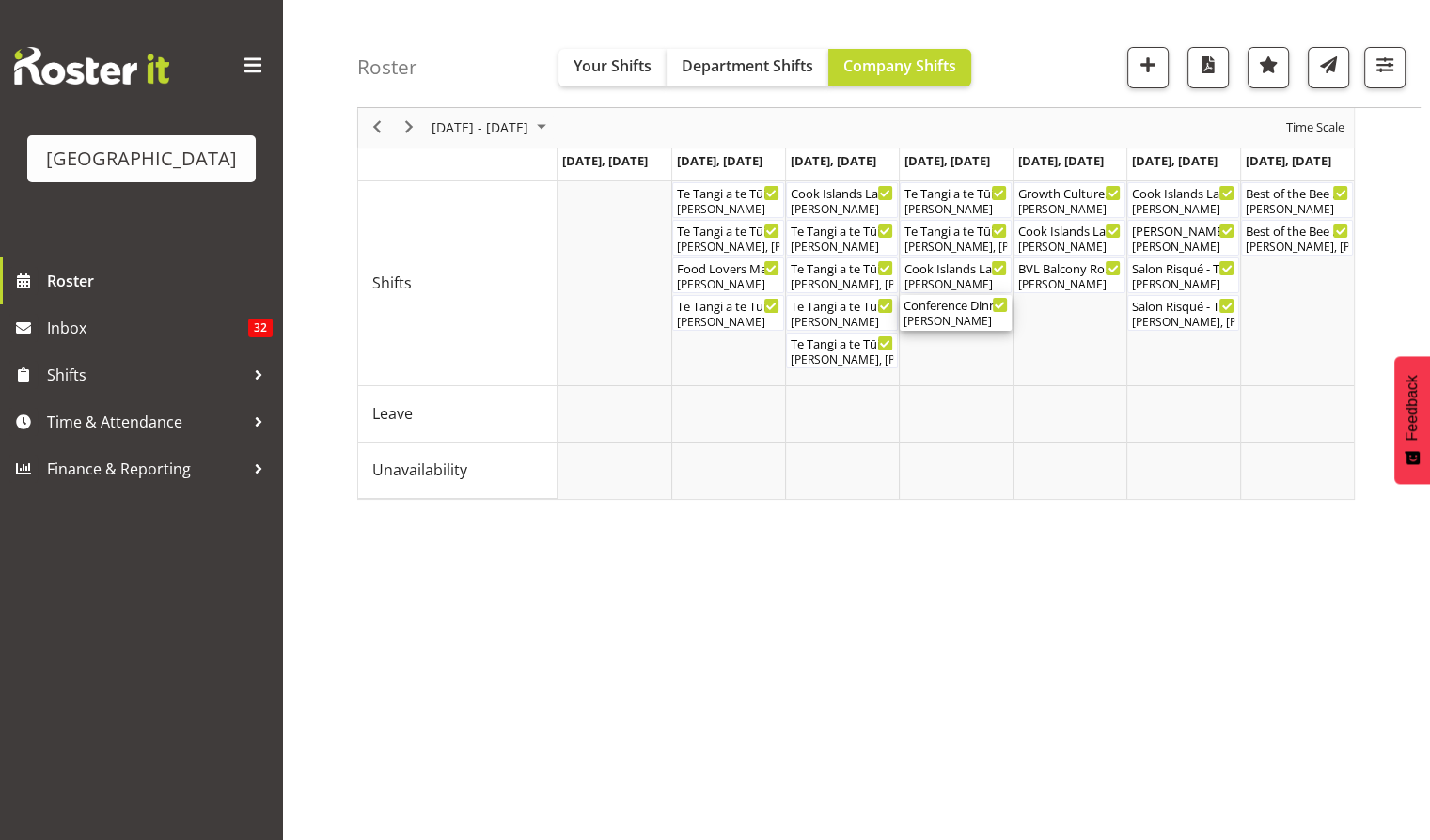
click at [951, 314] on div "[PERSON_NAME]" at bounding box center [954, 321] width 104 height 17
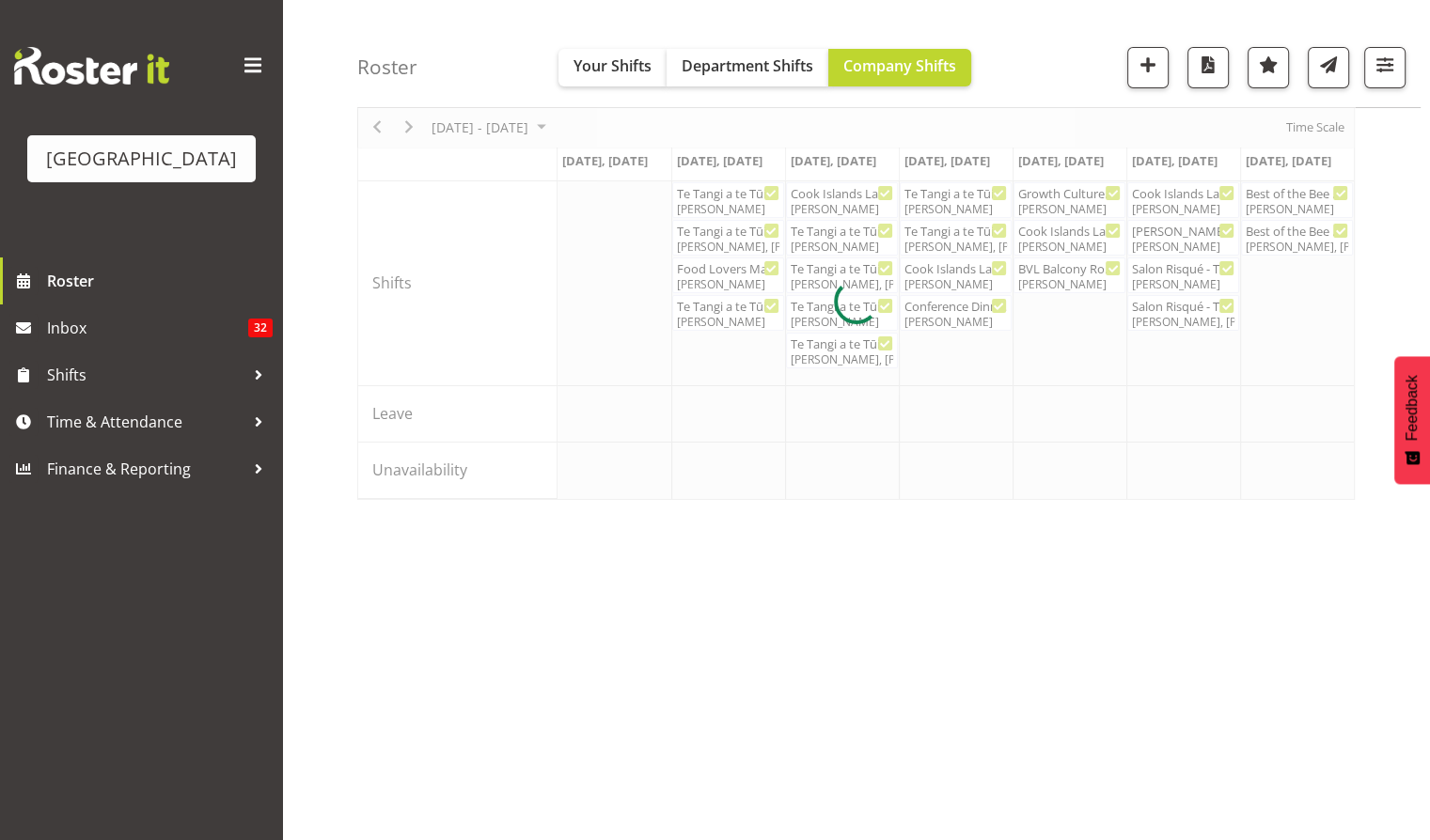
click at [951, 314] on div at bounding box center [855, 301] width 997 height 397
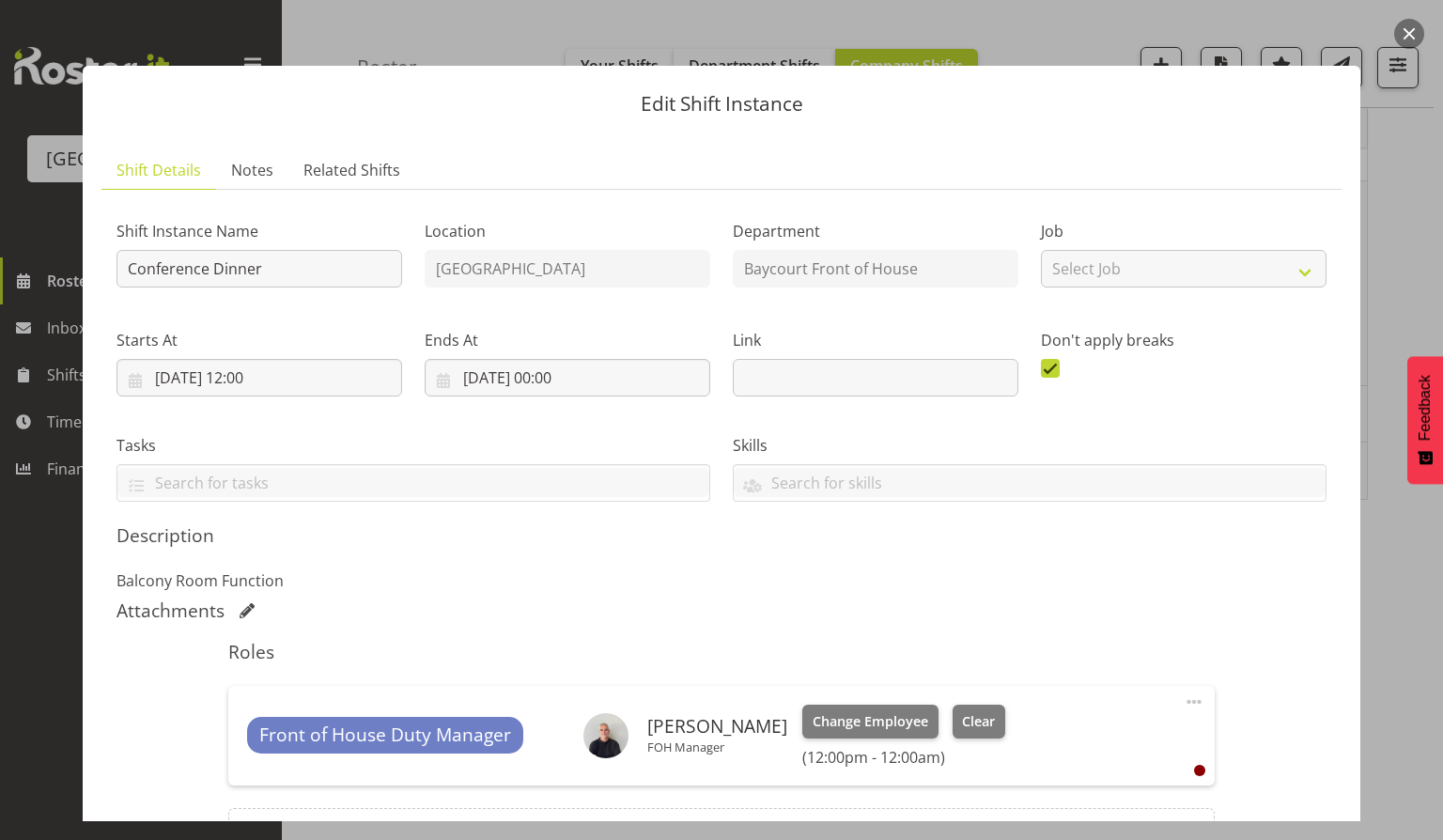
click at [1409, 37] on button "button" at bounding box center [1409, 33] width 30 height 30
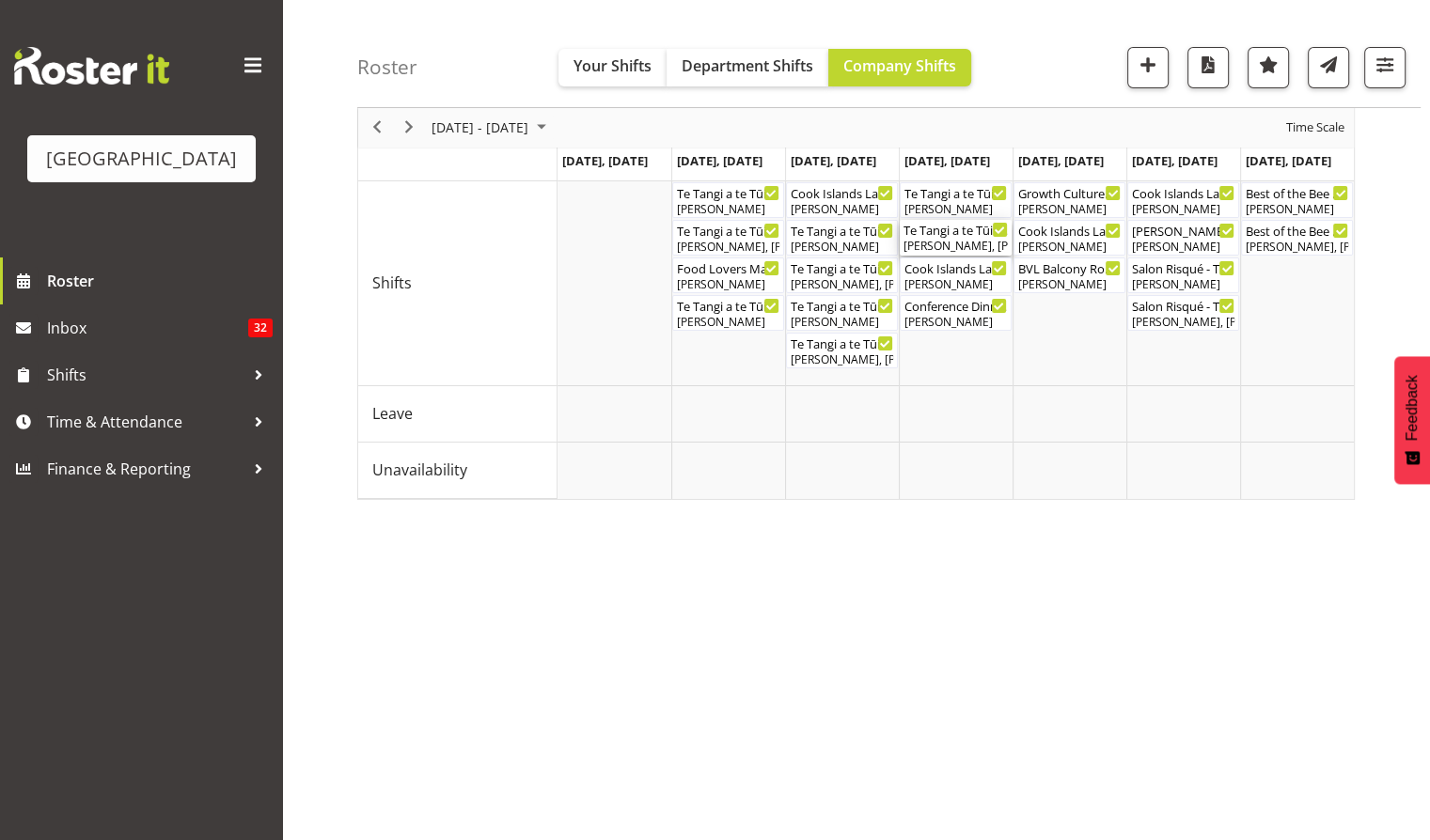
click at [951, 234] on div "Te Tangi a te Tūi. Schools Show. ( 08:00 AM - 03:45 PM )" at bounding box center [954, 228] width 104 height 18
click at [0, 0] on div at bounding box center [0, 0] width 0 height 0
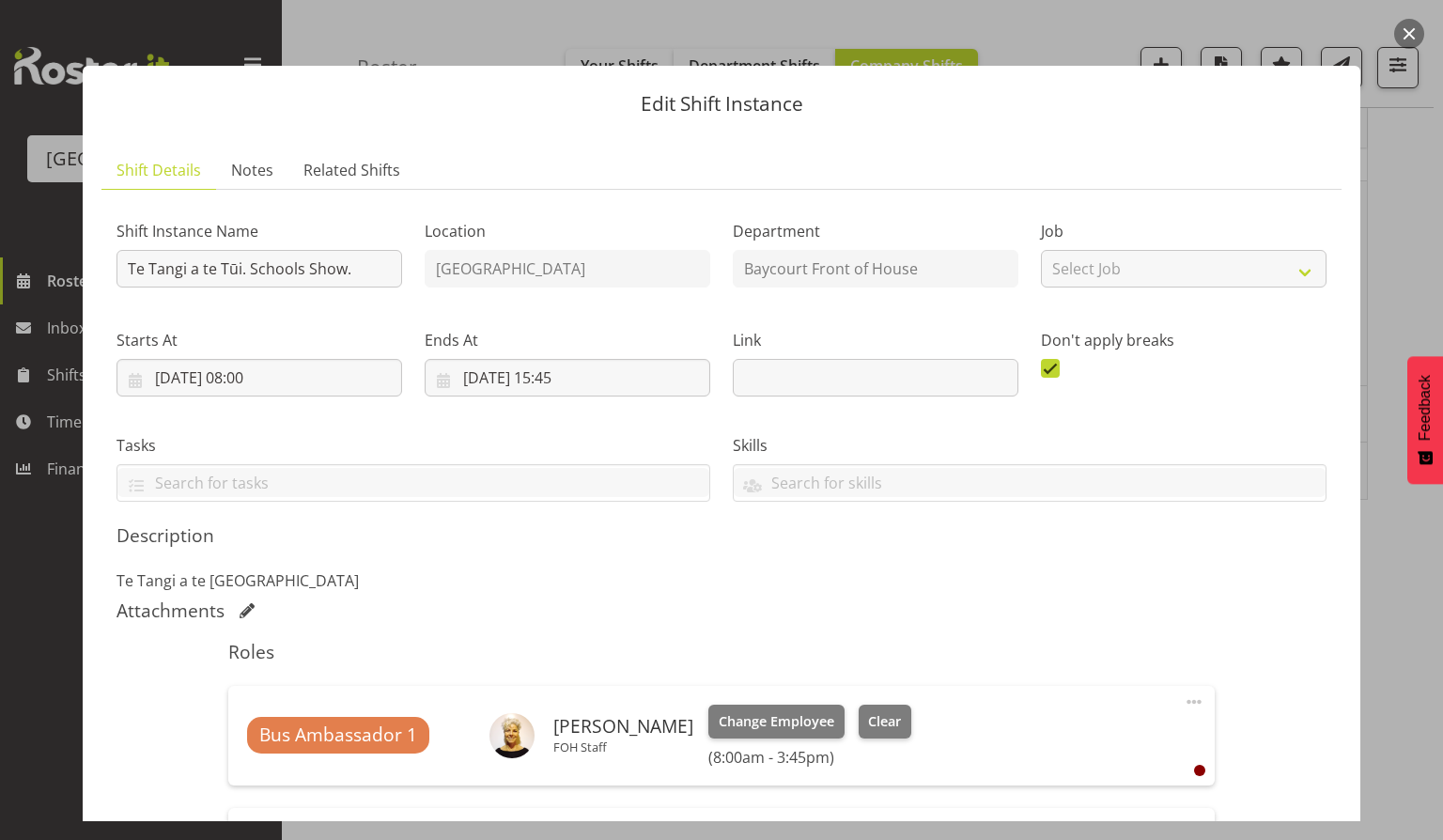
click at [1406, 34] on button "button" at bounding box center [1409, 33] width 30 height 30
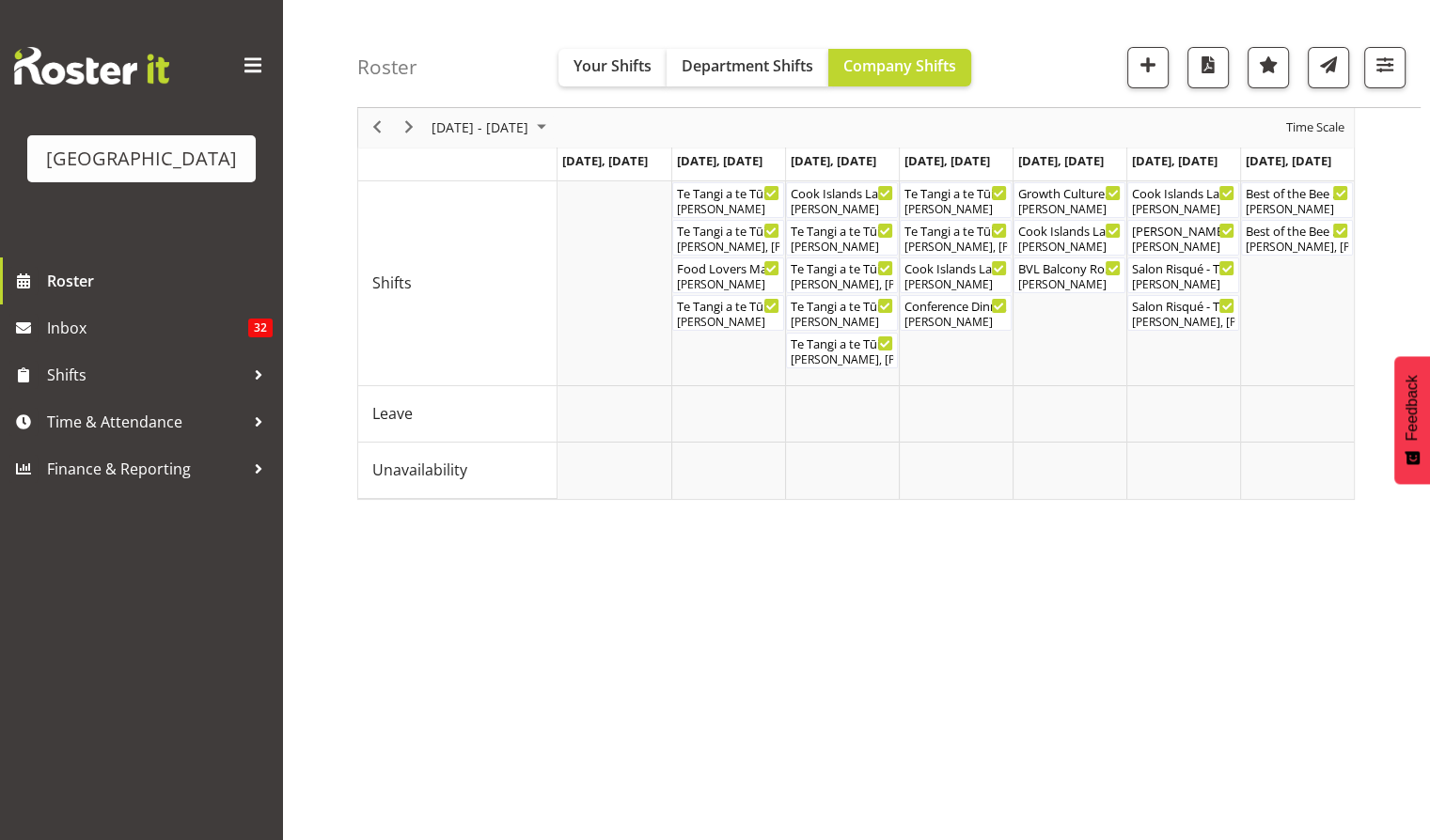
click at [880, 607] on div "[DATE] - [DATE] [DATE] Day Week Fortnight Month calendar Month Agenda Time Scal…" at bounding box center [893, 465] width 1072 height 752
drag, startPoint x: 130, startPoint y: 488, endPoint x: 132, endPoint y: 455, distance: 33.1
click at [132, 436] on span "Time & Attendance" at bounding box center [145, 421] width 197 height 28
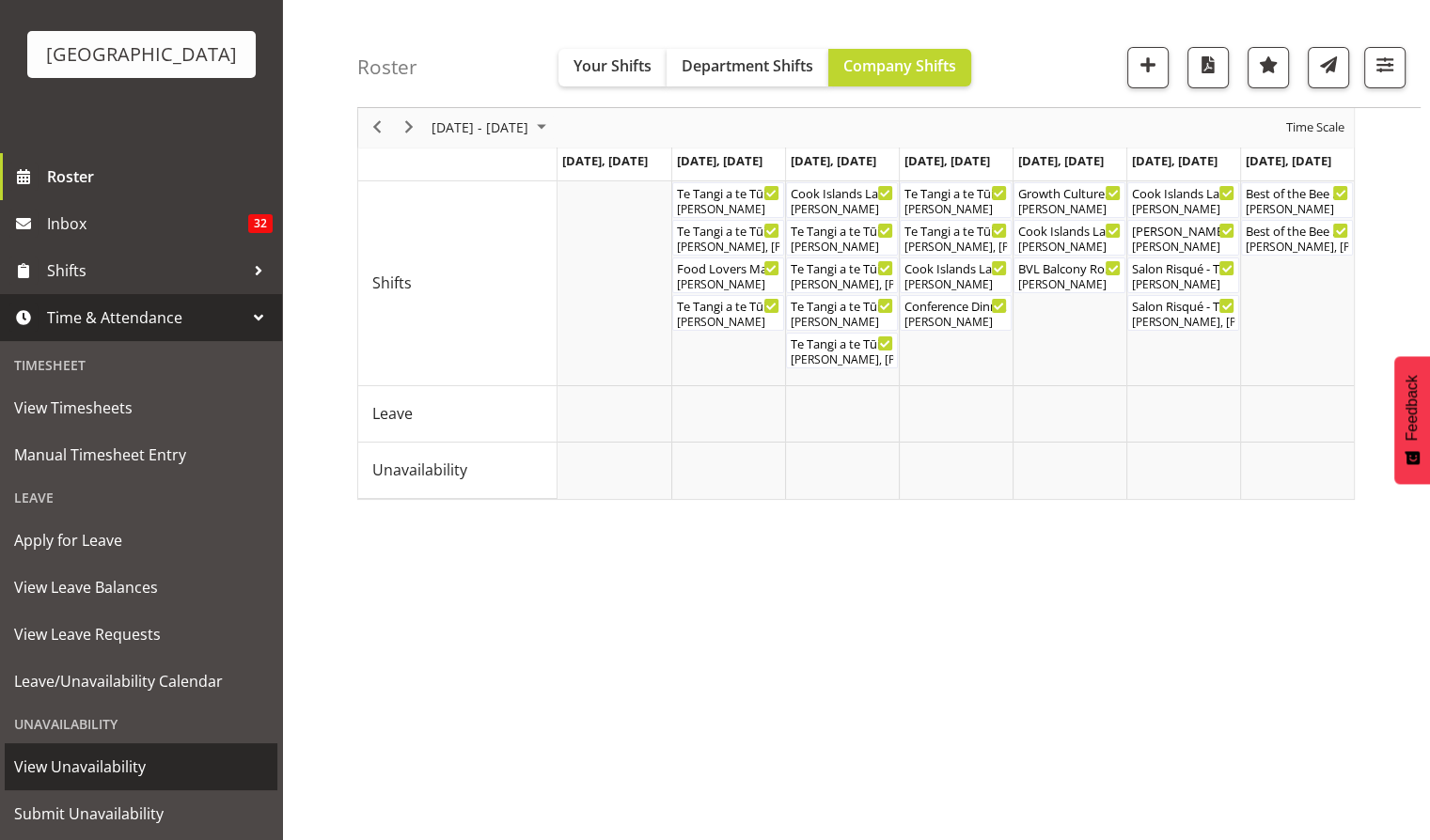
scroll to position [71, 0]
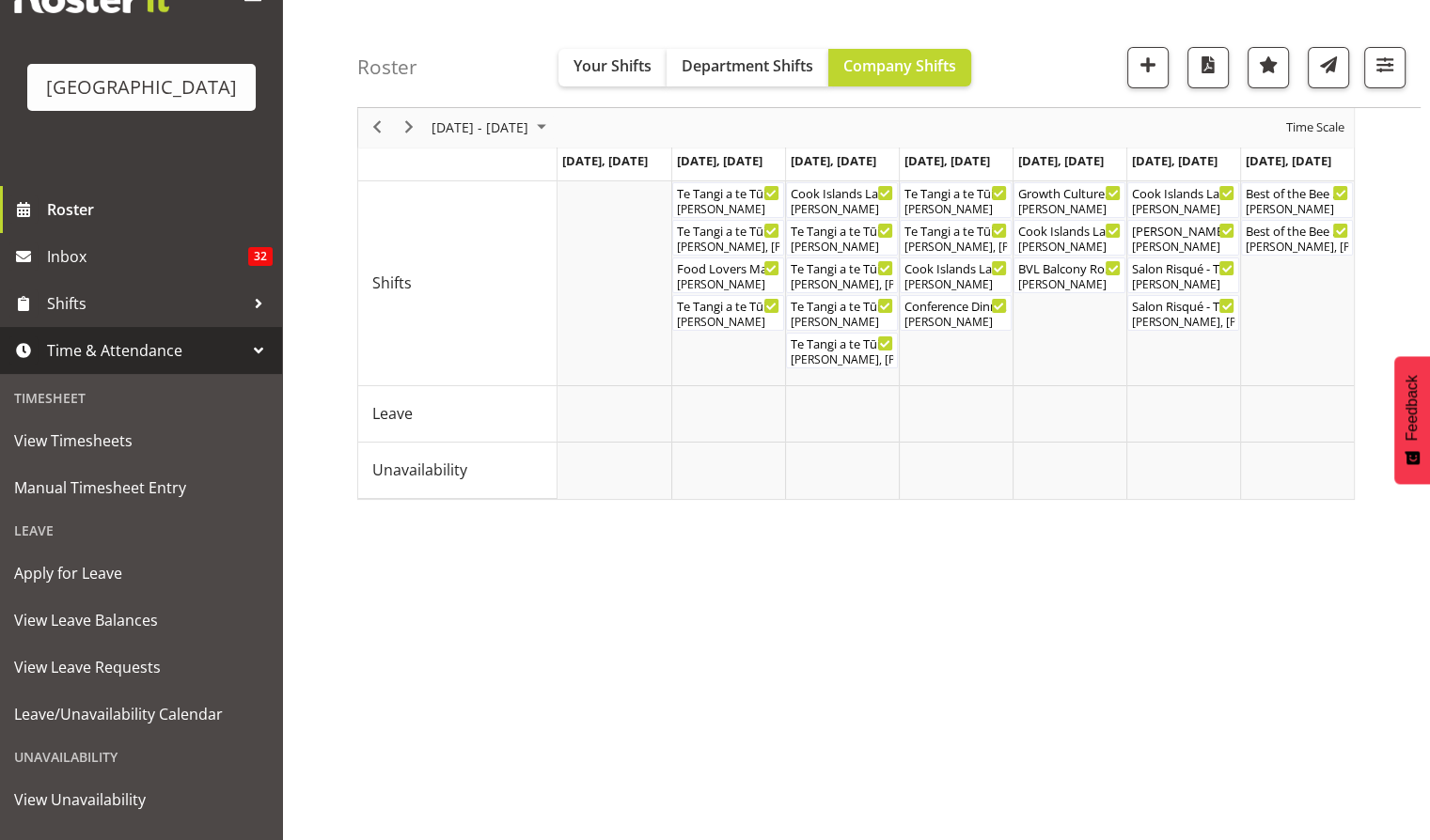
click at [125, 365] on span "Time & Attendance" at bounding box center [145, 350] width 197 height 28
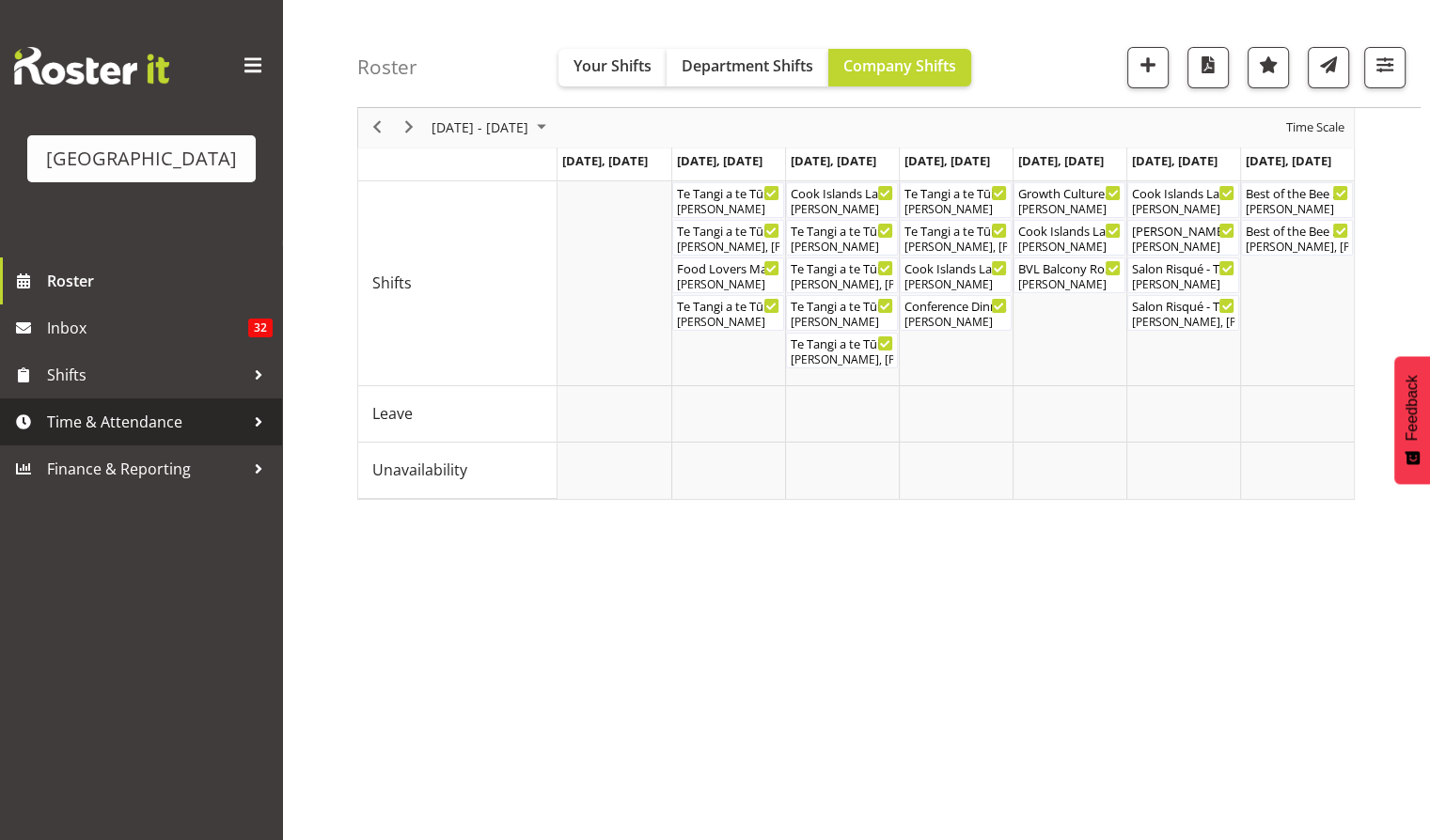
scroll to position [0, 0]
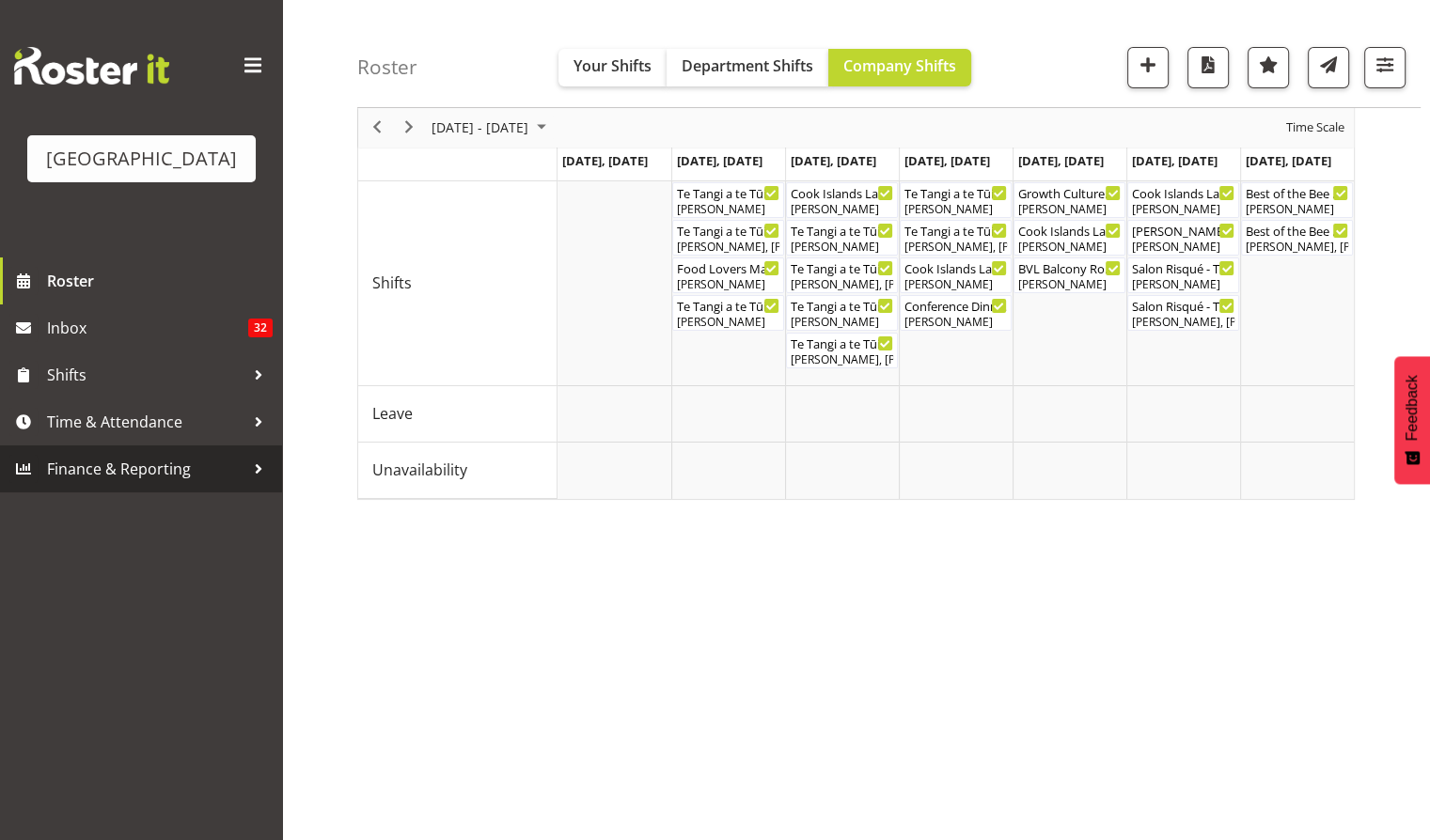
click at [97, 483] on span "Finance & Reporting" at bounding box center [145, 469] width 197 height 28
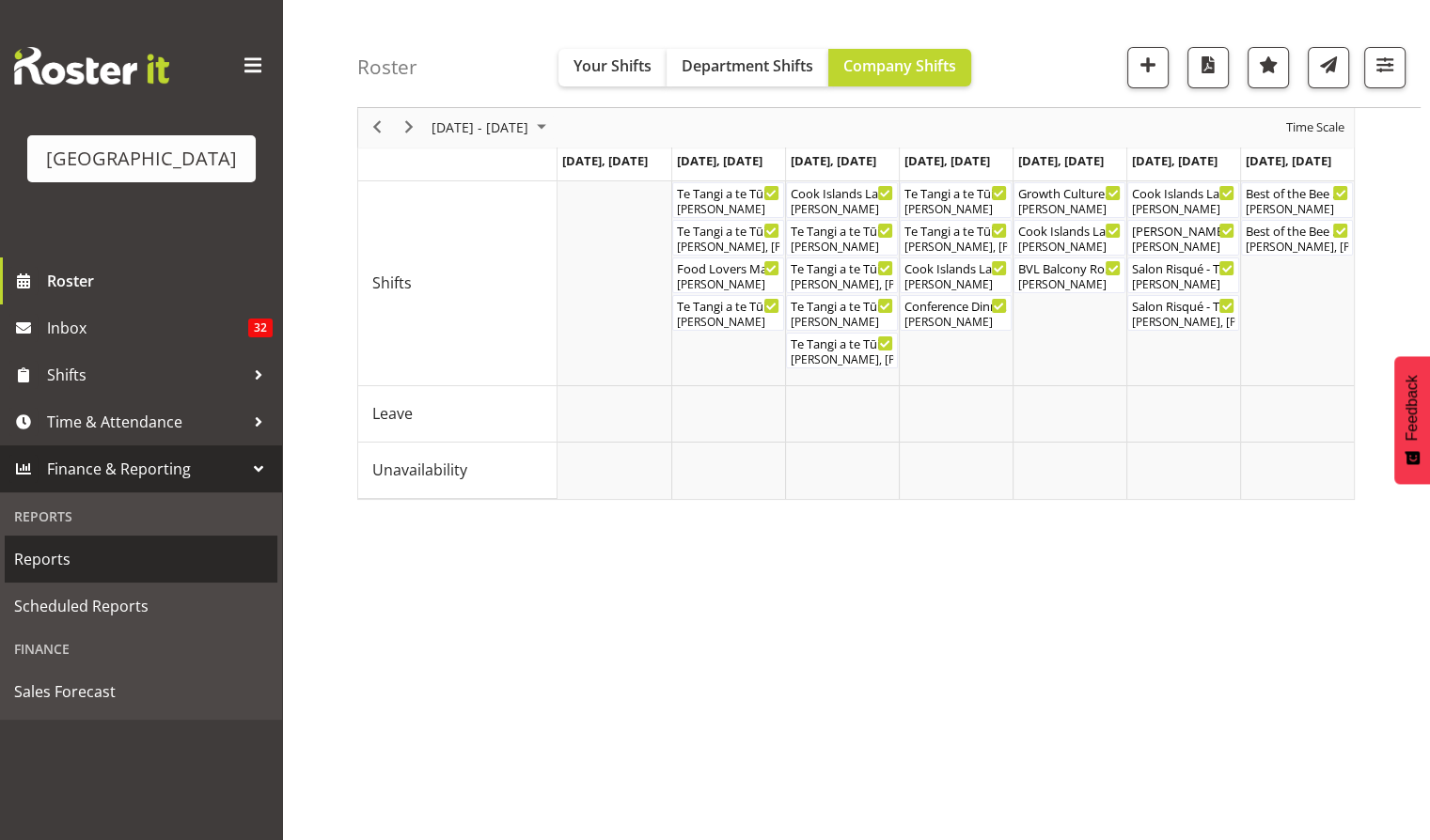
click at [51, 573] on span "Reports" at bounding box center [140, 558] width 254 height 28
